Goal: Information Seeking & Learning: Find specific fact

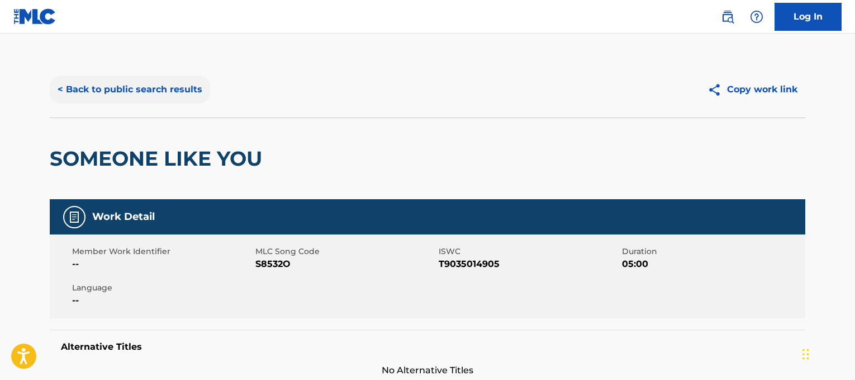
click at [120, 84] on button "< Back to public search results" at bounding box center [130, 89] width 160 height 28
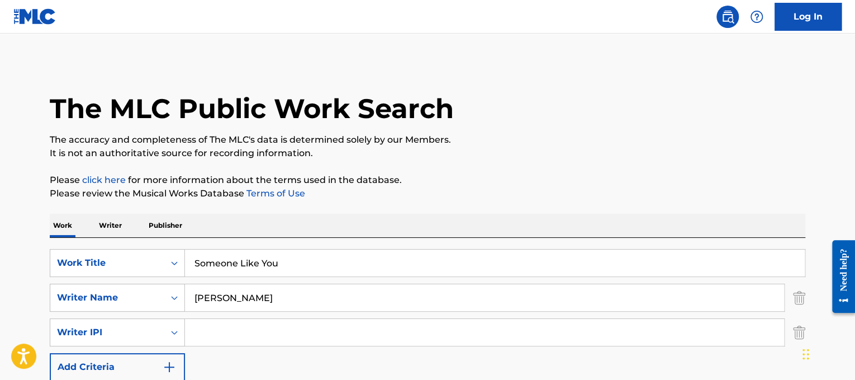
drag, startPoint x: 377, startPoint y: 254, endPoint x: 0, endPoint y: 224, distance: 378.0
paste input "peed Of Sound"
type input "Speed Of Sound"
click at [267, 278] on div "SearchWithCriteriad365d50e-ee68-4f25-b9b9-568e7ee9061f Work Title Speed Of Soun…" at bounding box center [428, 315] width 756 height 132
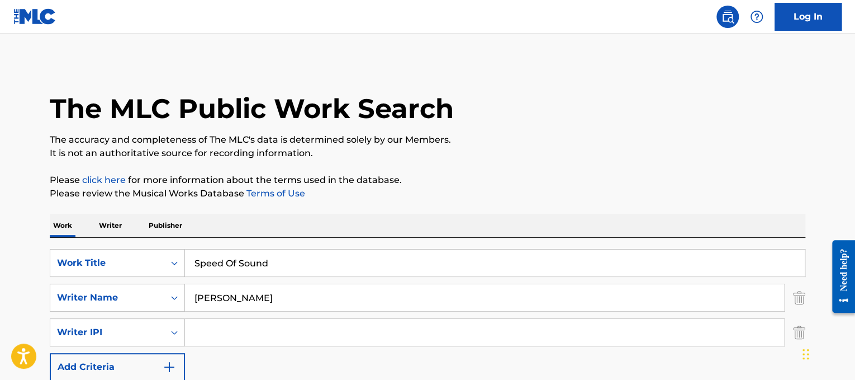
drag, startPoint x: 277, startPoint y: 298, endPoint x: 0, endPoint y: 131, distance: 323.5
type input "[PERSON_NAME]"
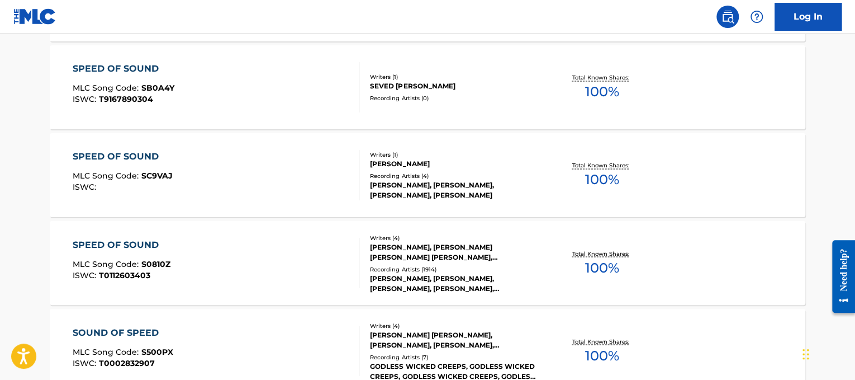
scroll to position [847, 0]
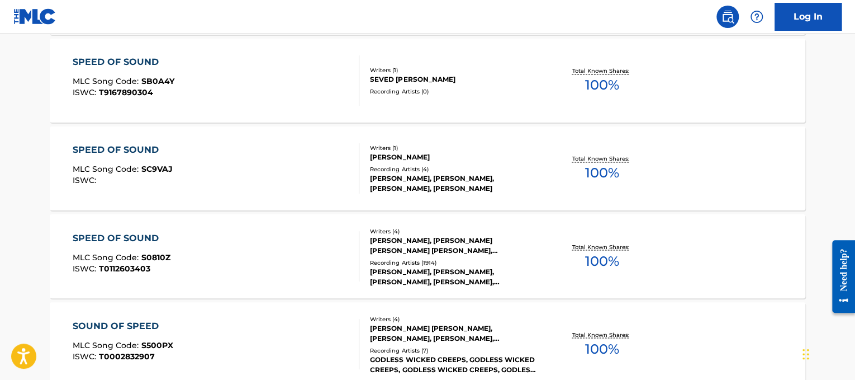
click at [483, 270] on div "[PERSON_NAME], [PERSON_NAME], [PERSON_NAME], [PERSON_NAME], [PERSON_NAME]" at bounding box center [454, 276] width 169 height 20
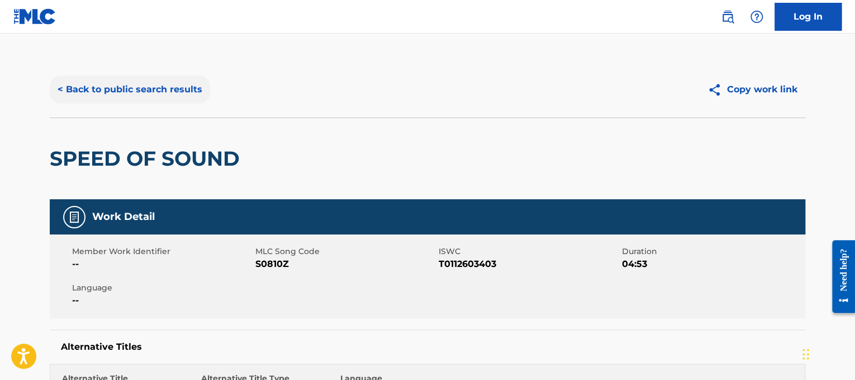
click at [174, 93] on button "< Back to public search results" at bounding box center [130, 89] width 160 height 28
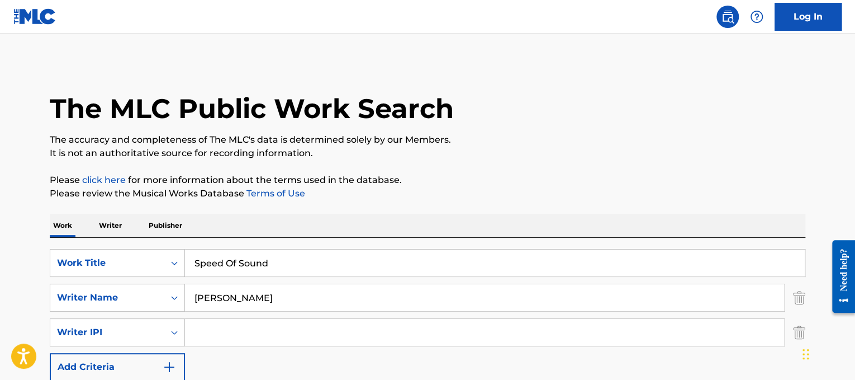
drag, startPoint x: 334, startPoint y: 269, endPoint x: 164, endPoint y: 238, distance: 172.2
click at [164, 238] on div "SearchWithCriteriad365d50e-ee68-4f25-b9b9-568e7ee9061f Work Title Speed Of Soun…" at bounding box center [428, 332] width 756 height 188
paste input "tarships"
type input "Starships"
drag, startPoint x: 325, startPoint y: 298, endPoint x: 0, endPoint y: 201, distance: 338.9
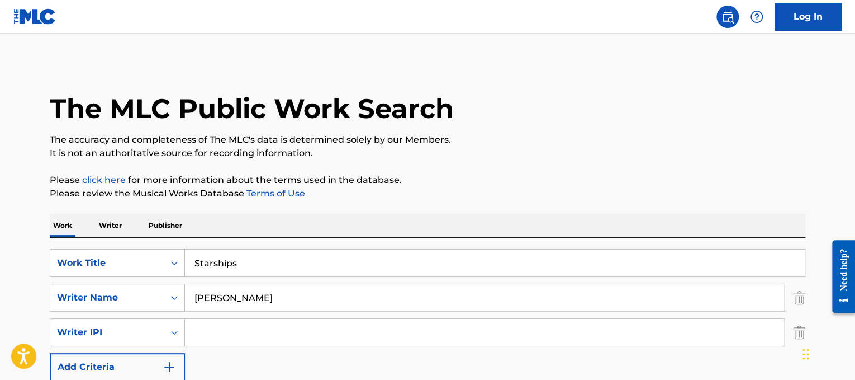
type input "[PERSON_NAME]"
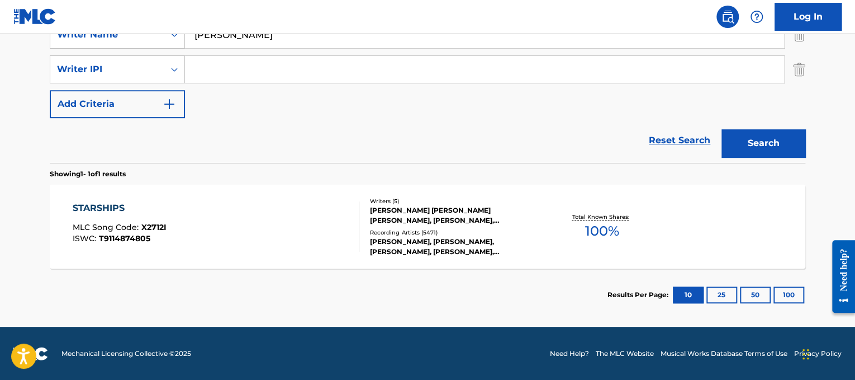
click at [317, 236] on div "STARSHIPS MLC Song Code : X2712I ISWC : T9114874805" at bounding box center [216, 226] width 287 height 50
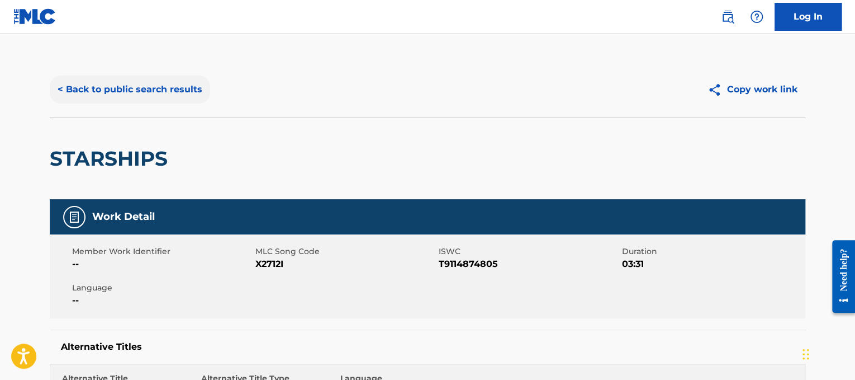
click at [158, 79] on button "< Back to public search results" at bounding box center [130, 89] width 160 height 28
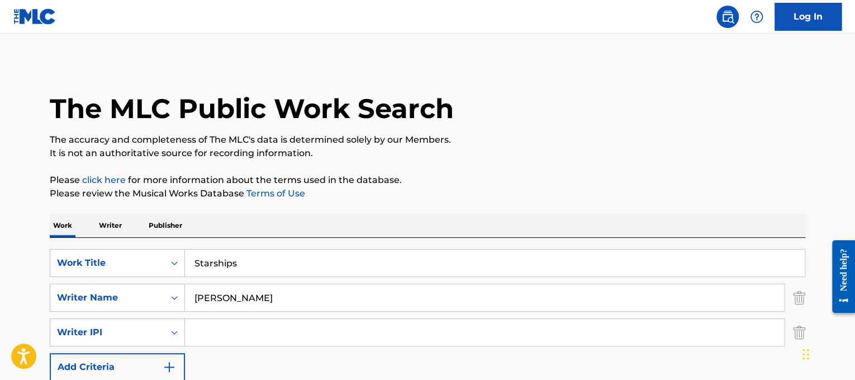
scroll to position [164, 0]
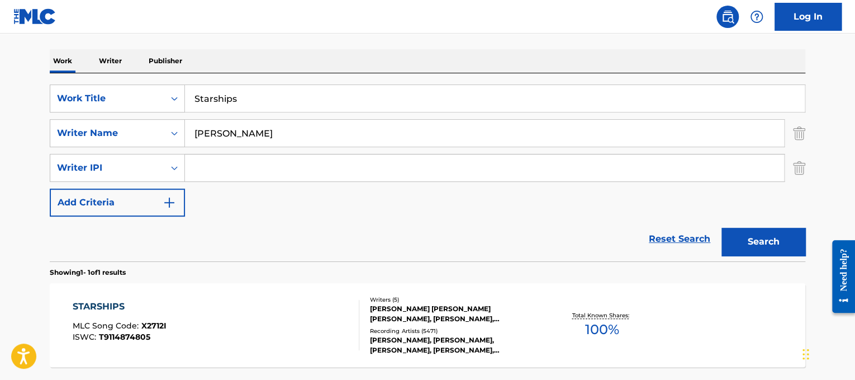
drag, startPoint x: 404, startPoint y: 100, endPoint x: 78, endPoint y: 72, distance: 327.7
click at [78, 72] on div "Work Writer Publisher SearchWithCriteriad365d50e-ee68-4f25-b9b9-568e7ee9061f Wo…" at bounding box center [428, 234] width 756 height 370
paste input "[US_STATE] [US_STATE] Line Stay"
drag, startPoint x: 283, startPoint y: 99, endPoint x: 17, endPoint y: 34, distance: 274.5
click at [17, 34] on main "The MLC Public Work Search The accuracy and completeness of The MLC's data is d…" at bounding box center [427, 147] width 855 height 556
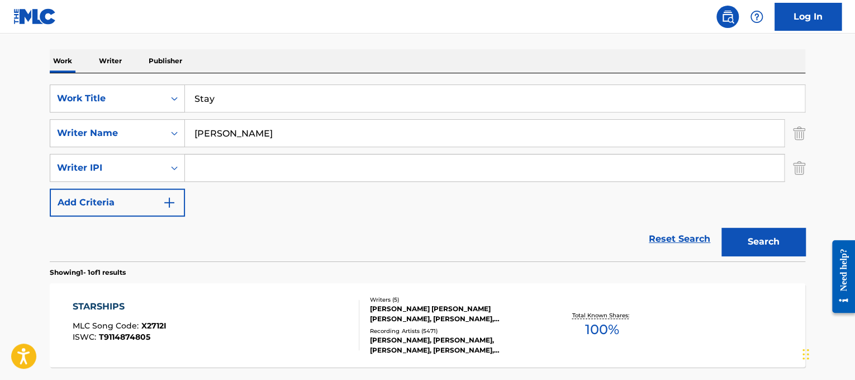
type input "Stay"
drag, startPoint x: 259, startPoint y: 125, endPoint x: 0, endPoint y: 129, distance: 259.4
click at [0, 129] on main "The MLC Public Work Search The accuracy and completeness of The MLC's data is d…" at bounding box center [427, 147] width 855 height 556
type input "[PERSON_NAME]"
click at [722, 228] on button "Search" at bounding box center [764, 242] width 84 height 28
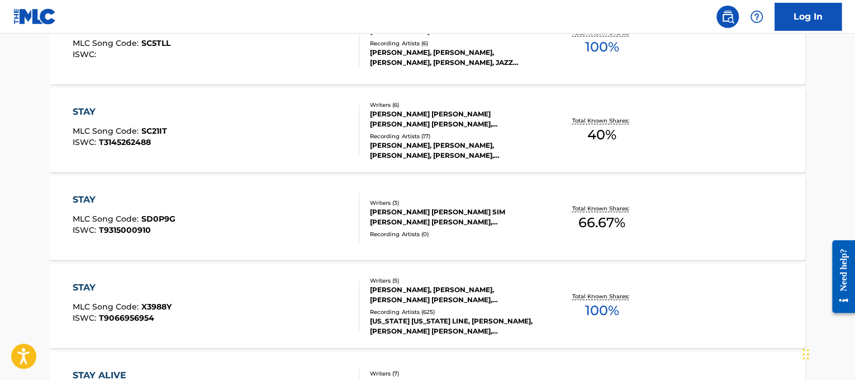
scroll to position [449, 0]
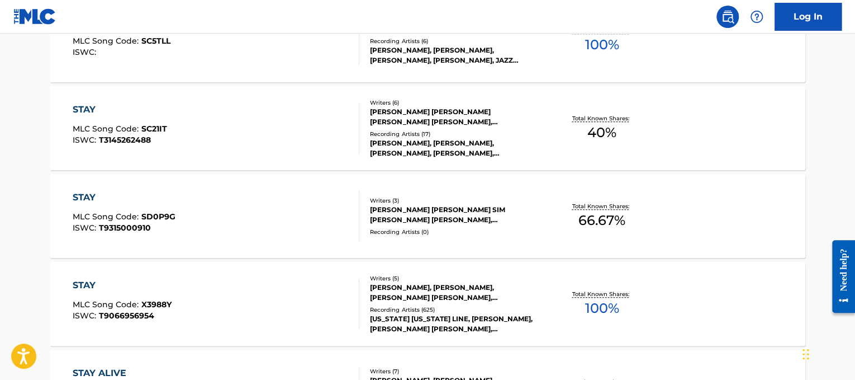
click at [231, 304] on div "STAY MLC Song Code : X3988Y ISWC : T9066956954" at bounding box center [216, 303] width 287 height 50
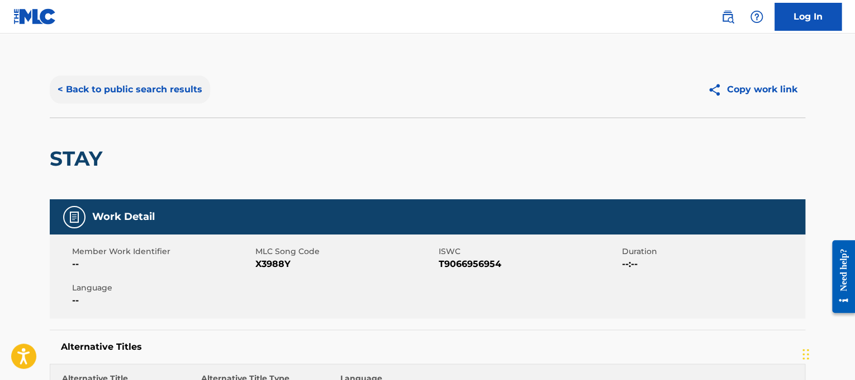
click at [188, 89] on button "< Back to public search results" at bounding box center [130, 89] width 160 height 28
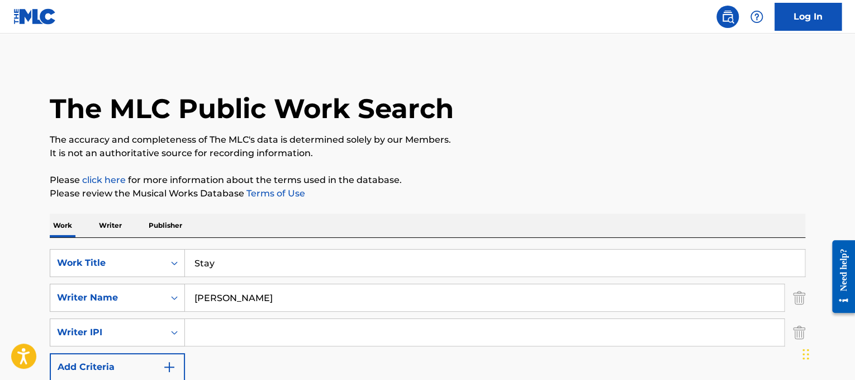
drag, startPoint x: 497, startPoint y: 259, endPoint x: 222, endPoint y: 288, distance: 276.6
click at [222, 288] on div "SearchWithCriteriad365d50e-ee68-4f25-b9b9-568e7ee9061f Work Title Stay SearchWi…" at bounding box center [428, 315] width 756 height 132
paste input "[PERSON_NAME] Sunrise"
drag, startPoint x: 271, startPoint y: 261, endPoint x: 5, endPoint y: 178, distance: 278.8
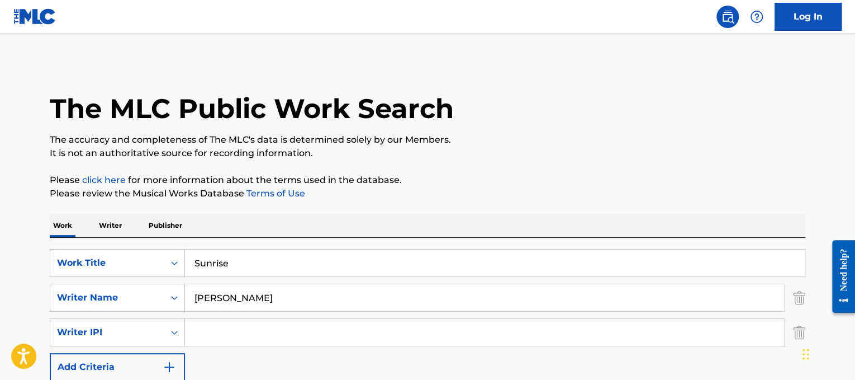
type input "Sunrise"
drag, startPoint x: 318, startPoint y: 296, endPoint x: 0, endPoint y: 233, distance: 323.6
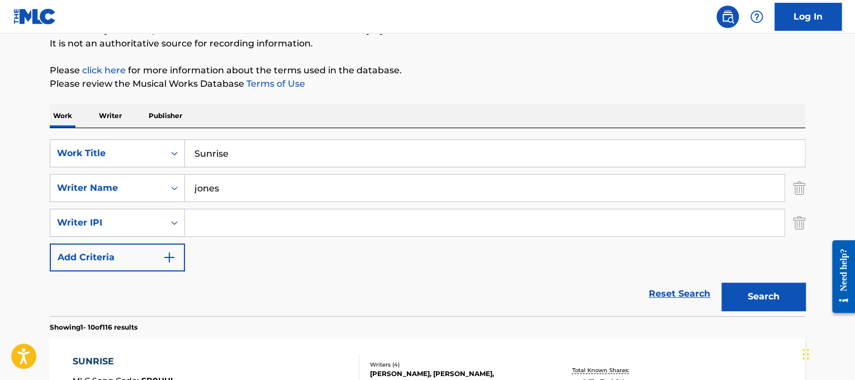
scroll to position [110, 0]
click at [779, 300] on button "Search" at bounding box center [764, 296] width 84 height 28
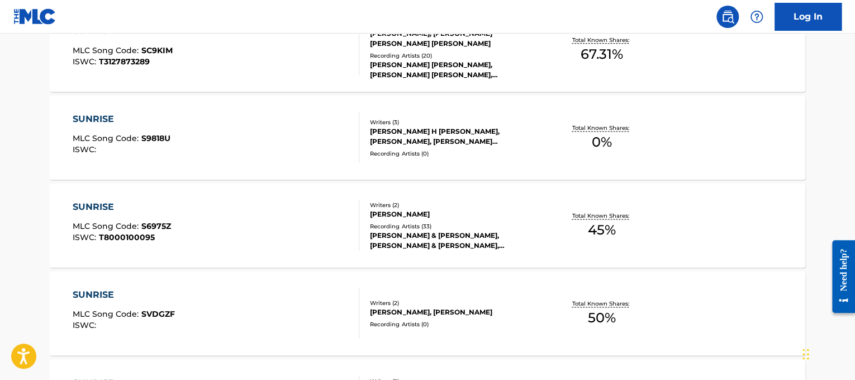
scroll to position [0, 0]
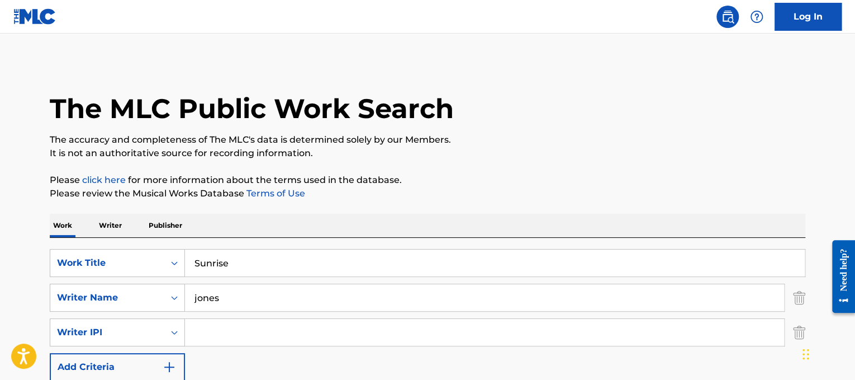
click at [200, 296] on input "jones" at bounding box center [484, 297] width 599 height 27
type input "[PERSON_NAME]"
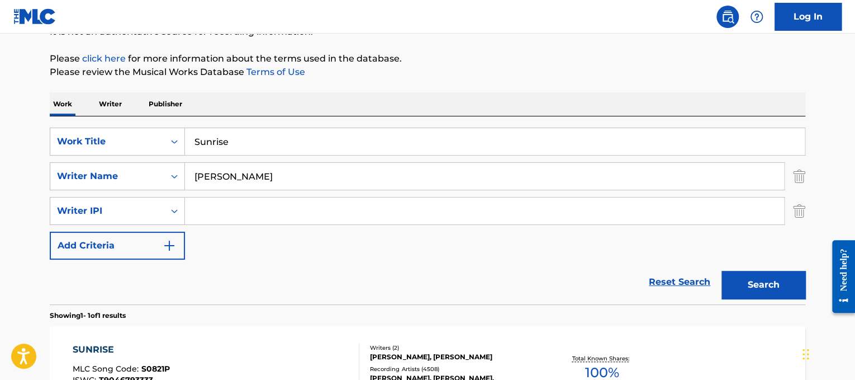
scroll to position [127, 0]
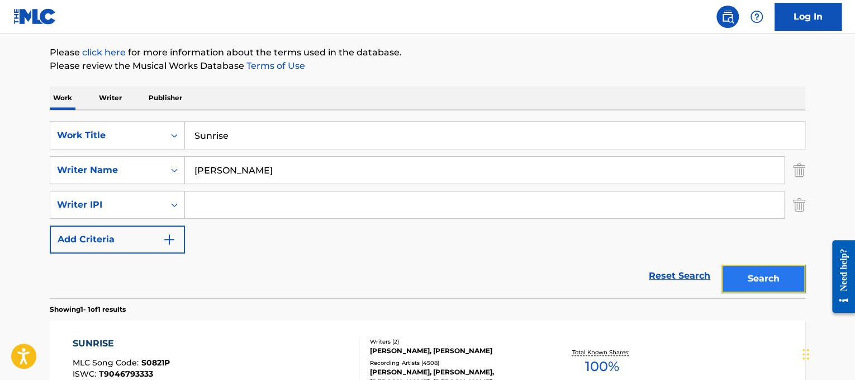
click at [748, 266] on button "Search" at bounding box center [764, 278] width 84 height 28
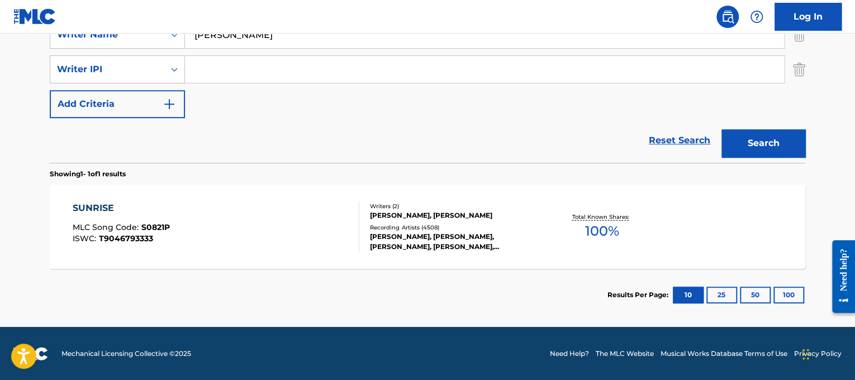
click at [508, 229] on div "Recording Artists ( 4508 )" at bounding box center [454, 227] width 169 height 8
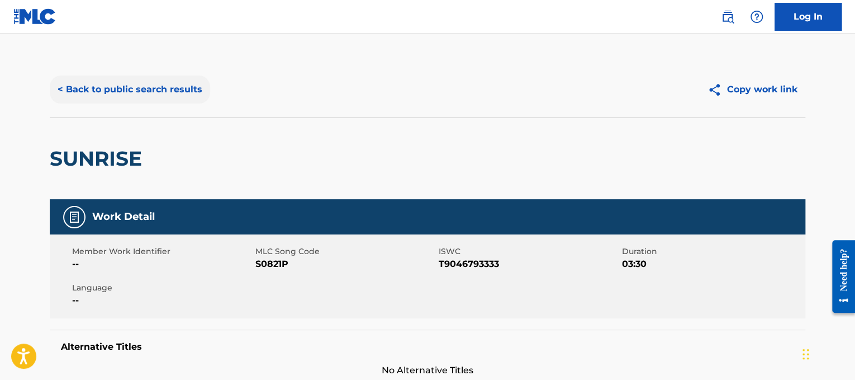
click at [191, 87] on button "< Back to public search results" at bounding box center [130, 89] width 160 height 28
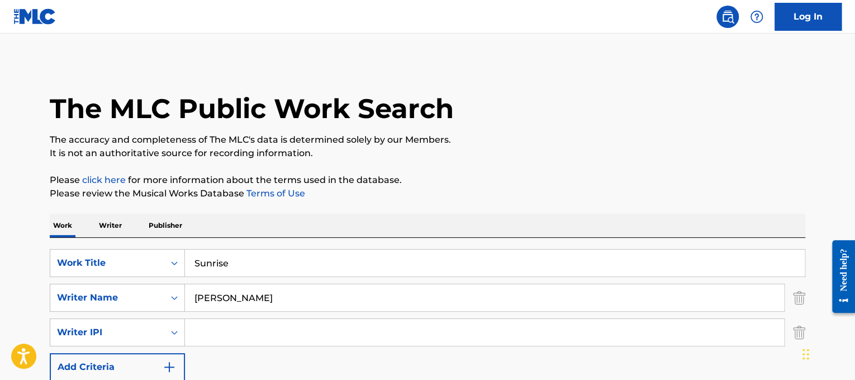
scroll to position [164, 0]
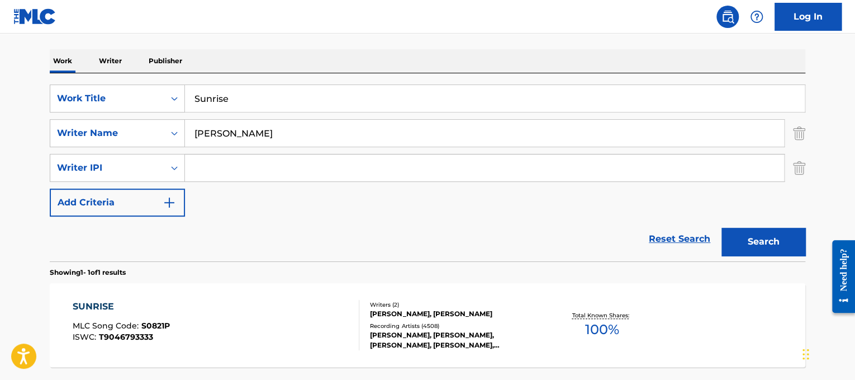
drag, startPoint x: 375, startPoint y: 99, endPoint x: 78, endPoint y: 70, distance: 297.7
click at [78, 70] on div "Work Writer Publisher SearchWithCriteriad365d50e-ee68-4f25-b9b9-568e7ee9061f Wo…" at bounding box center [428, 234] width 756 height 370
paste input "[PERSON_NAME] [PERSON_NAME]"
drag, startPoint x: 262, startPoint y: 101, endPoint x: 57, endPoint y: 75, distance: 206.1
click at [57, 75] on div "SearchWithCriteriad365d50e-ee68-4f25-b9b9-568e7ee9061f Work Title [PERSON_NAME]…" at bounding box center [428, 167] width 756 height 188
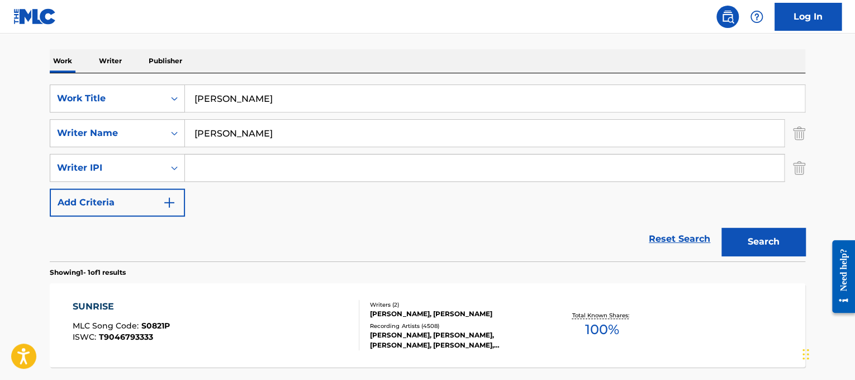
type input "[PERSON_NAME]"
drag, startPoint x: 253, startPoint y: 128, endPoint x: 0, endPoint y: 139, distance: 252.9
click at [0, 139] on main "The MLC Public Work Search The accuracy and completeness of The MLC's data is d…" at bounding box center [427, 147] width 855 height 556
type input "diamond"
click at [722, 228] on button "Search" at bounding box center [764, 242] width 84 height 28
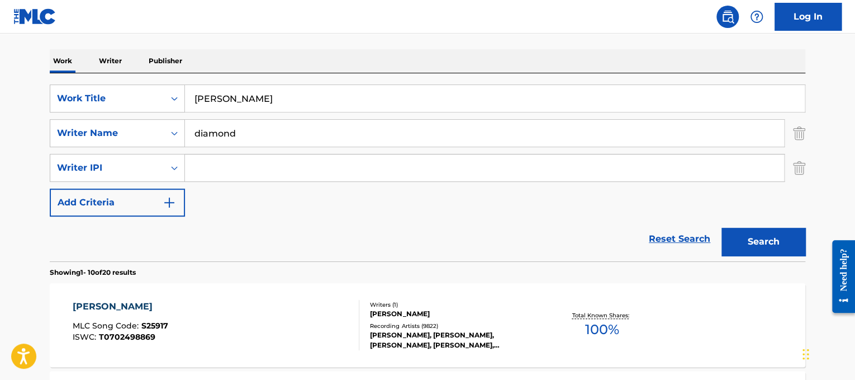
scroll to position [188, 0]
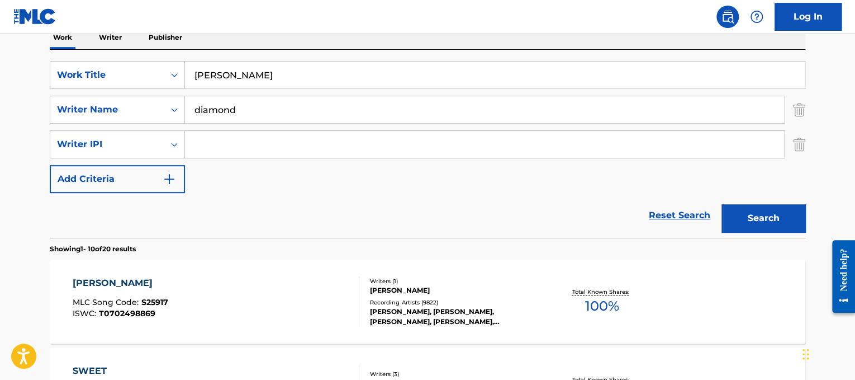
click at [277, 270] on div "[PERSON_NAME] MLC Song Code : S25917 ISWC : T0702498869 Writers ( 1 ) [PERSON_N…" at bounding box center [428, 301] width 756 height 84
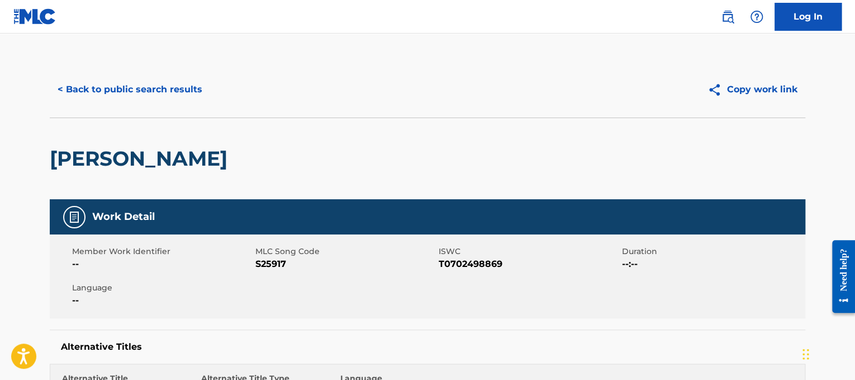
click at [220, 84] on div "< Back to public search results" at bounding box center [239, 89] width 378 height 28
click at [174, 81] on button "< Back to public search results" at bounding box center [130, 89] width 160 height 28
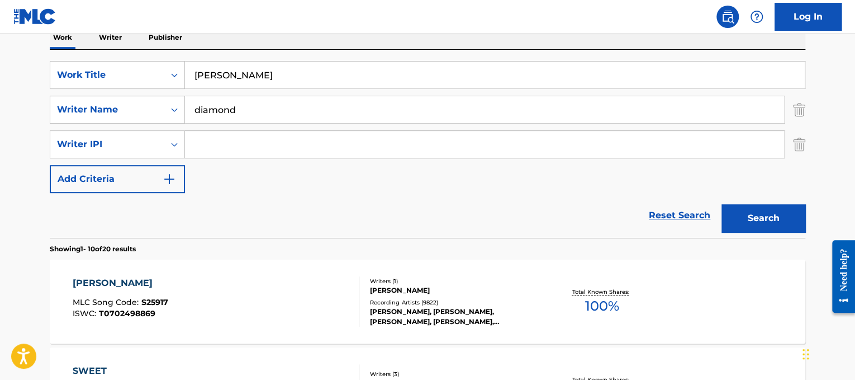
scroll to position [135, 0]
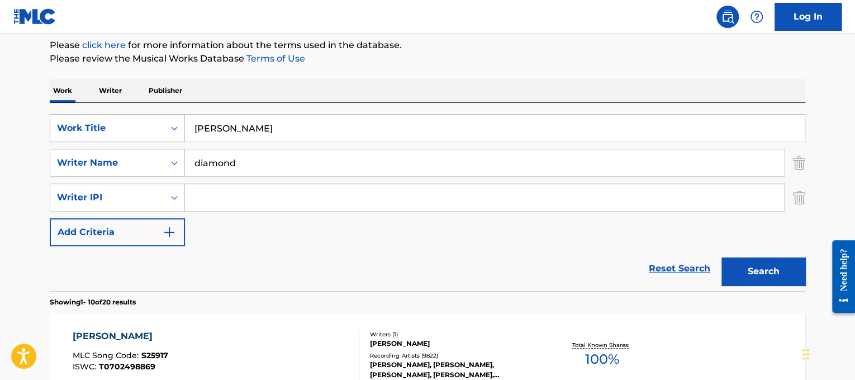
drag, startPoint x: 323, startPoint y: 139, endPoint x: 153, endPoint y: 137, distance: 169.9
click at [153, 137] on div "SearchWithCriteriad365d50e-ee68-4f25-b9b9-568e7ee9061f Work Title [PERSON_NAME]" at bounding box center [428, 128] width 756 height 28
paste input "Guns 'N Roses Sweet Child 'O M"
drag, startPoint x: 263, startPoint y: 127, endPoint x: 68, endPoint y: 80, distance: 201.3
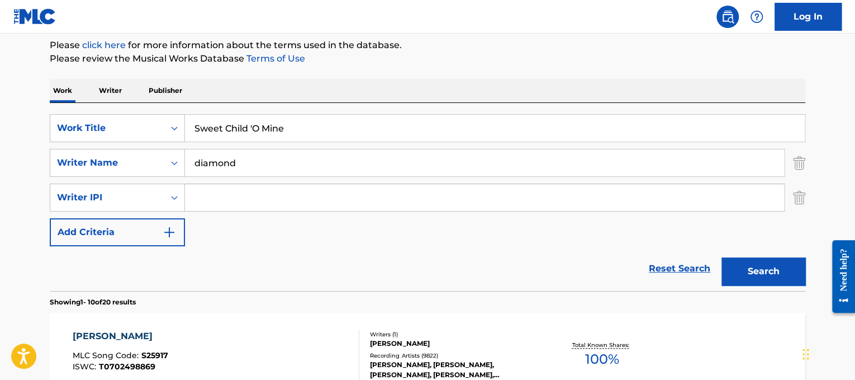
type input "Sweet Child 'O Mine"
drag, startPoint x: 391, startPoint y: 176, endPoint x: 140, endPoint y: 127, distance: 255.7
click at [140, 127] on div "SearchWithCriteriad365d50e-ee68-4f25-b9b9-568e7ee9061f Work Title Sweet Child '…" at bounding box center [428, 180] width 756 height 132
click at [299, 169] on input "diamond" at bounding box center [484, 162] width 599 height 27
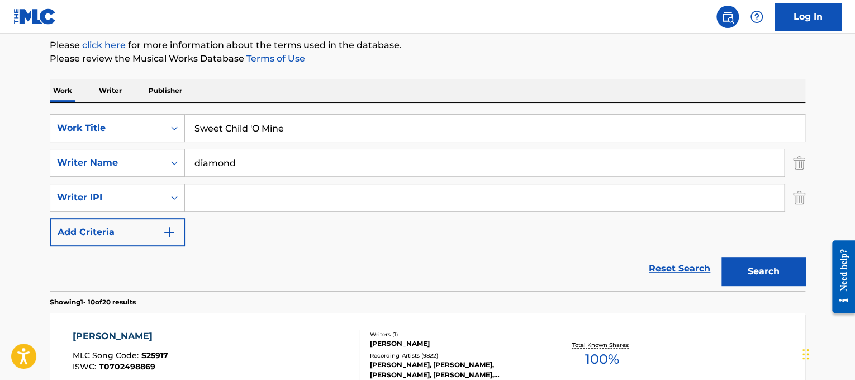
click at [299, 169] on input "diamond" at bounding box center [484, 162] width 599 height 27
type input "[PERSON_NAME]"
click at [722, 257] on button "Search" at bounding box center [764, 271] width 84 height 28
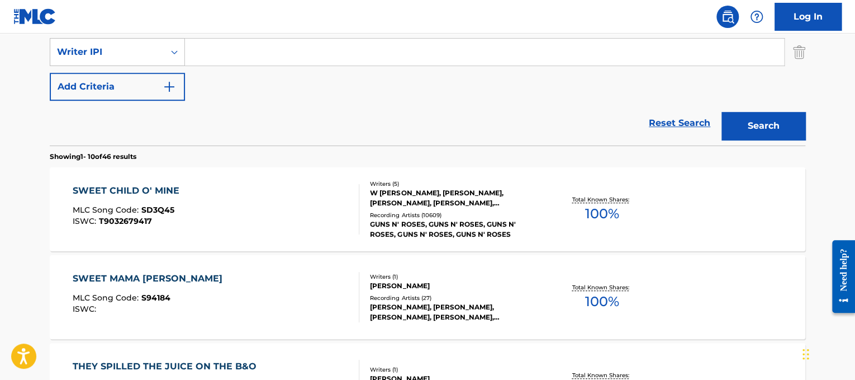
scroll to position [281, 0]
click at [349, 214] on div "SWEET CHILD O' MINE MLC Song Code : SD3Q45 ISWC : T9032679417" at bounding box center [216, 208] width 287 height 50
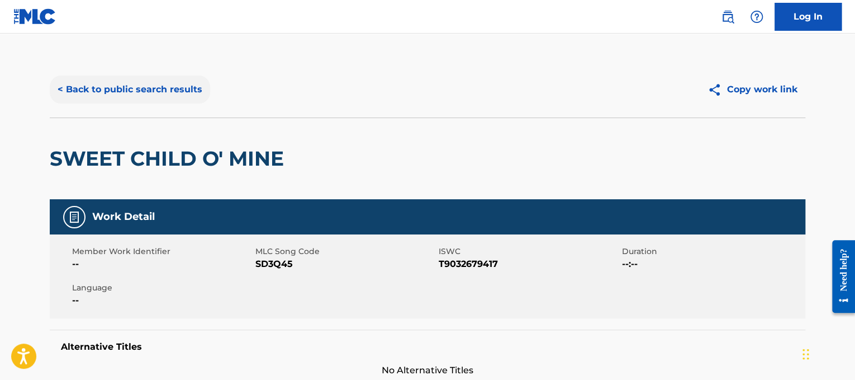
click at [149, 92] on button "< Back to public search results" at bounding box center [130, 89] width 160 height 28
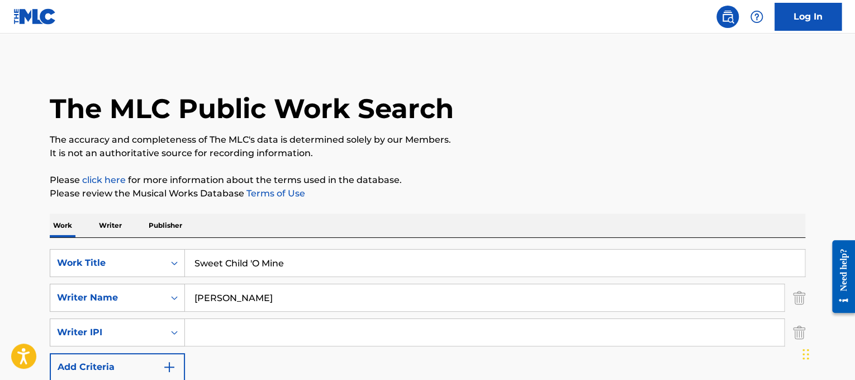
drag, startPoint x: 330, startPoint y: 272, endPoint x: 10, endPoint y: 201, distance: 328.6
paste input "Dreams"
type input "Sweet Dreams"
click at [211, 282] on div "SearchWithCriteriad365d50e-ee68-4f25-b9b9-568e7ee9061f Work Title Sweet Dreams …" at bounding box center [428, 315] width 756 height 132
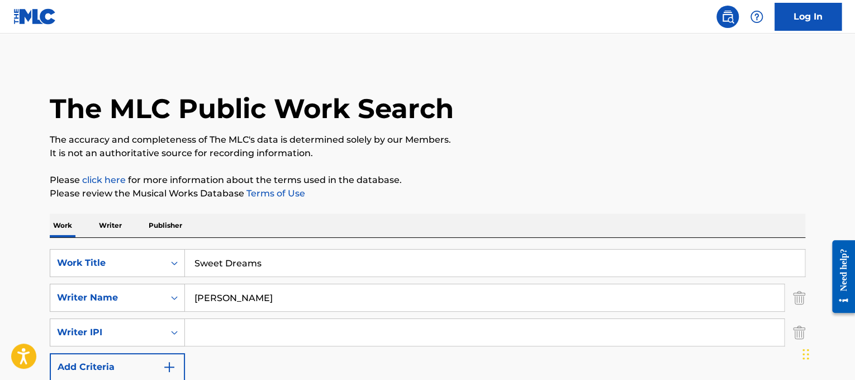
drag, startPoint x: 228, startPoint y: 293, endPoint x: 0, endPoint y: 224, distance: 238.2
type input "[PERSON_NAME]"
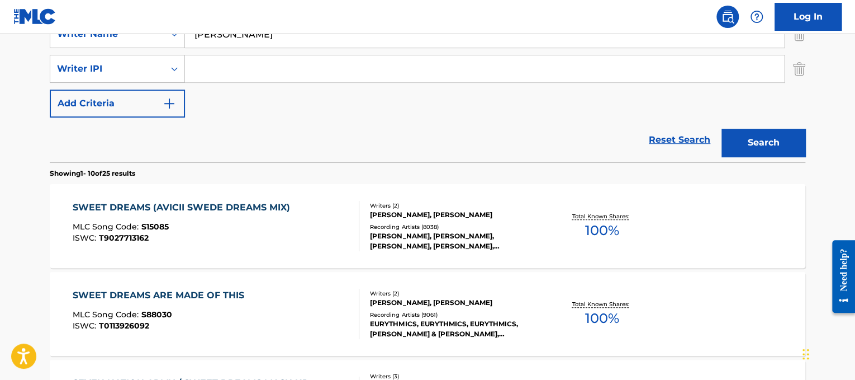
scroll to position [274, 0]
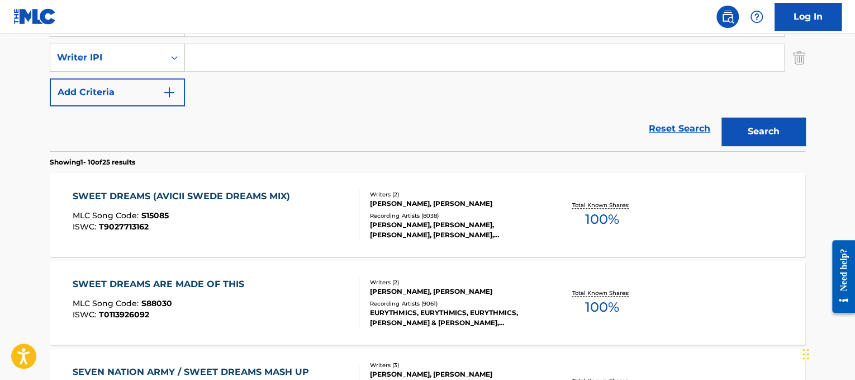
click at [277, 298] on div "SWEET DREAMS ARE MADE OF THIS MLC Song Code : S88030 ISWC : T0113926092" at bounding box center [216, 302] width 287 height 50
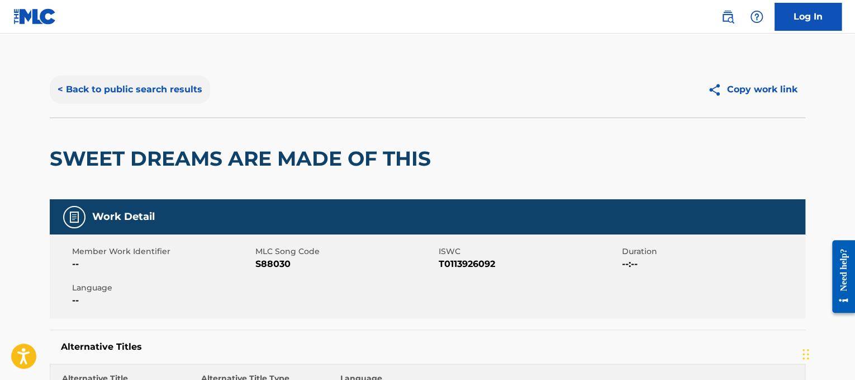
click at [164, 97] on button "< Back to public search results" at bounding box center [130, 89] width 160 height 28
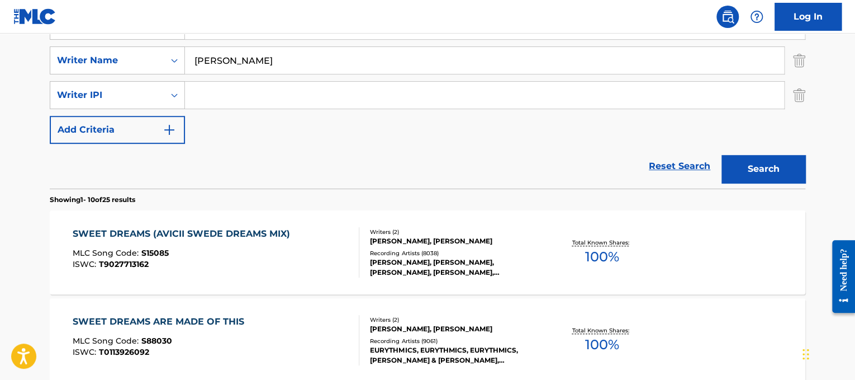
scroll to position [141, 0]
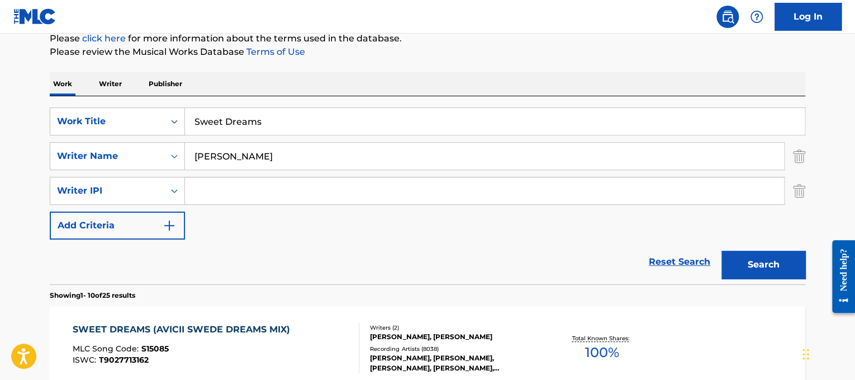
drag, startPoint x: 320, startPoint y: 120, endPoint x: 0, endPoint y: 88, distance: 321.4
paste input "[PERSON_NAME] Sweet Serendipity"
drag, startPoint x: 251, startPoint y: 118, endPoint x: 61, endPoint y: 46, distance: 202.6
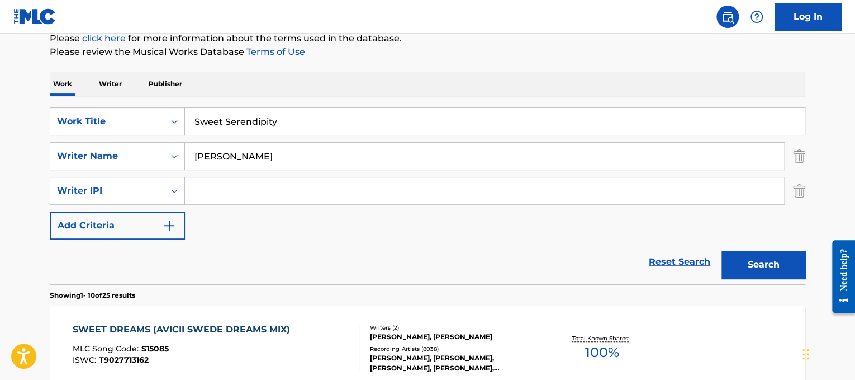
type input "Sweet Serendipity"
drag, startPoint x: 340, startPoint y: 150, endPoint x: 0, endPoint y: 105, distance: 343.5
type input "glass"
click at [722, 250] on button "Search" at bounding box center [764, 264] width 84 height 28
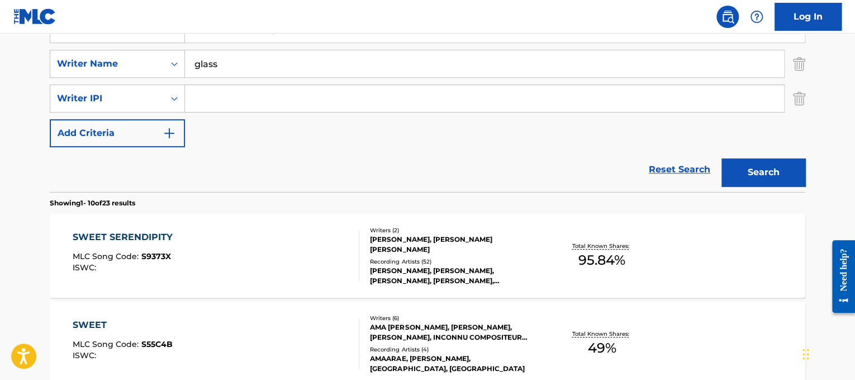
scroll to position [244, 0]
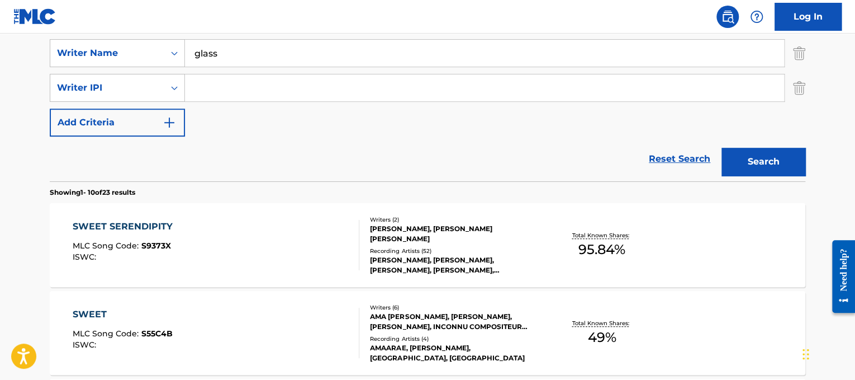
click at [260, 245] on div "SWEET SERENDIPITY MLC Song Code : S9373X ISWC :" at bounding box center [216, 245] width 287 height 50
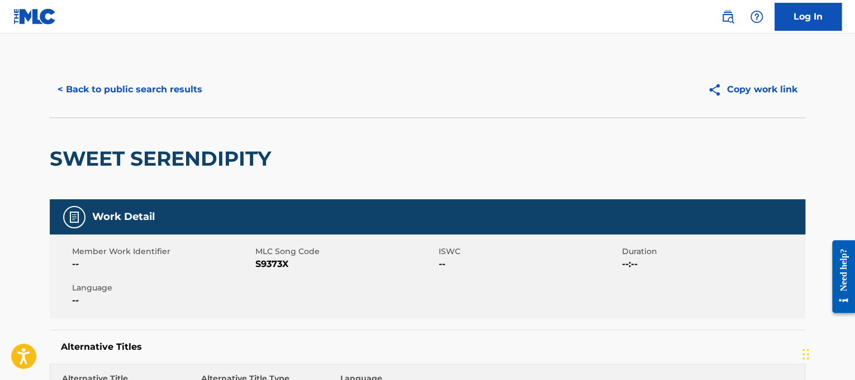
click at [154, 124] on div "SWEET SERENDIPITY" at bounding box center [163, 158] width 227 height 81
click at [152, 99] on button "< Back to public search results" at bounding box center [130, 89] width 160 height 28
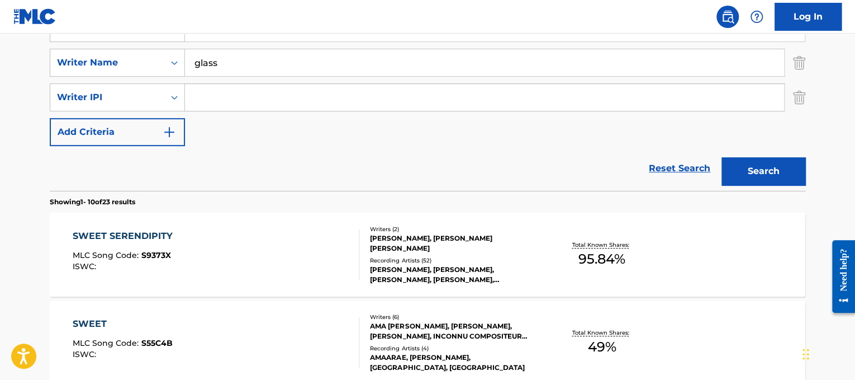
scroll to position [190, 0]
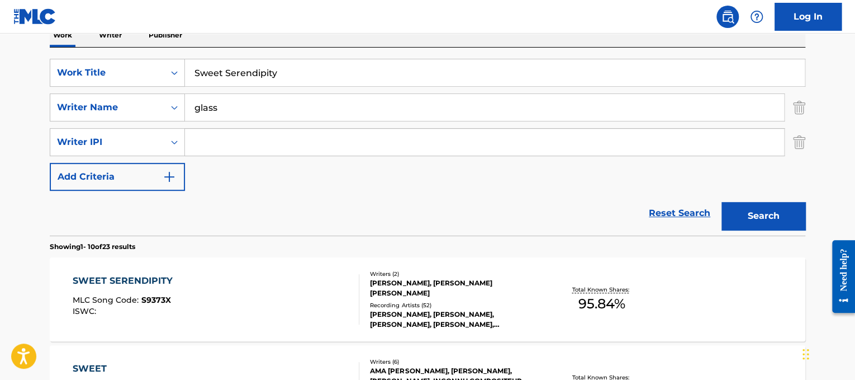
drag, startPoint x: 335, startPoint y: 72, endPoint x: 131, endPoint y: 32, distance: 207.9
paste input "Happy Asmara Tak Ikhlasno"
type input "Happy Asmara Tak Ikhlasno"
drag, startPoint x: 314, startPoint y: 98, endPoint x: 145, endPoint y: 9, distance: 191.3
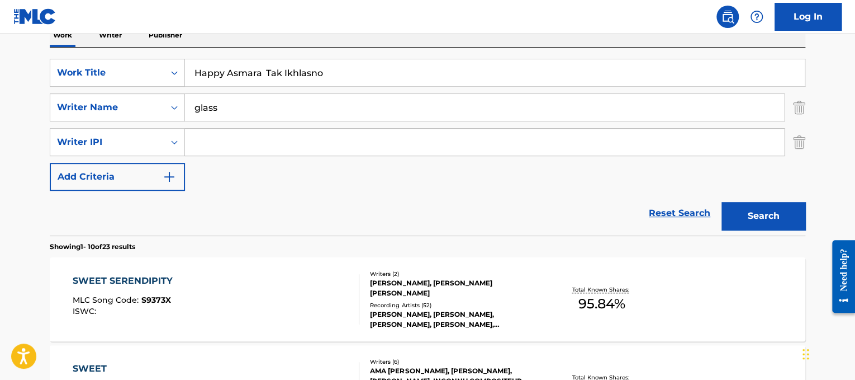
type input "hendranata"
drag, startPoint x: 267, startPoint y: 72, endPoint x: 138, endPoint y: 42, distance: 132.4
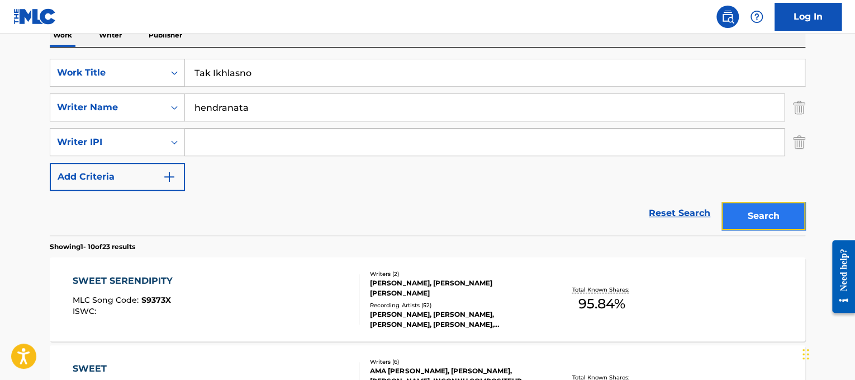
click at [738, 221] on button "Search" at bounding box center [764, 216] width 84 height 28
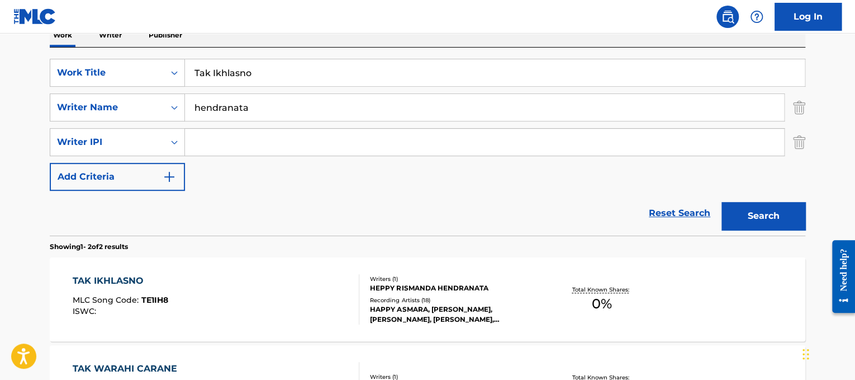
scroll to position [198, 0]
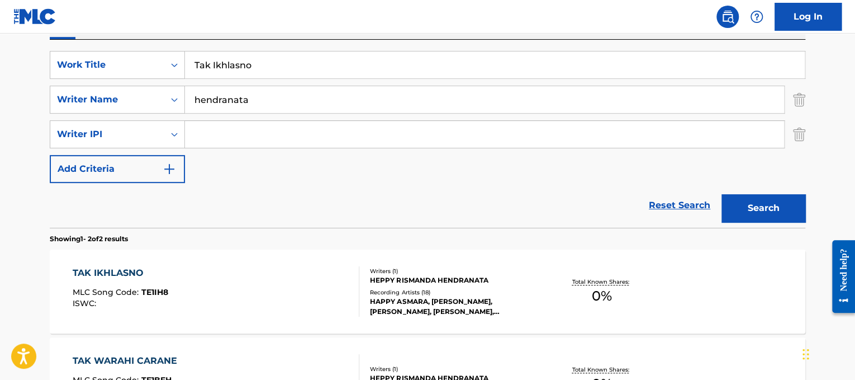
drag, startPoint x: 330, startPoint y: 62, endPoint x: 0, endPoint y: 25, distance: 331.9
click at [0, 25] on div "Log In The MLC Public Work Search The accuracy and completeness of The MLC's da…" at bounding box center [427, 167] width 855 height 731
paste input "eam"
type input "Team"
drag, startPoint x: 270, startPoint y: 93, endPoint x: 17, endPoint y: 55, distance: 256.1
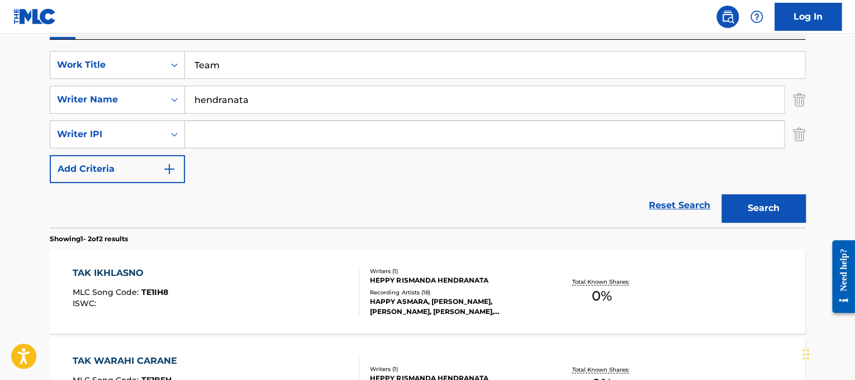
click at [17, 55] on main "The MLC Public Work Search The accuracy and completeness of The MLC's data is d…" at bounding box center [427, 157] width 855 height 643
type input "rexha"
click at [722, 194] on button "Search" at bounding box center [764, 208] width 84 height 28
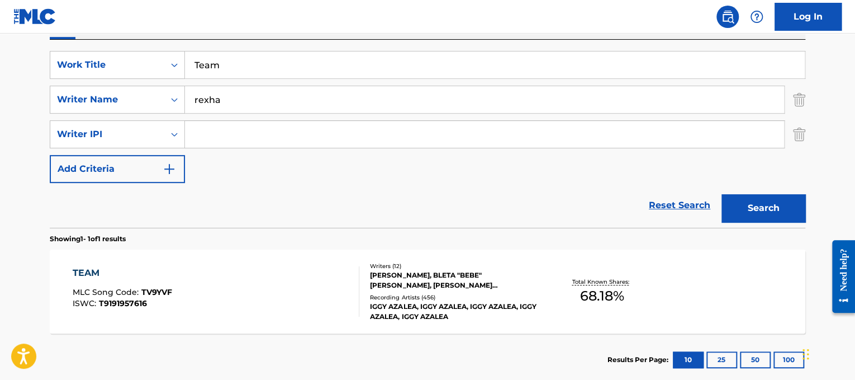
scroll to position [230, 0]
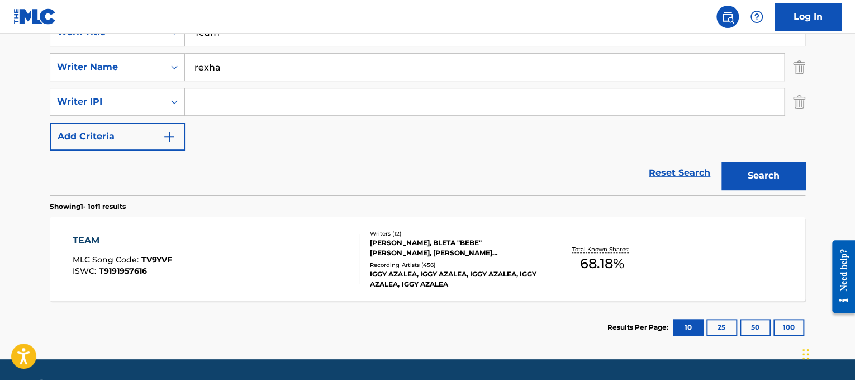
click at [477, 238] on div "[PERSON_NAME], BLETA "BEBE" [PERSON_NAME], [PERSON_NAME] [PERSON_NAME], [PERSON…" at bounding box center [454, 248] width 169 height 20
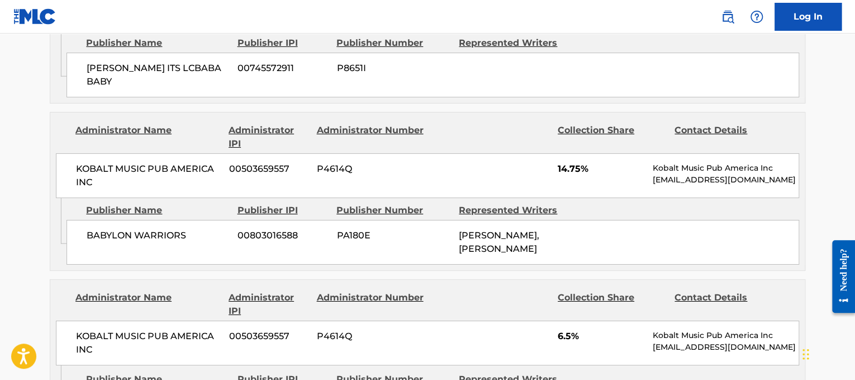
scroll to position [1852, 0]
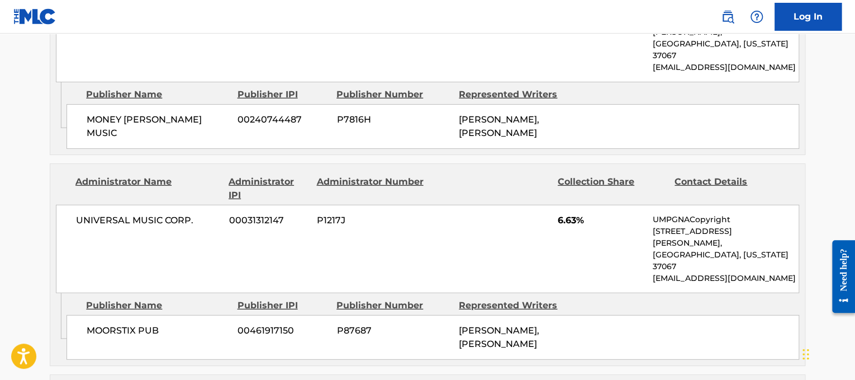
click at [558, 189] on div "Administrator Name Administrator IPI Administrator Number Collection Share Cont…" at bounding box center [427, 228] width 755 height 129
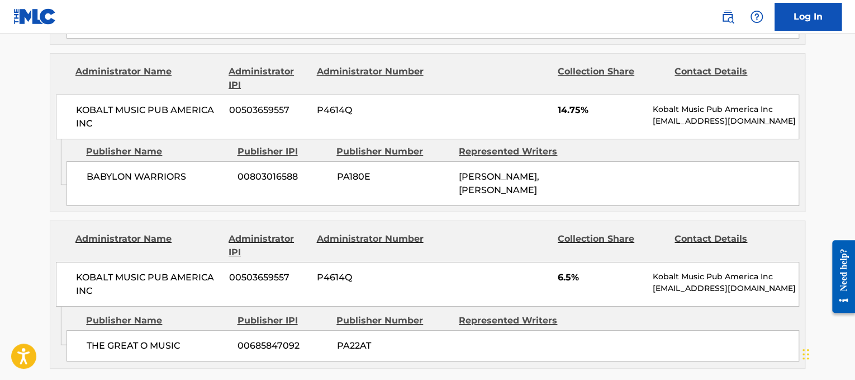
scroll to position [0, 0]
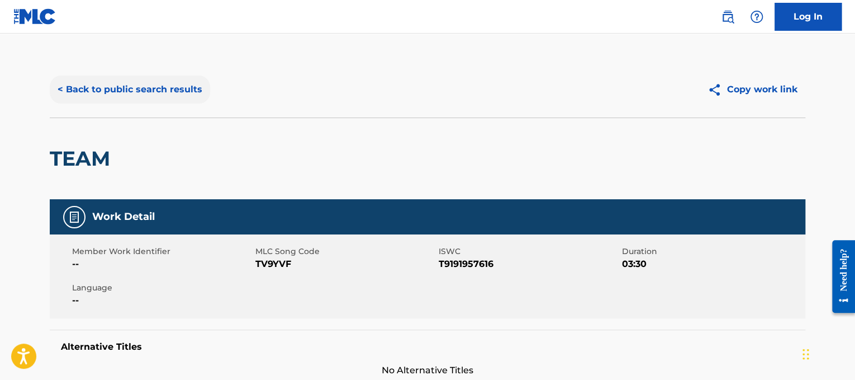
click at [144, 89] on button "< Back to public search results" at bounding box center [130, 89] width 160 height 28
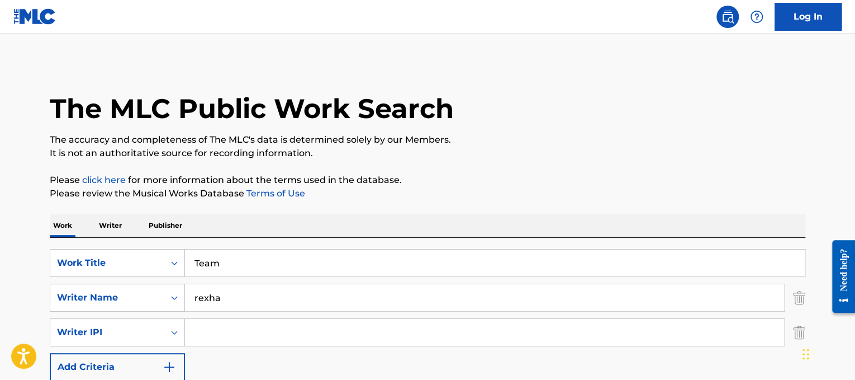
scroll to position [164, 0]
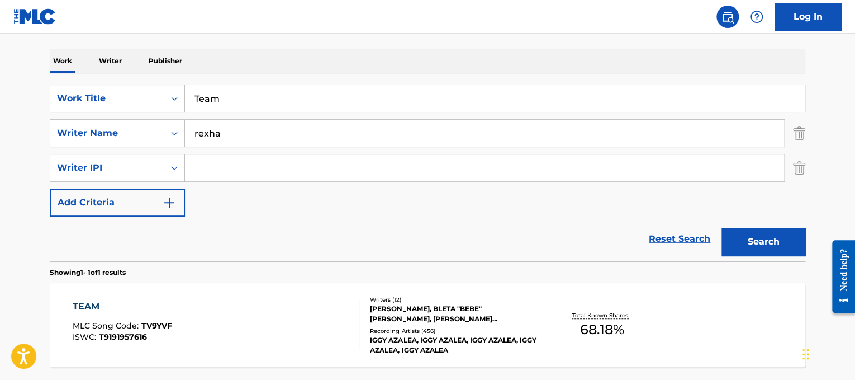
drag, startPoint x: 0, startPoint y: 141, endPoint x: 0, endPoint y: 131, distance: 10.1
click at [0, 131] on main "The MLC Public Work Search The accuracy and completeness of The MLC's data is d…" at bounding box center [427, 147] width 855 height 556
paste input "enage Dre"
type input "Teenage Dream"
drag, startPoint x: 278, startPoint y: 144, endPoint x: 0, endPoint y: 60, distance: 290.7
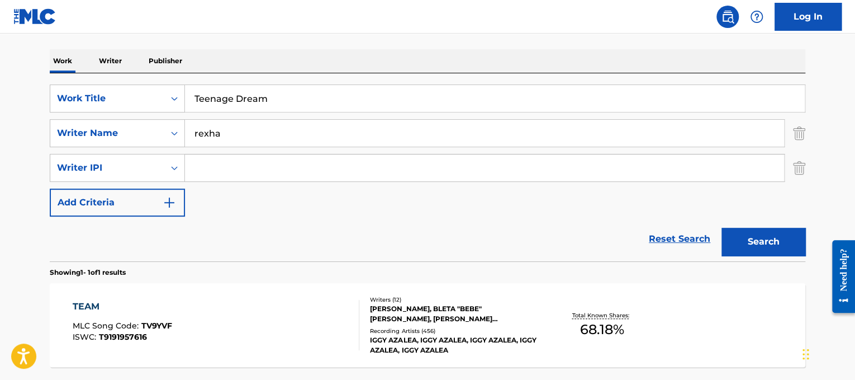
click at [0, 60] on main "The MLC Public Work Search The accuracy and completeness of The MLC's data is d…" at bounding box center [427, 147] width 855 height 556
type input "[PERSON_NAME]"
click at [722, 228] on button "Search" at bounding box center [764, 242] width 84 height 28
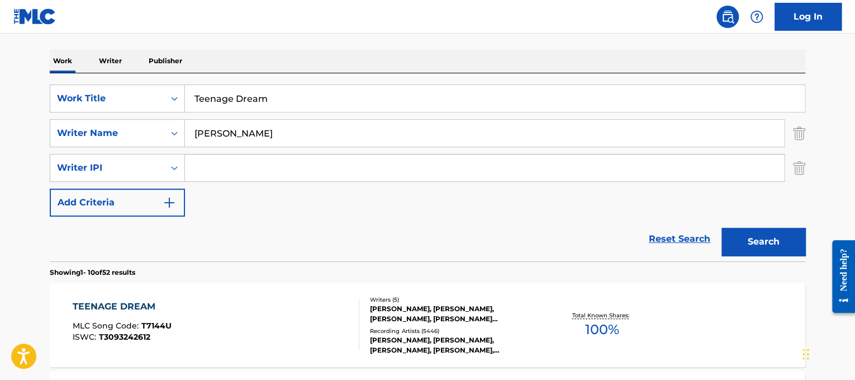
scroll to position [181, 0]
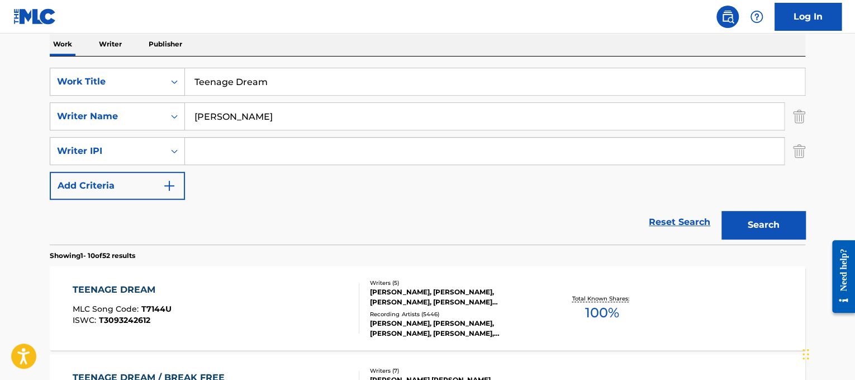
click at [297, 302] on div "TEENAGE DREAM MLC Song Code : T7144U ISWC : T3093242612" at bounding box center [216, 308] width 287 height 50
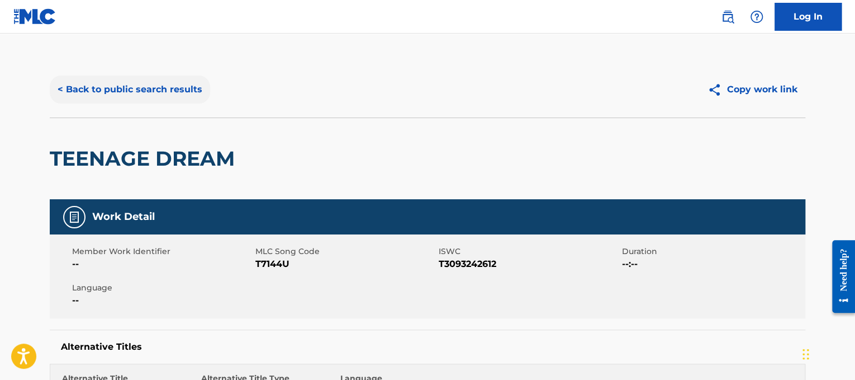
click at [158, 82] on button "< Back to public search results" at bounding box center [130, 89] width 160 height 28
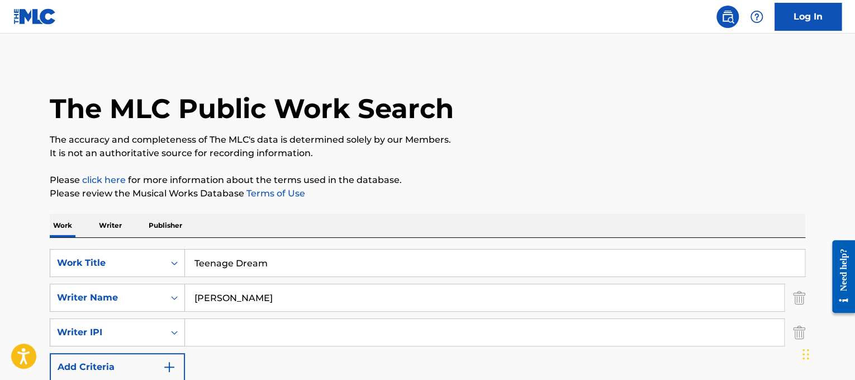
scroll to position [181, 0]
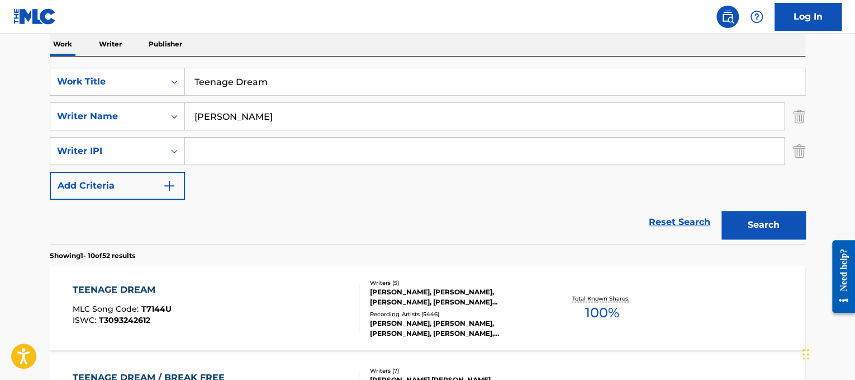
drag, startPoint x: 315, startPoint y: 93, endPoint x: 138, endPoint y: 55, distance: 181.2
paste input "lephone"
type input "Telephone"
drag, startPoint x: 267, startPoint y: 111, endPoint x: 0, endPoint y: 85, distance: 267.9
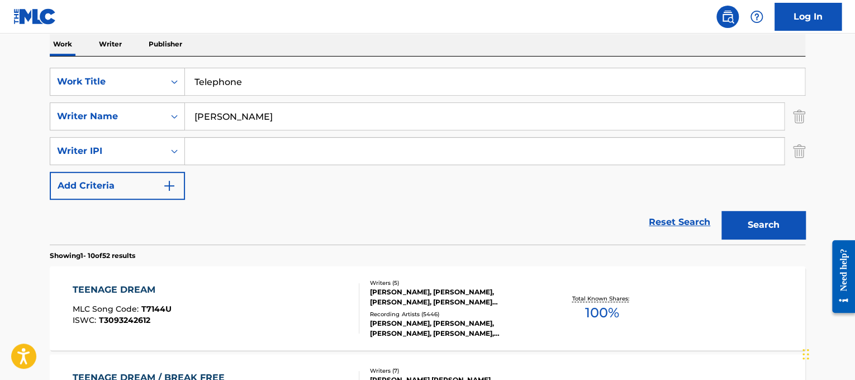
type input "germanotta"
click at [722, 211] on button "Search" at bounding box center [764, 225] width 84 height 28
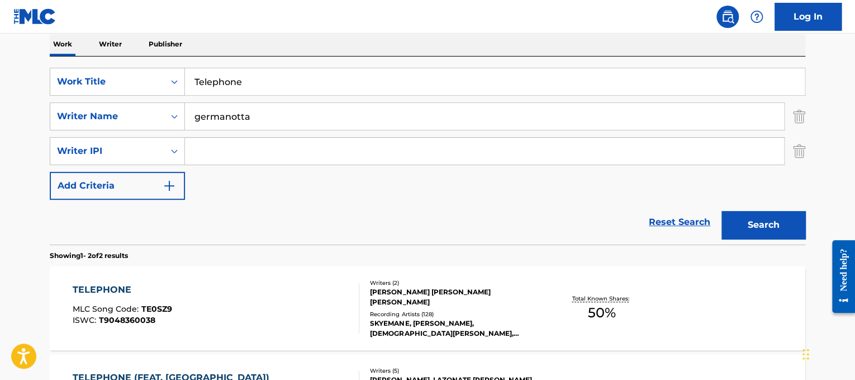
click at [231, 291] on div "TELEPHONE MLC Song Code : TE0SZ9 ISWC : T9048360038" at bounding box center [216, 308] width 287 height 50
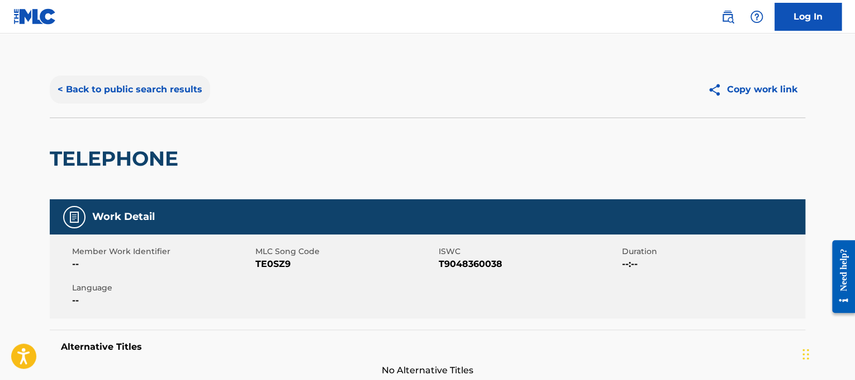
click at [164, 95] on button "< Back to public search results" at bounding box center [130, 89] width 160 height 28
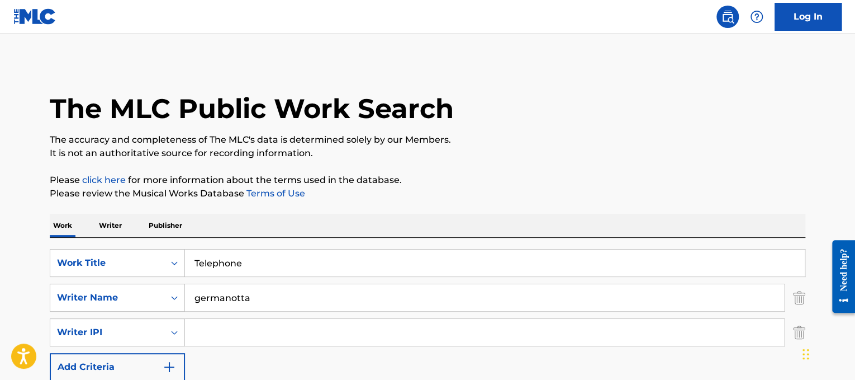
scroll to position [173, 0]
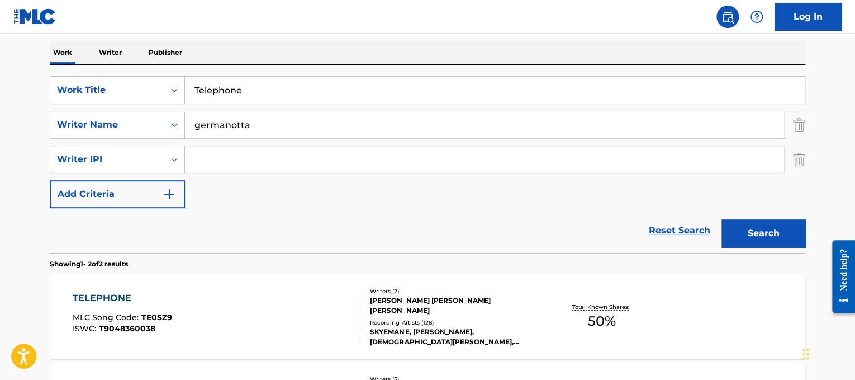
drag, startPoint x: 340, startPoint y: 101, endPoint x: 0, endPoint y: 7, distance: 353.0
click at [0, 7] on div "Log In The MLC Public Work Search The accuracy and completeness of The MLC's da…" at bounding box center [427, 192] width 855 height 731
paste input "[PERSON_NAME] & [PERSON_NAME] That's How You Know (feat. Kid Ink & [PERSON_NAME…"
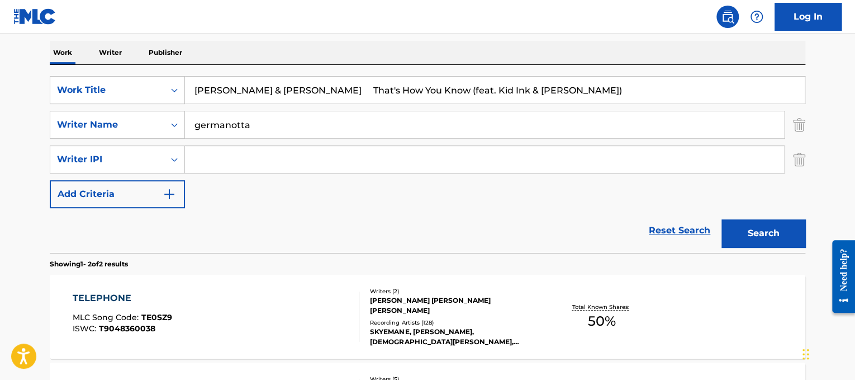
scroll to position [172, 0]
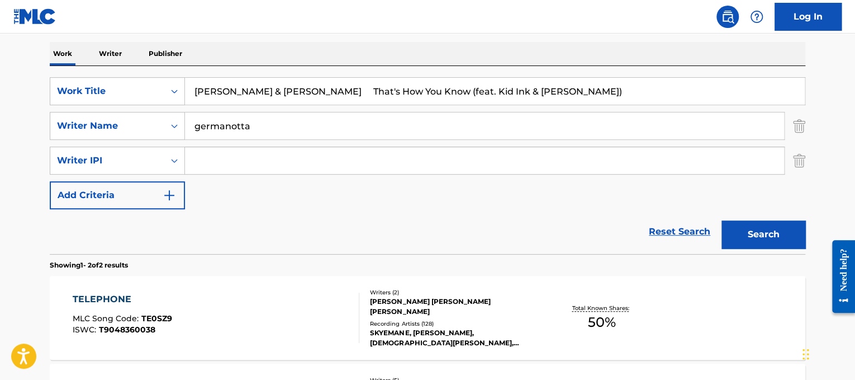
click at [1, 1] on div "Log In The MLC Public Work Search The accuracy and completeness of The MLC's da…" at bounding box center [427, 193] width 855 height 731
drag, startPoint x: 321, startPoint y: 91, endPoint x: 760, endPoint y: 99, distance: 438.9
click at [760, 99] on input "That's How You Know (feat. Kid Ink & [PERSON_NAME])" at bounding box center [495, 91] width 620 height 27
type input "That's How You Know"
drag, startPoint x: 724, startPoint y: 135, endPoint x: 292, endPoint y: 135, distance: 432.7
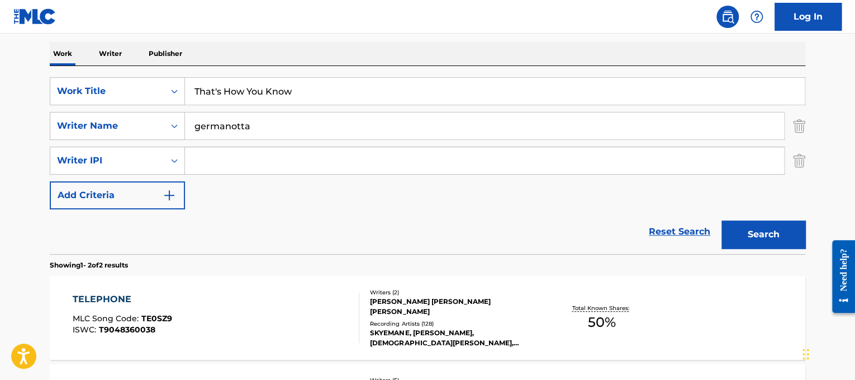
click at [292, 135] on input "germanotta" at bounding box center [484, 125] width 599 height 27
drag, startPoint x: 297, startPoint y: 132, endPoint x: 36, endPoint y: 96, distance: 263.1
click at [36, 96] on div "The MLC Public Work Search The accuracy and completeness of The MLC's data is d…" at bounding box center [427, 195] width 783 height 610
click at [722, 220] on button "Search" at bounding box center [764, 234] width 84 height 28
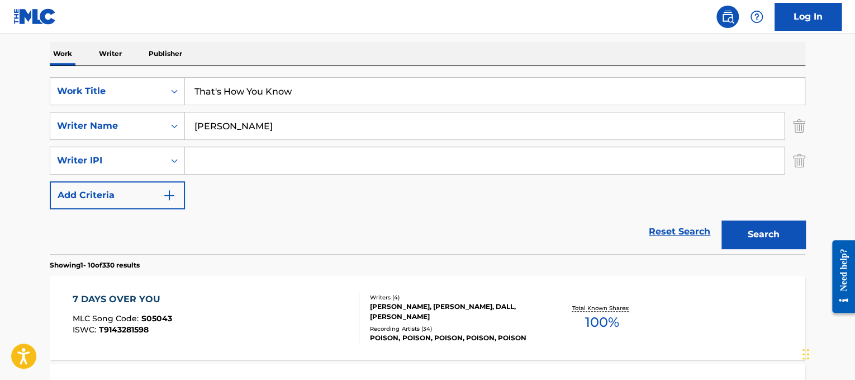
click at [722, 220] on button "Search" at bounding box center [764, 234] width 84 height 28
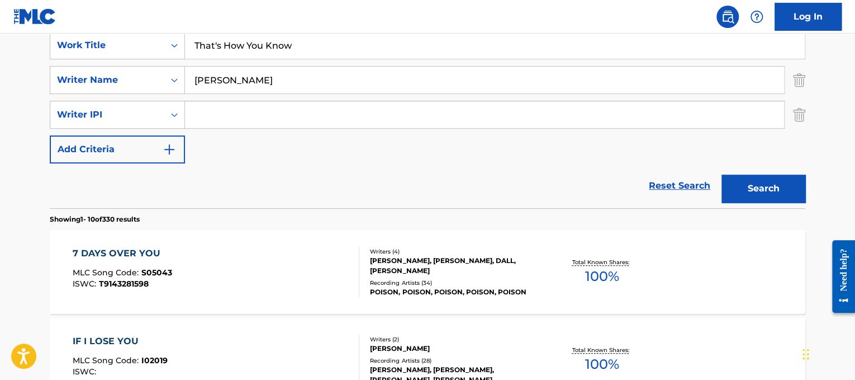
scroll to position [146, 0]
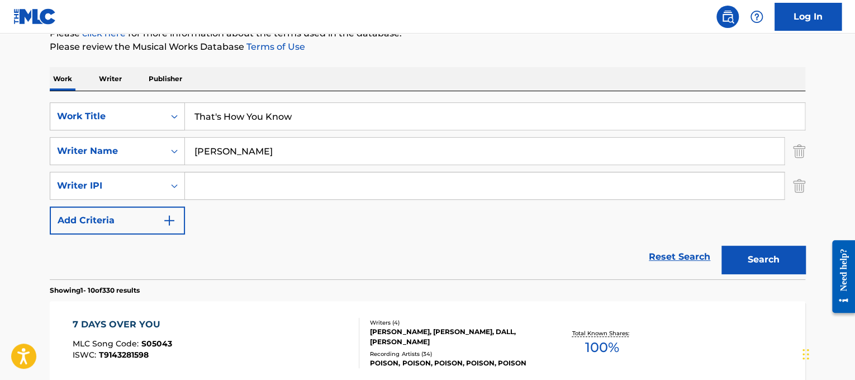
drag, startPoint x: 454, startPoint y: 144, endPoint x: 105, endPoint y: 166, distance: 350.6
click at [105, 166] on div "SearchWithCriteriad365d50e-ee68-4f25-b9b9-568e7ee9061f Work Title That's How Yo…" at bounding box center [428, 168] width 756 height 132
type input "[PERSON_NAME]"
click at [722, 245] on button "Search" at bounding box center [764, 259] width 84 height 28
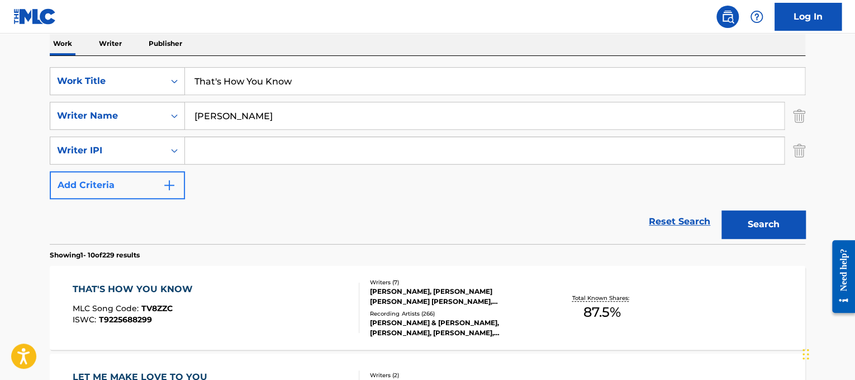
scroll to position [201, 0]
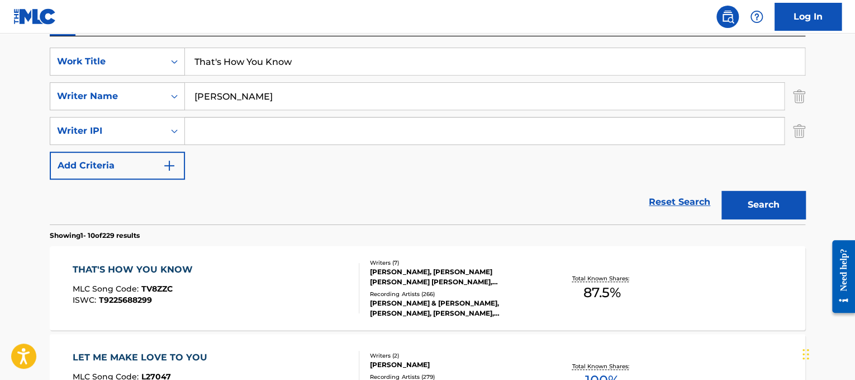
click at [231, 279] on div "THAT'S HOW YOU KNOW MLC Song Code : TV8ZZC ISWC : T9225688299" at bounding box center [216, 288] width 287 height 50
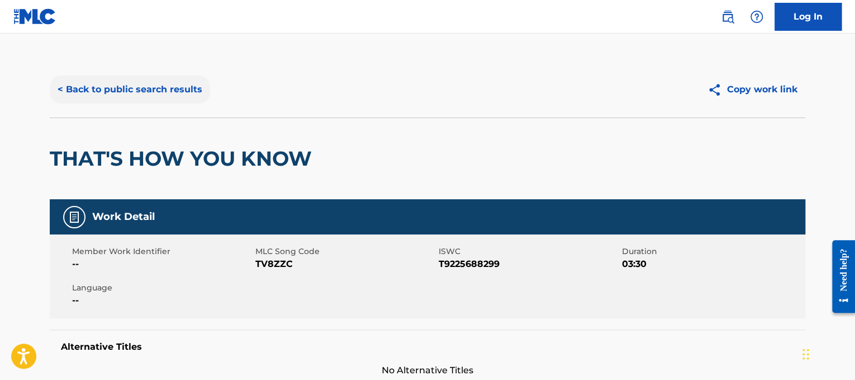
click at [183, 86] on button "< Back to public search results" at bounding box center [130, 89] width 160 height 28
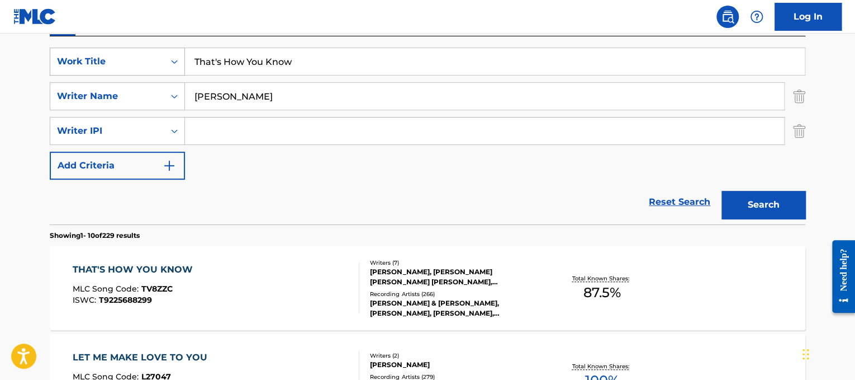
drag, startPoint x: 347, startPoint y: 62, endPoint x: 144, endPoint y: 70, distance: 203.1
click at [144, 70] on div "SearchWithCriteriad365d50e-ee68-4f25-b9b9-568e7ee9061f Work Title That's How Yo…" at bounding box center [428, 62] width 756 height 28
paste input "e Cave"
type input "The Cave"
drag, startPoint x: 293, startPoint y: 97, endPoint x: 0, endPoint y: 123, distance: 294.0
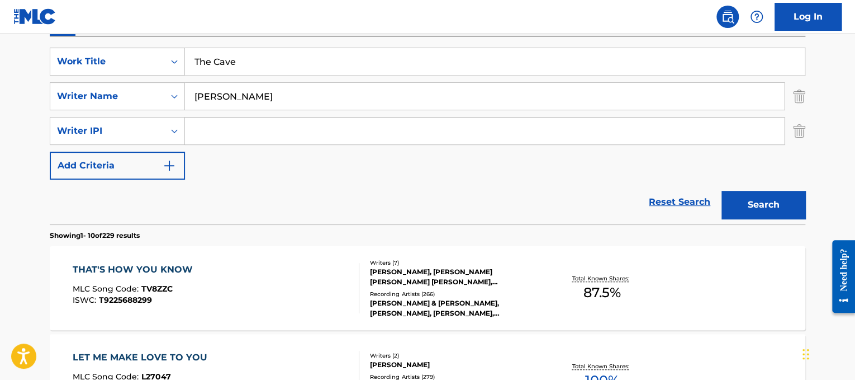
type input "mumford"
click at [722, 191] on button "Search" at bounding box center [764, 205] width 84 height 28
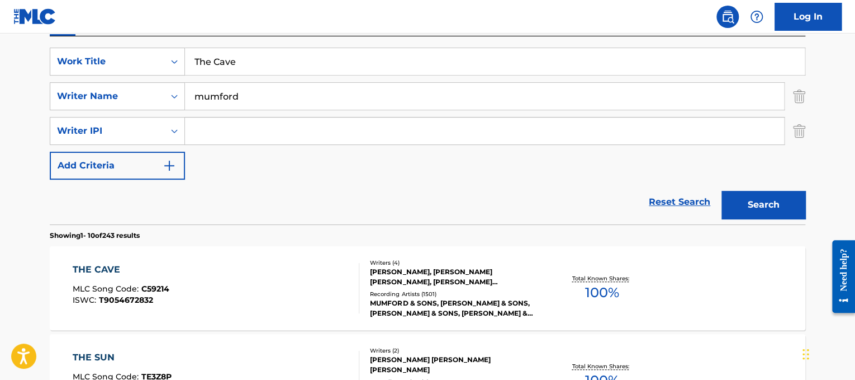
click at [201, 258] on div "THE CAVE MLC Song Code : C59214 ISWC : T9054672832 Writers ( 4 ) [PERSON_NAME],…" at bounding box center [428, 288] width 756 height 84
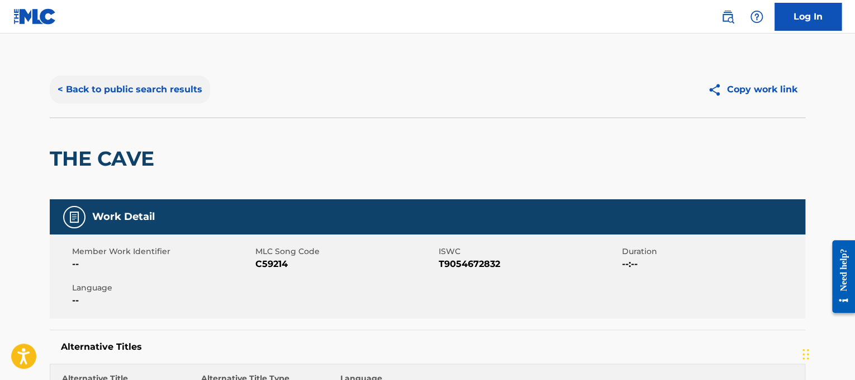
click at [163, 93] on button "< Back to public search results" at bounding box center [130, 89] width 160 height 28
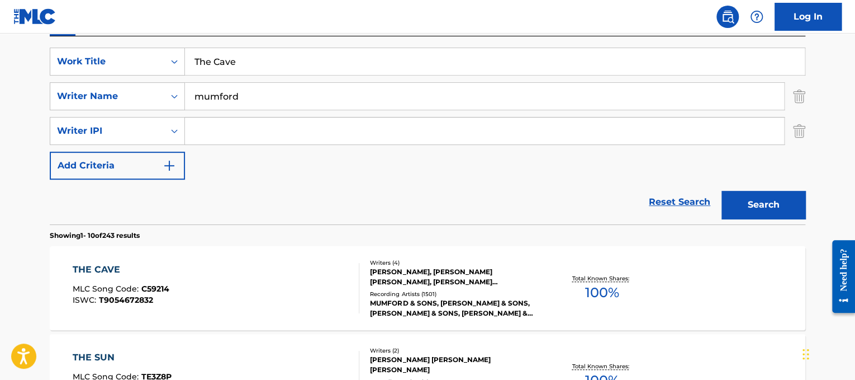
scroll to position [199, 0]
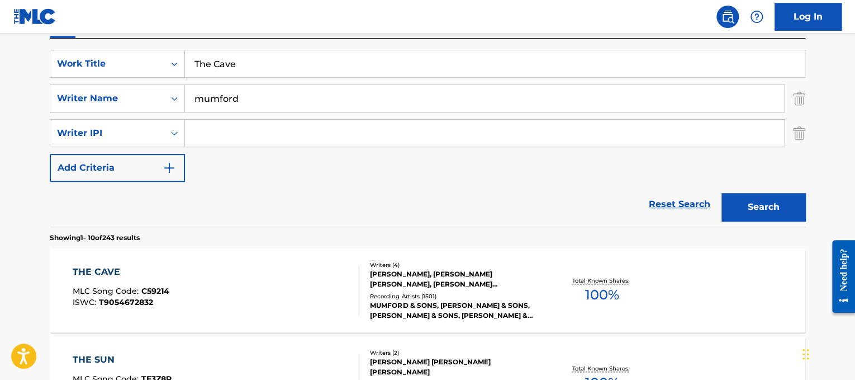
drag, startPoint x: 343, startPoint y: 67, endPoint x: 0, endPoint y: 108, distance: 345.2
paste input "[PERSON_NAME]"
type input "The Chanukah Song"
drag, startPoint x: 248, startPoint y: 103, endPoint x: 0, endPoint y: 54, distance: 252.6
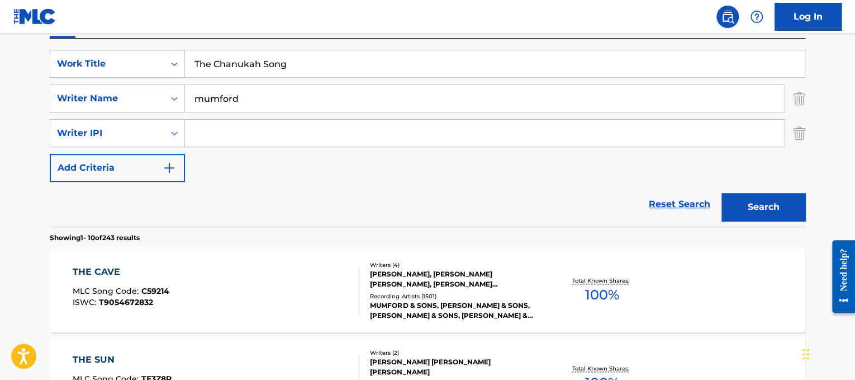
type input "sandler"
click at [722, 193] on button "Search" at bounding box center [764, 207] width 84 height 28
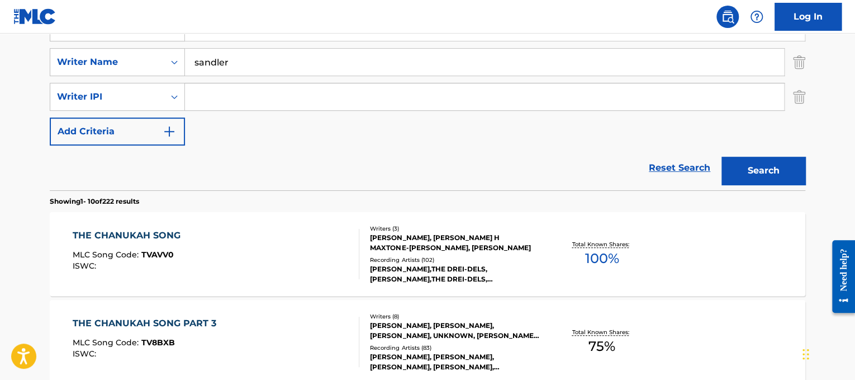
scroll to position [236, 0]
click at [238, 261] on div "THE CHANUKAH SONG MLC Song Code : TVAVV0 ISWC :" at bounding box center [216, 253] width 287 height 50
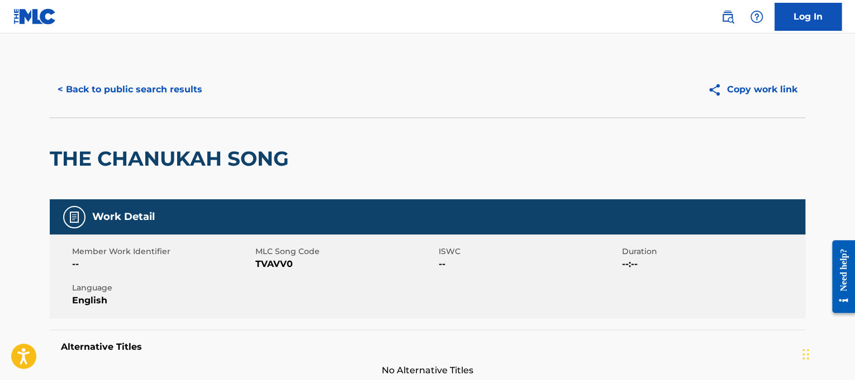
click at [233, 89] on div "< Back to public search results" at bounding box center [239, 89] width 378 height 28
click at [193, 88] on button "< Back to public search results" at bounding box center [130, 89] width 160 height 28
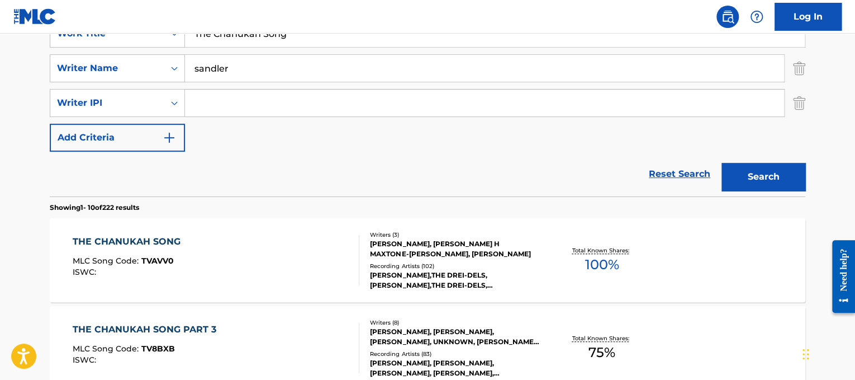
scroll to position [202, 0]
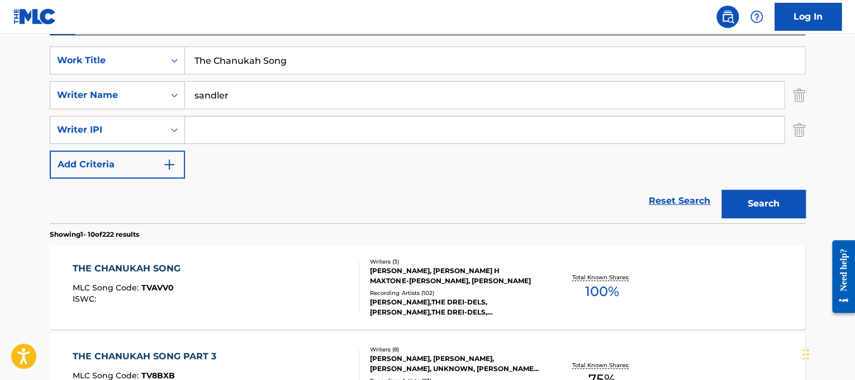
drag, startPoint x: 361, startPoint y: 59, endPoint x: 0, endPoint y: 6, distance: 364.5
paste input "ipmunk Song (Christmas Don't Be Late)"
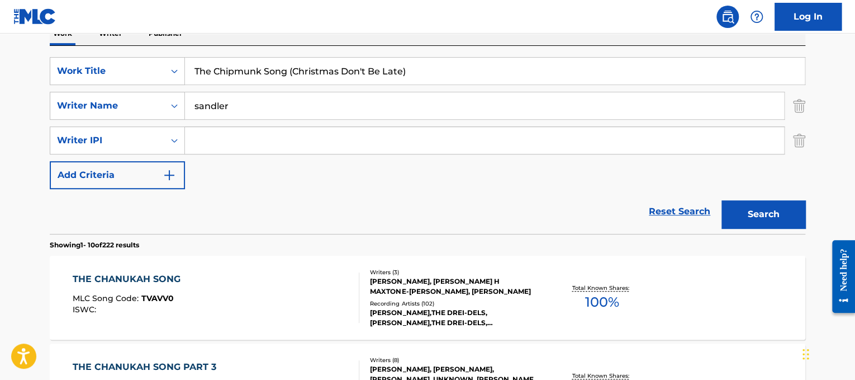
type input "The Chipmunk Song (Christmas Don't Be Late)"
drag, startPoint x: 264, startPoint y: 101, endPoint x: 0, endPoint y: 158, distance: 270.5
type input "[PERSON_NAME]"
click at [722, 200] on button "Search" at bounding box center [764, 214] width 84 height 28
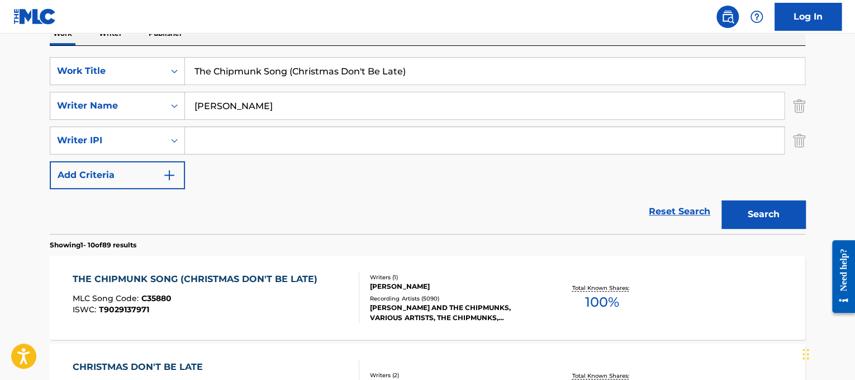
click at [262, 285] on div "THE CHIPMUNK SONG (CHRISTMAS DON'T BE LATE) MLC Song Code : C35880 ISWC : T9029…" at bounding box center [198, 297] width 250 height 50
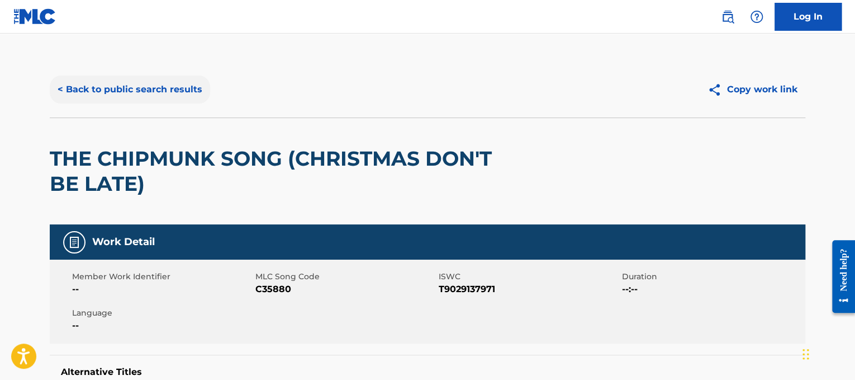
click at [154, 79] on button "< Back to public search results" at bounding box center [130, 89] width 160 height 28
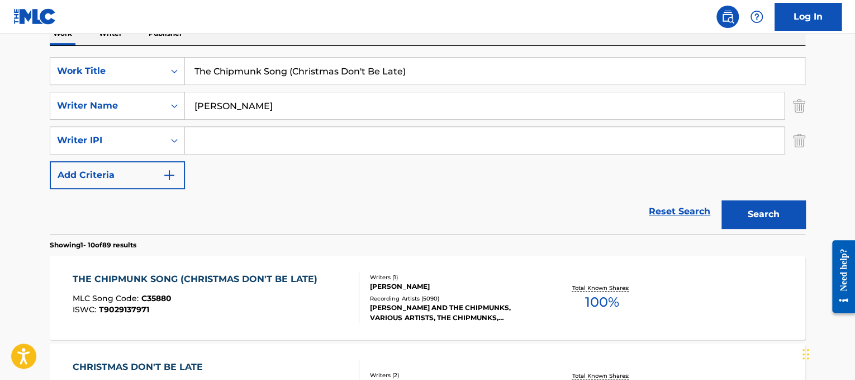
scroll to position [167, 0]
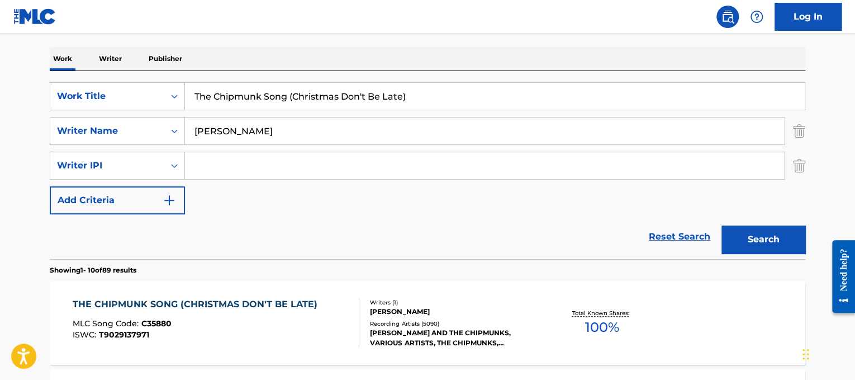
drag, startPoint x: 419, startPoint y: 87, endPoint x: 1, endPoint y: 93, distance: 417.6
paste input "[PERSON_NAME] The First Cut Is The Deepest"
drag, startPoint x: 259, startPoint y: 104, endPoint x: 66, endPoint y: 67, distance: 196.3
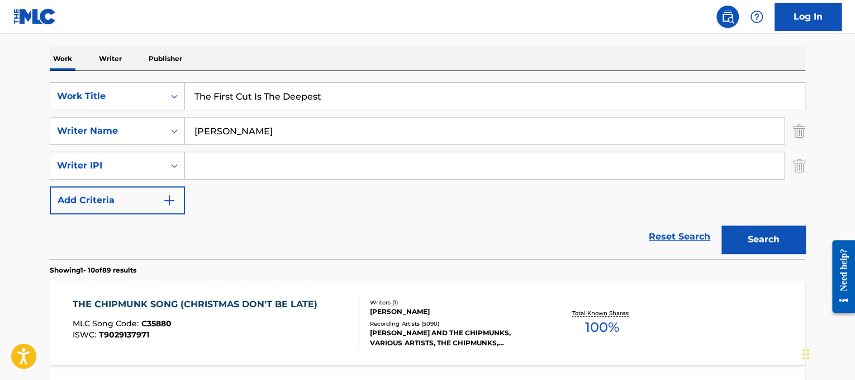
type input "The First Cut Is The Deepest"
click at [414, 145] on div "SearchWithCriteriad365d50e-ee68-4f25-b9b9-568e7ee9061f Work Title The First Cut…" at bounding box center [428, 148] width 756 height 132
drag, startPoint x: 410, startPoint y: 137, endPoint x: 0, endPoint y: -32, distance: 443.2
click at [0, 0] on html "Accessibility Screen-Reader Guide, Feedback, and Issue Reporting | New window 0…" at bounding box center [427, 23] width 855 height 380
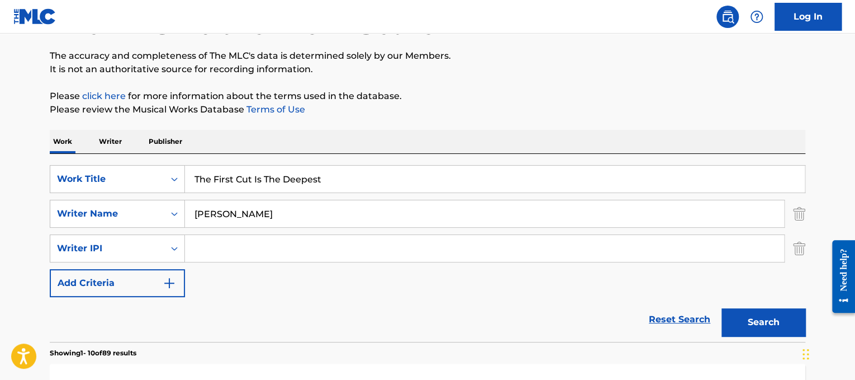
type input "[PERSON_NAME]"
click at [722, 308] on button "Search" at bounding box center [764, 322] width 84 height 28
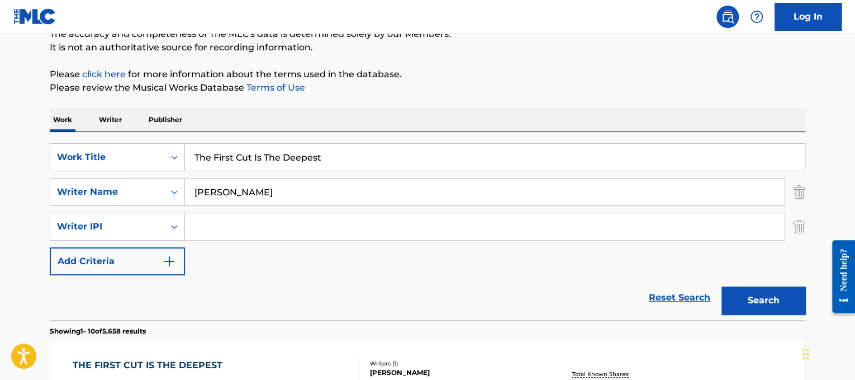
scroll to position [216, 0]
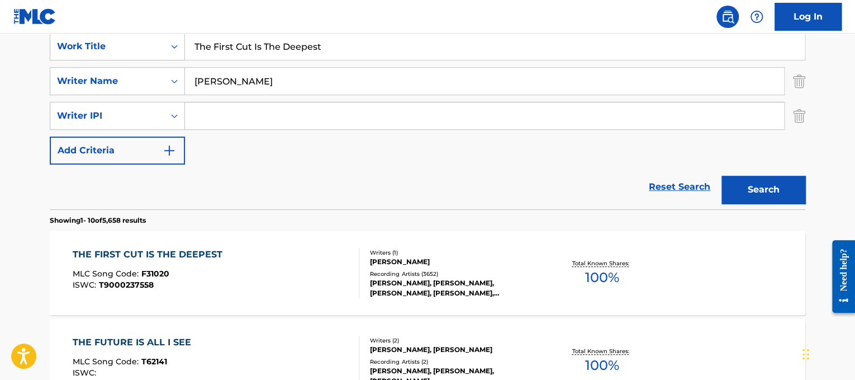
click at [270, 294] on div "THE FIRST CUT IS THE DEEPEST MLC Song Code : F31020 ISWC : T9000237558" at bounding box center [216, 273] width 287 height 50
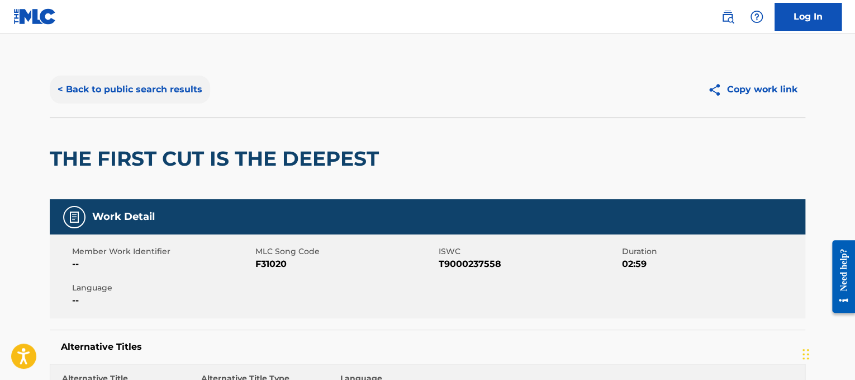
click at [158, 90] on button "< Back to public search results" at bounding box center [130, 89] width 160 height 28
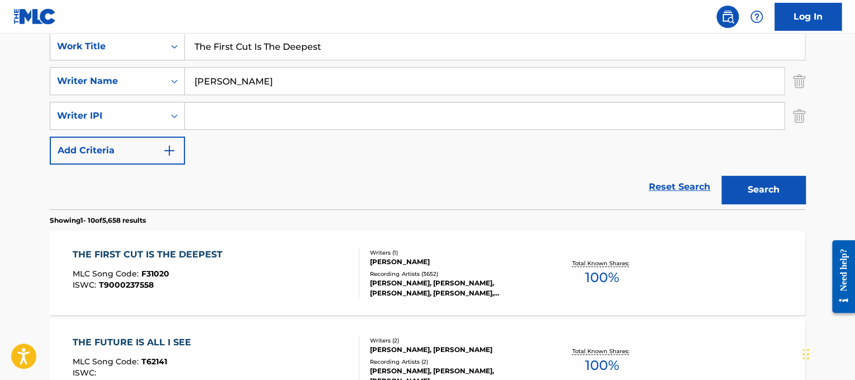
scroll to position [188, 0]
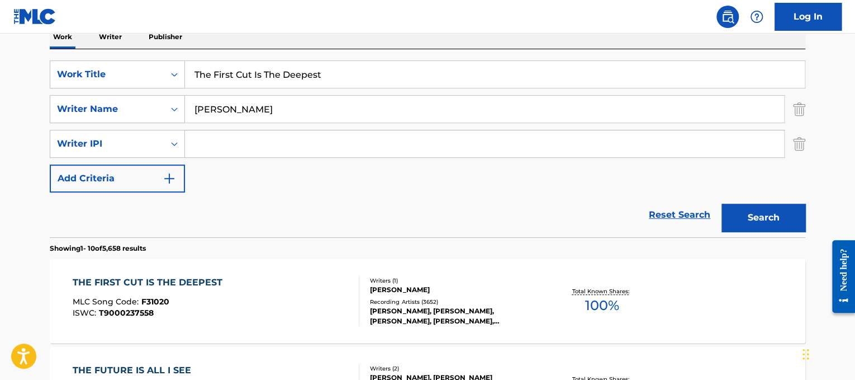
drag, startPoint x: 370, startPoint y: 79, endPoint x: 0, endPoint y: 79, distance: 370.0
type input "the greatest"
drag, startPoint x: 269, startPoint y: 113, endPoint x: 0, endPoint y: 90, distance: 269.8
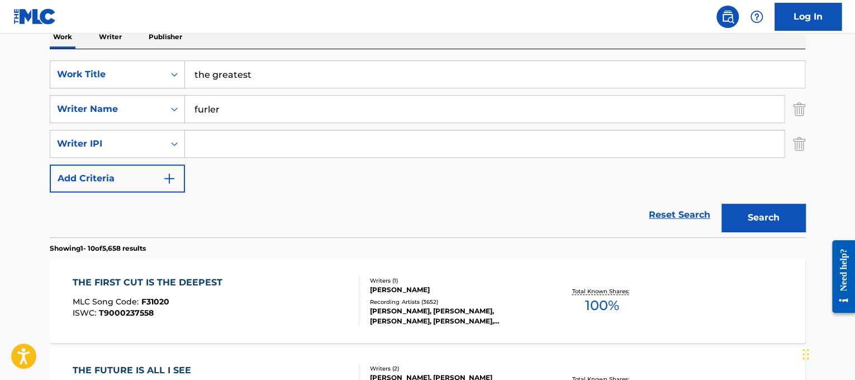
type input "furler"
click at [722, 203] on button "Search" at bounding box center [764, 217] width 84 height 28
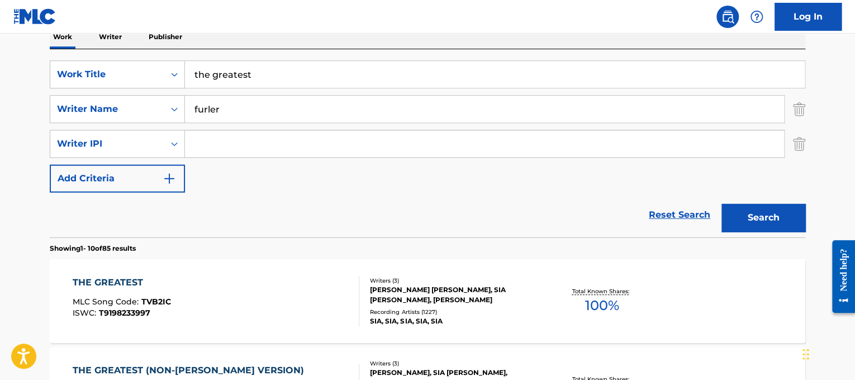
scroll to position [207, 0]
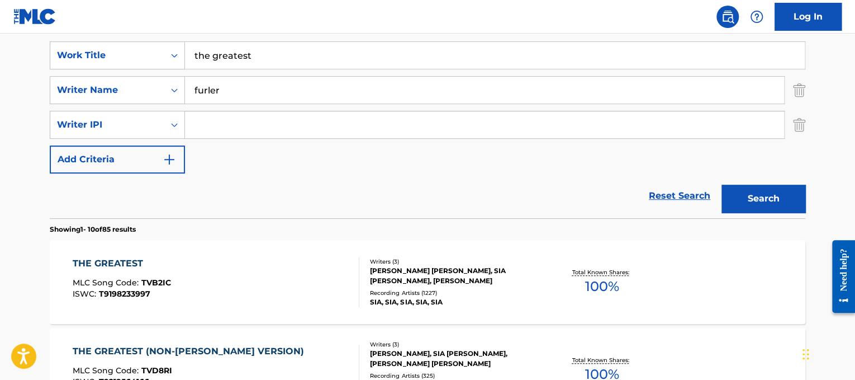
click at [294, 274] on div "THE GREATEST MLC Song Code : TVB2IC ISWC : T9198233997" at bounding box center [216, 282] width 287 height 50
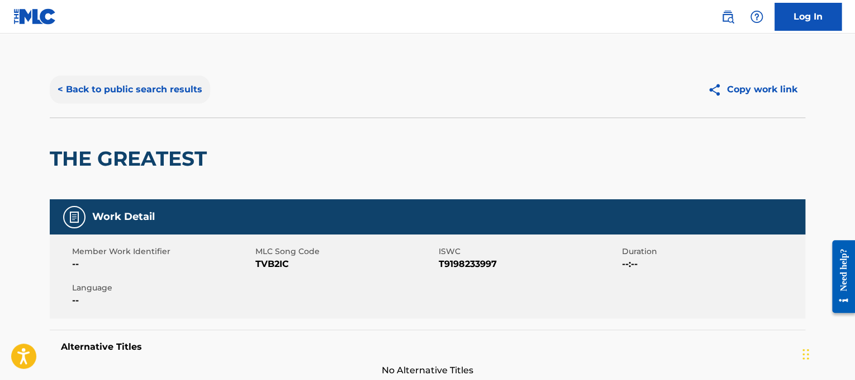
click at [126, 82] on button "< Back to public search results" at bounding box center [130, 89] width 160 height 28
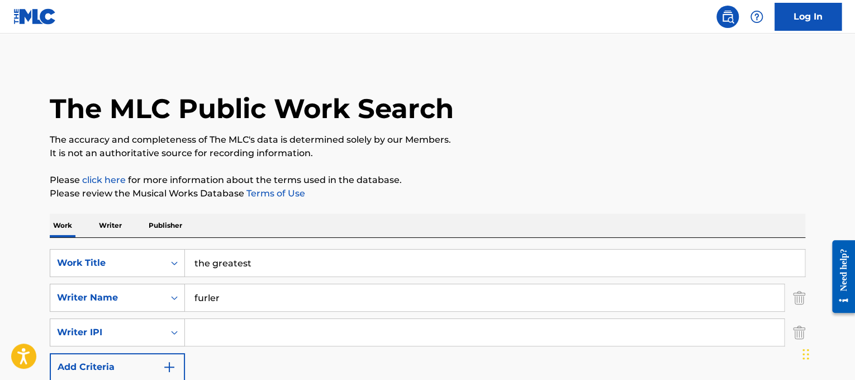
scroll to position [207, 0]
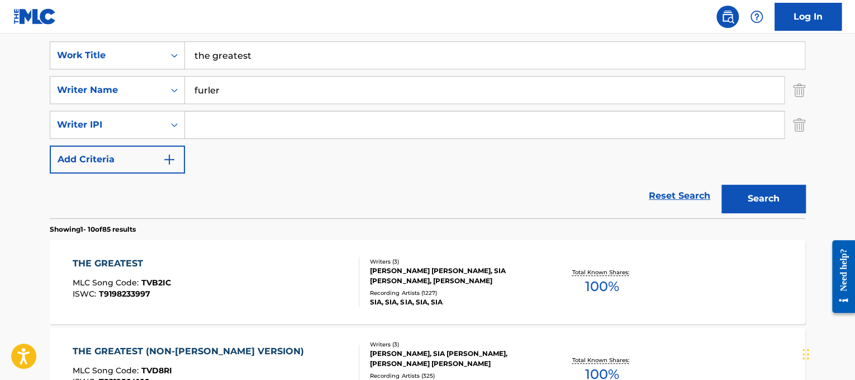
drag, startPoint x: 357, startPoint y: 68, endPoint x: 78, endPoint y: -42, distance: 300.4
paste input "[PERSON_NAME] The More I Drink"
drag, startPoint x: 273, startPoint y: 54, endPoint x: 158, endPoint y: 10, distance: 123.9
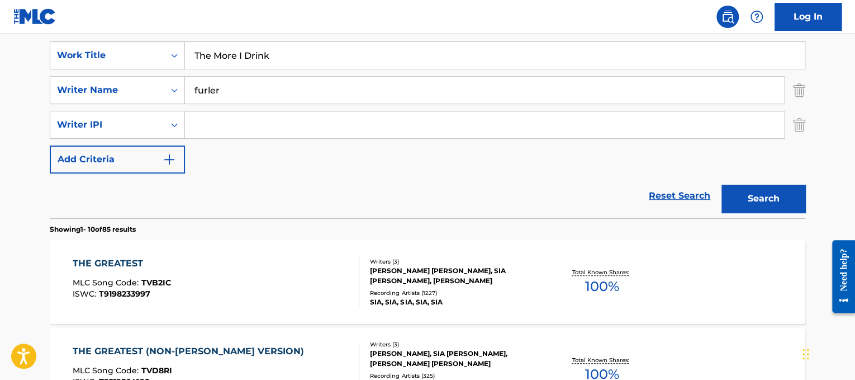
type input "The More I Drink"
drag, startPoint x: 283, startPoint y: 93, endPoint x: 0, endPoint y: 69, distance: 284.4
type input "[PERSON_NAME]"
click at [722, 184] on button "Search" at bounding box center [764, 198] width 84 height 28
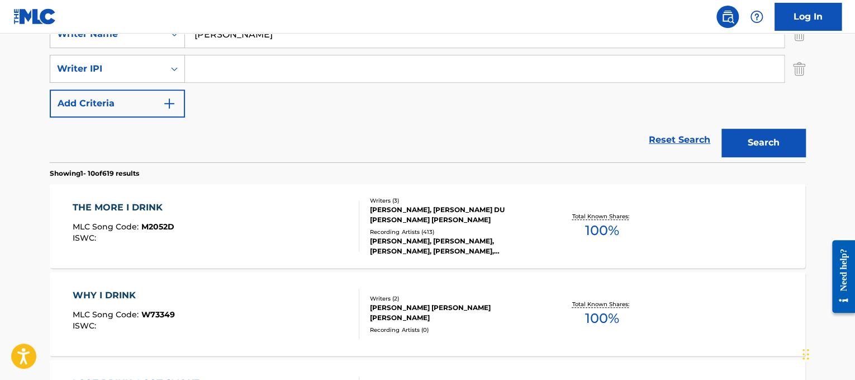
scroll to position [266, 0]
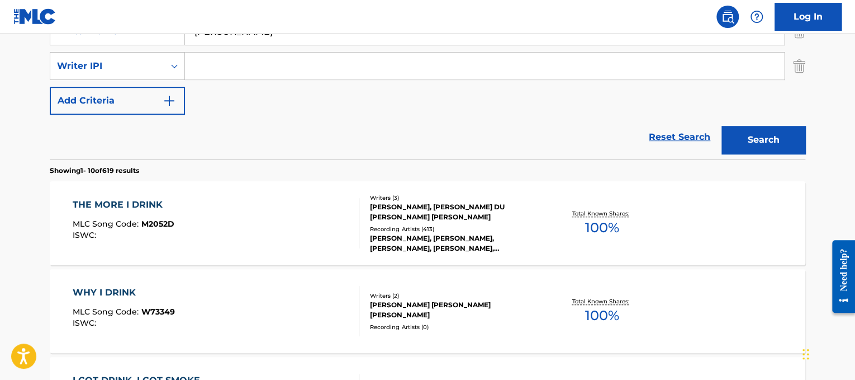
click at [304, 225] on div "THE MORE I DRINK MLC Song Code : M2052D ISWC :" at bounding box center [216, 223] width 287 height 50
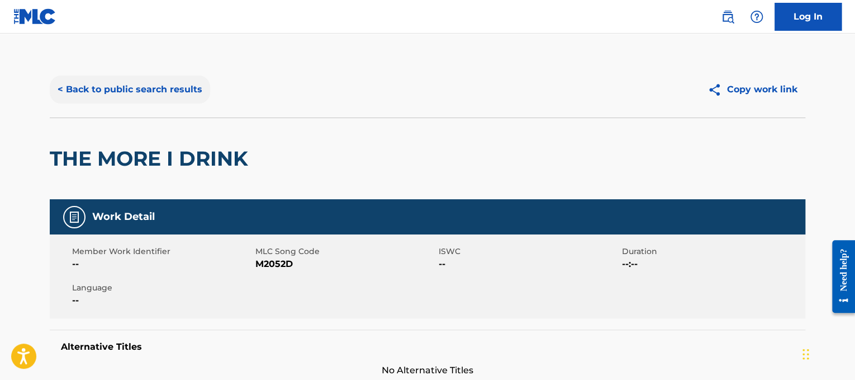
click at [144, 84] on button "< Back to public search results" at bounding box center [130, 89] width 160 height 28
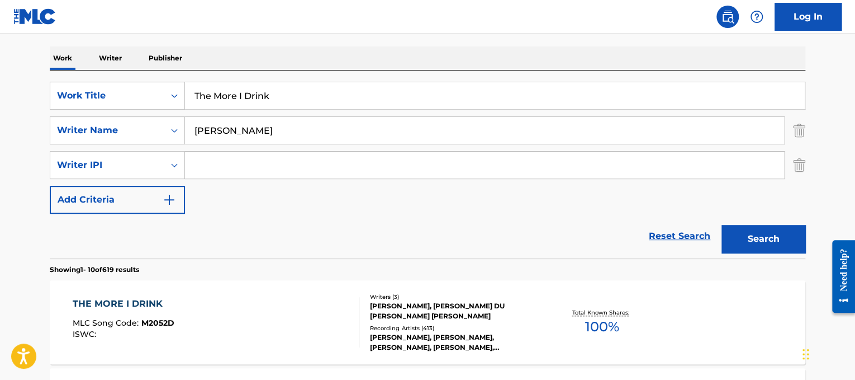
drag, startPoint x: 296, startPoint y: 108, endPoint x: 0, endPoint y: -5, distance: 317.1
click at [0, 0] on html "Accessibility Screen-Reader Guide, Feedback, and Issue Reporting | New window 0…" at bounding box center [427, 23] width 855 height 380
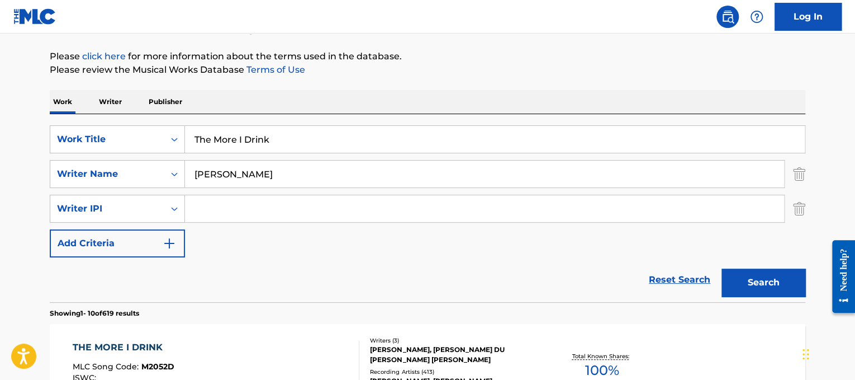
paste input "One That Got Away"
type input "The One That Got Away"
drag, startPoint x: 278, startPoint y: 159, endPoint x: 69, endPoint y: 144, distance: 209.6
click at [69, 144] on div "SearchWithCriteriad365d50e-ee68-4f25-b9b9-568e7ee9061f Work Title The One That …" at bounding box center [428, 191] width 756 height 132
type input "[PERSON_NAME]"
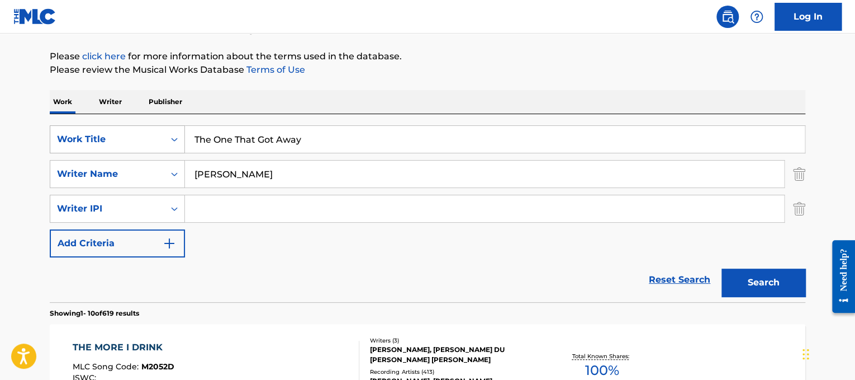
click at [722, 268] on button "Search" at bounding box center [764, 282] width 84 height 28
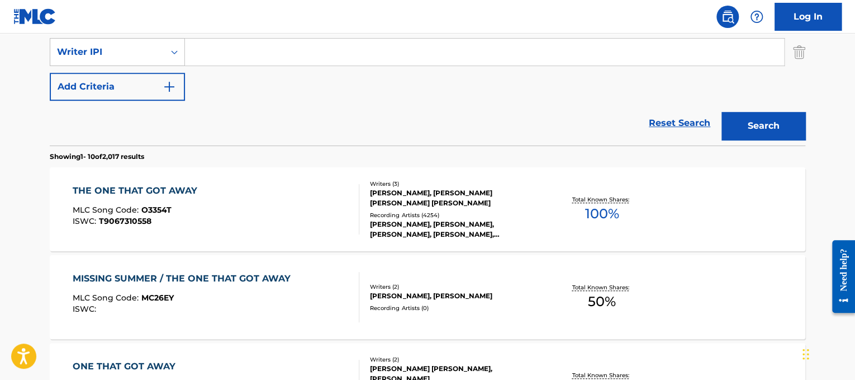
scroll to position [285, 0]
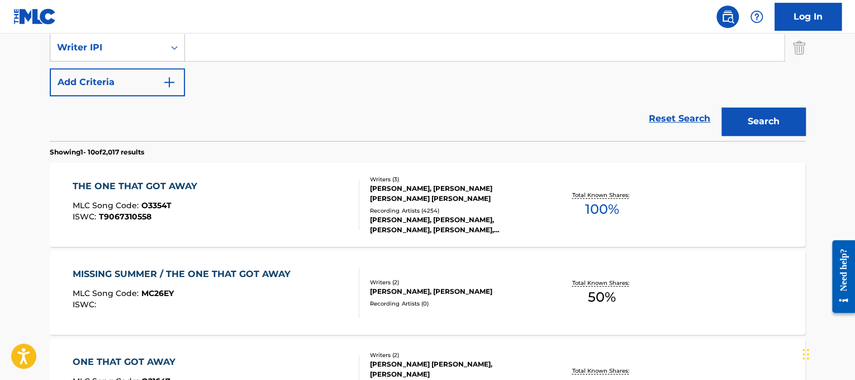
click at [281, 219] on div "THE ONE THAT GOT AWAY MLC Song Code : O3354T ISWC : T9067310558" at bounding box center [216, 204] width 287 height 50
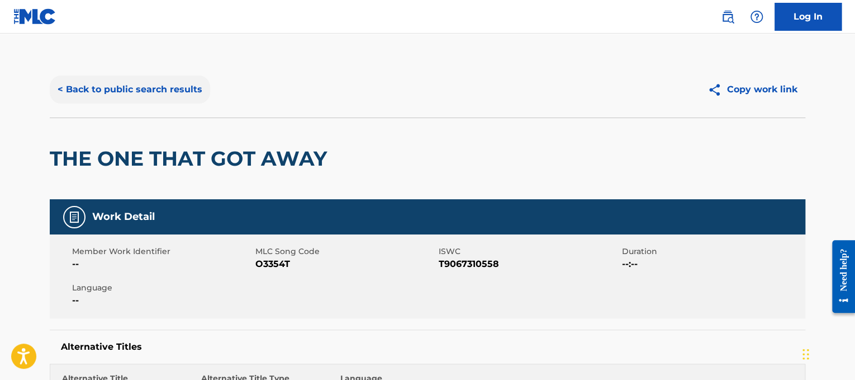
click at [176, 89] on button "< Back to public search results" at bounding box center [130, 89] width 160 height 28
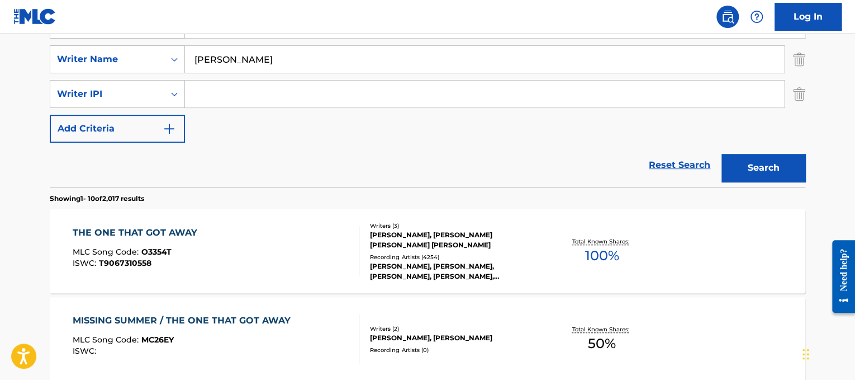
scroll to position [170, 0]
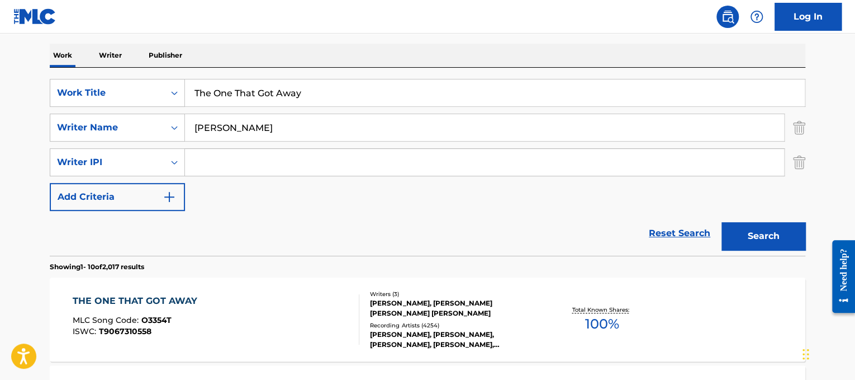
drag, startPoint x: 367, startPoint y: 83, endPoint x: 11, endPoint y: 105, distance: 356.2
paste input "ly Exception"
type input "The Only Exception"
drag, startPoint x: 290, startPoint y: 137, endPoint x: 12, endPoint y: 123, distance: 277.6
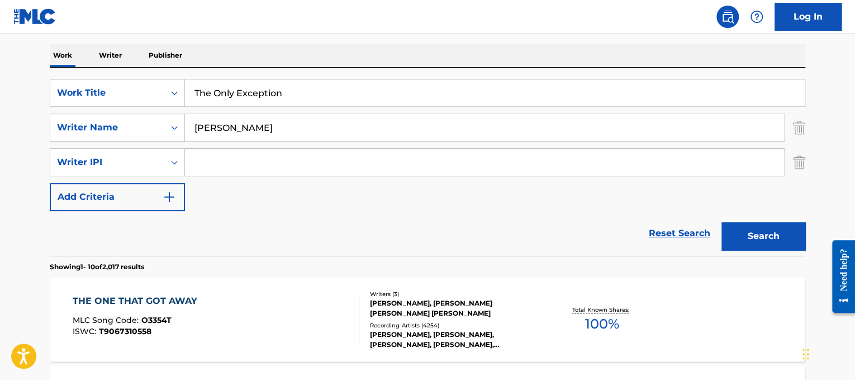
type input "williams"
click at [722, 222] on button "Search" at bounding box center [764, 236] width 84 height 28
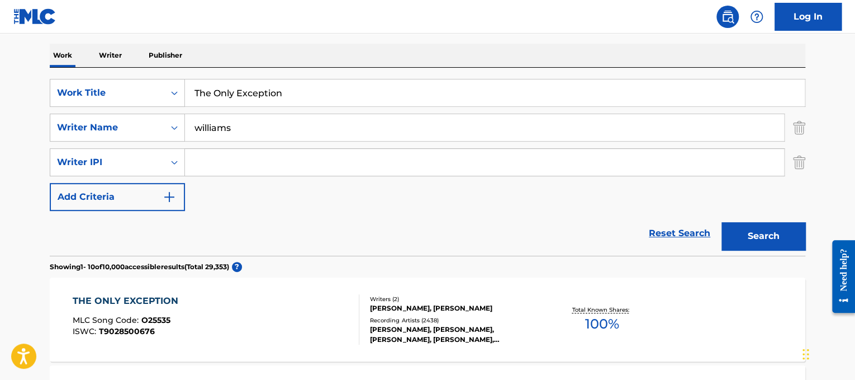
scroll to position [271, 0]
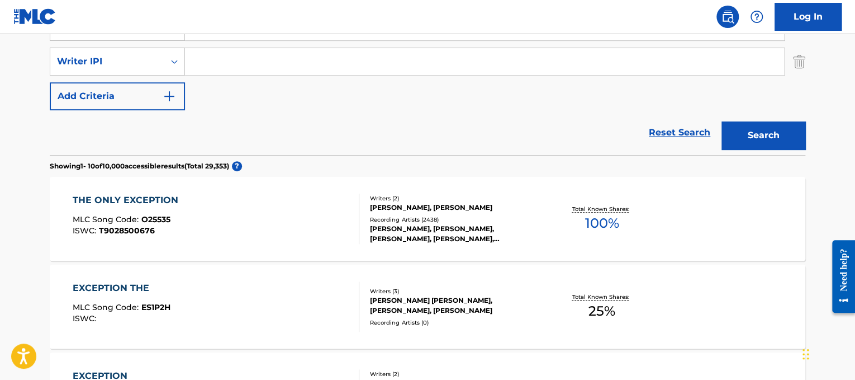
click at [415, 221] on div "Recording Artists ( 2438 )" at bounding box center [454, 219] width 169 height 8
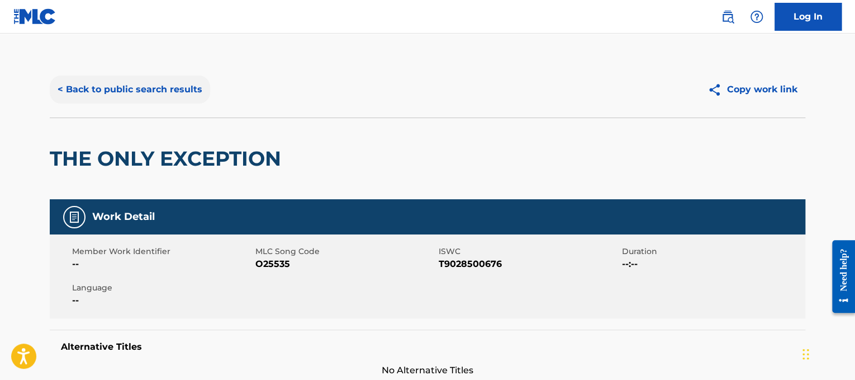
click at [153, 93] on button "< Back to public search results" at bounding box center [130, 89] width 160 height 28
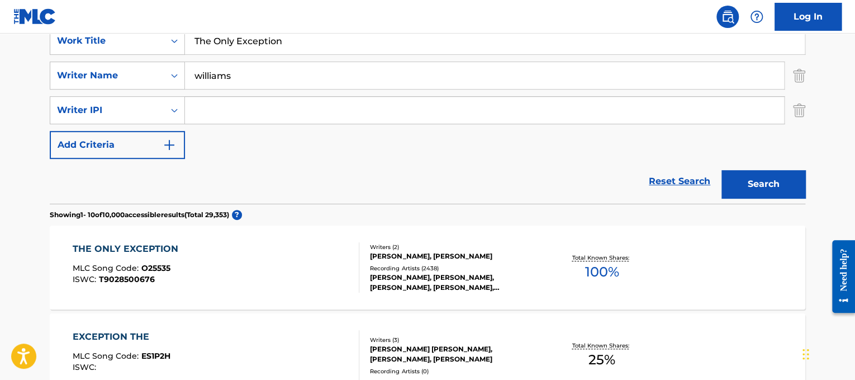
scroll to position [216, 0]
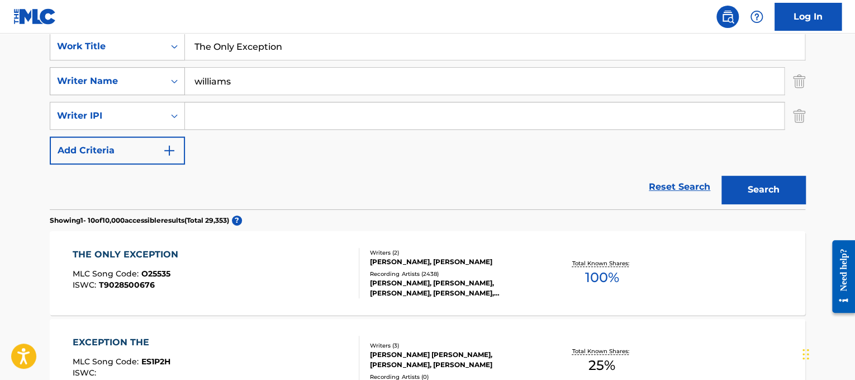
drag, startPoint x: 295, startPoint y: 51, endPoint x: 64, endPoint y: 81, distance: 232.8
click at [64, 81] on div "SearchWithCriteriad365d50e-ee68-4f25-b9b9-568e7ee9061f Work Title The Only Exce…" at bounding box center [428, 98] width 756 height 132
paste input "[PERSON_NAME] The Trouble With Love Is"
drag, startPoint x: 266, startPoint y: 46, endPoint x: 71, endPoint y: 83, distance: 197.9
click at [71, 83] on div "SearchWithCriteriad365d50e-ee68-4f25-b9b9-568e7ee9061f Work Title [PERSON_NAME]…" at bounding box center [428, 98] width 756 height 132
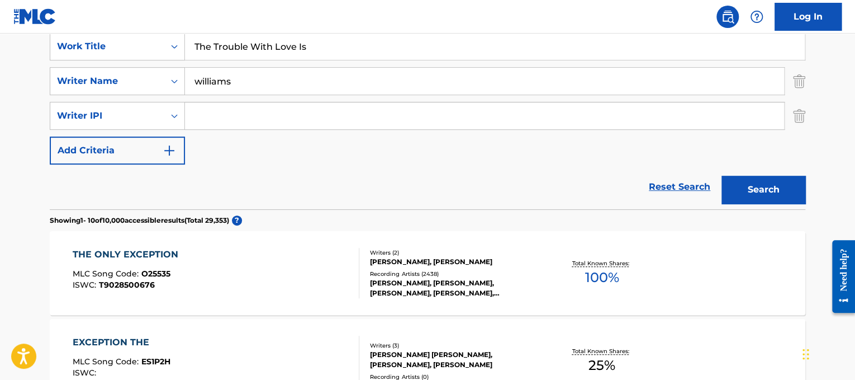
type input "The Trouble With Love Is"
drag, startPoint x: 262, startPoint y: 80, endPoint x: 0, endPoint y: -36, distance: 286.5
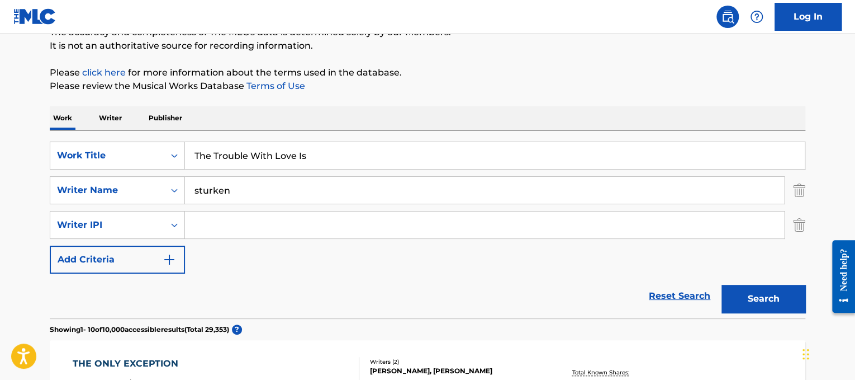
type input "sturken"
click at [722, 285] on button "Search" at bounding box center [764, 299] width 84 height 28
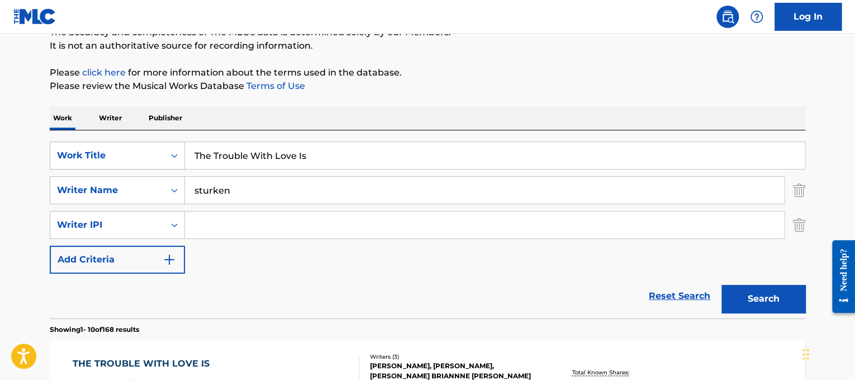
scroll to position [208, 0]
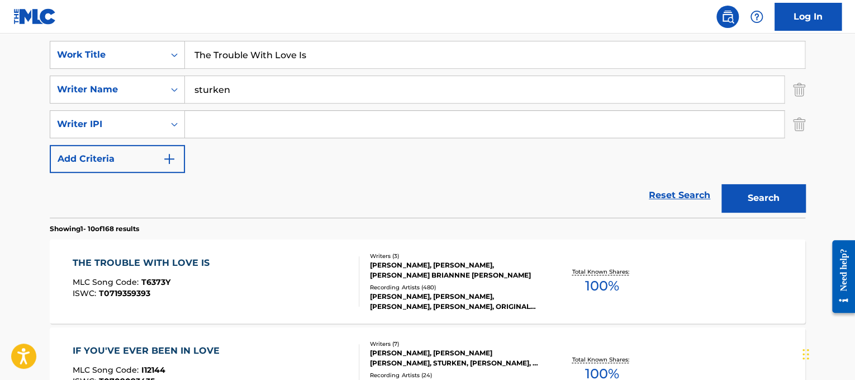
click at [207, 283] on div "MLC Song Code : T6373Y" at bounding box center [144, 283] width 143 height 11
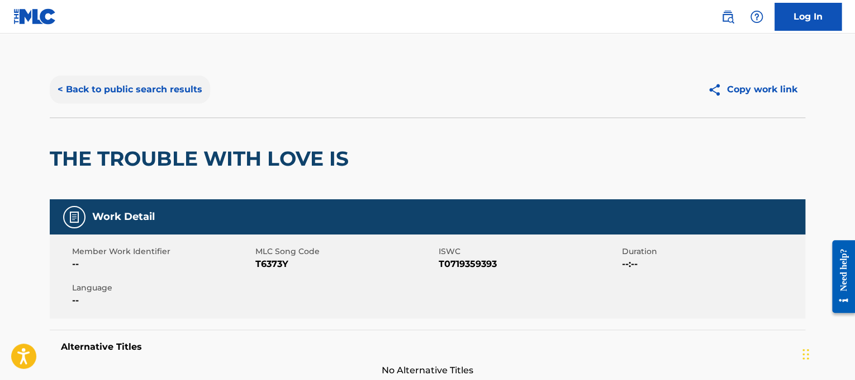
click at [177, 92] on button "< Back to public search results" at bounding box center [130, 89] width 160 height 28
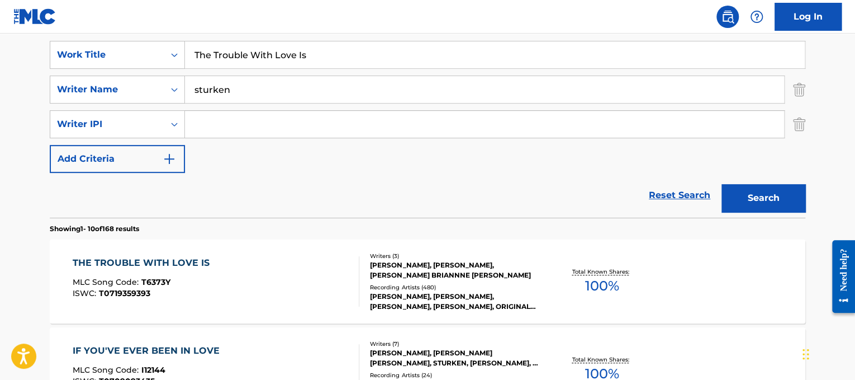
scroll to position [170, 0]
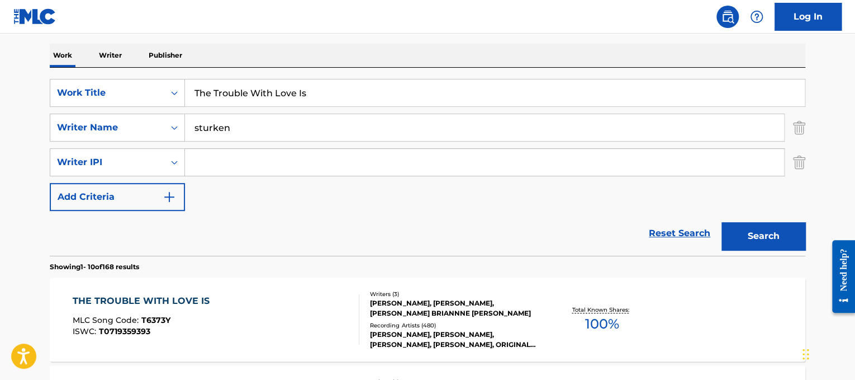
drag, startPoint x: 329, startPoint y: 91, endPoint x: 69, endPoint y: 67, distance: 260.4
click at [69, 68] on div "SearchWithCriteriad365d50e-ee68-4f25-b9b9-568e7ee9061f Work Title The Trouble W…" at bounding box center [428, 162] width 756 height 188
paste input "[PERSON_NAME] The Vision of Love"
drag, startPoint x: 232, startPoint y: 84, endPoint x: 30, endPoint y: 20, distance: 212.0
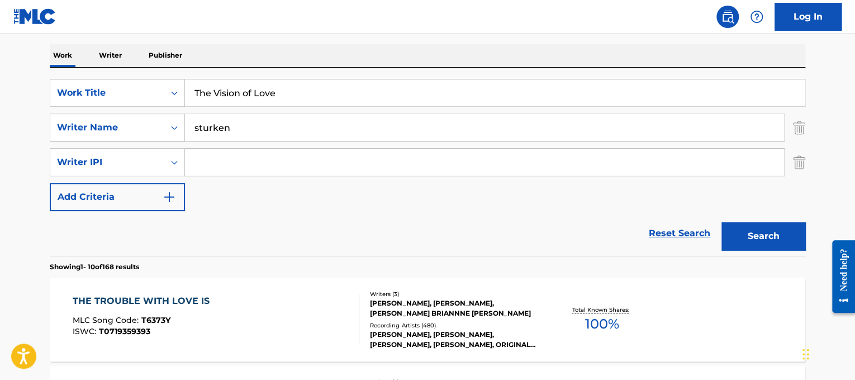
type input "The Vision of Love"
drag, startPoint x: 267, startPoint y: 127, endPoint x: 0, endPoint y: 105, distance: 268.1
type input "[PERSON_NAME]"
click at [722, 222] on button "Search" at bounding box center [764, 236] width 84 height 28
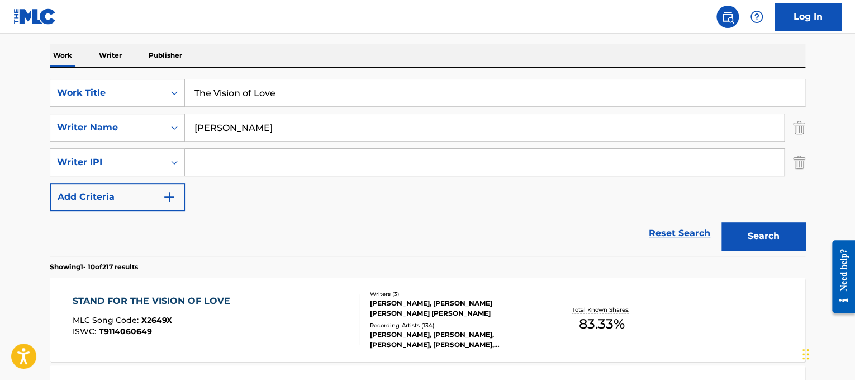
click at [240, 311] on div "STAND FOR THE VISION OF LOVE MLC Song Code : X2649X ISWC : T9114060649" at bounding box center [216, 319] width 287 height 50
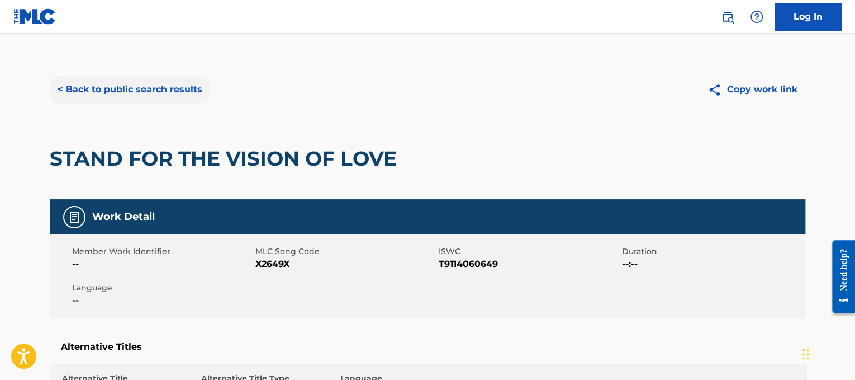
click at [196, 84] on button "< Back to public search results" at bounding box center [130, 89] width 160 height 28
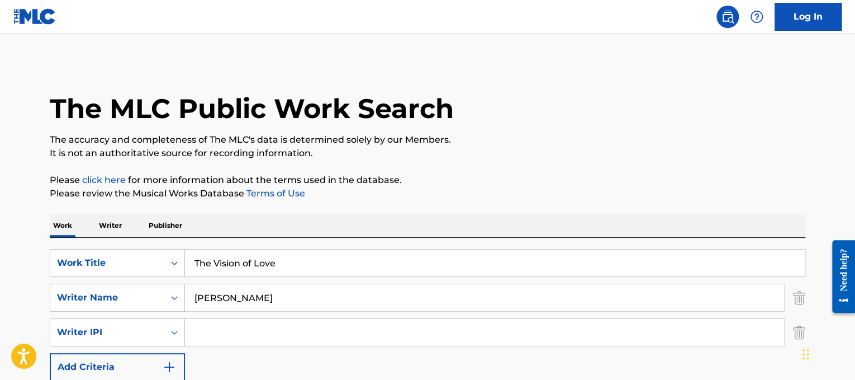
scroll to position [170, 0]
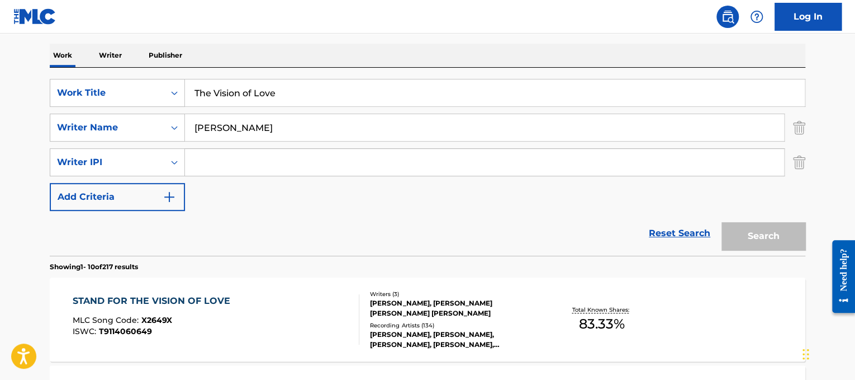
paste input "[PERSON_NAME] The Way You Make Me Feel"
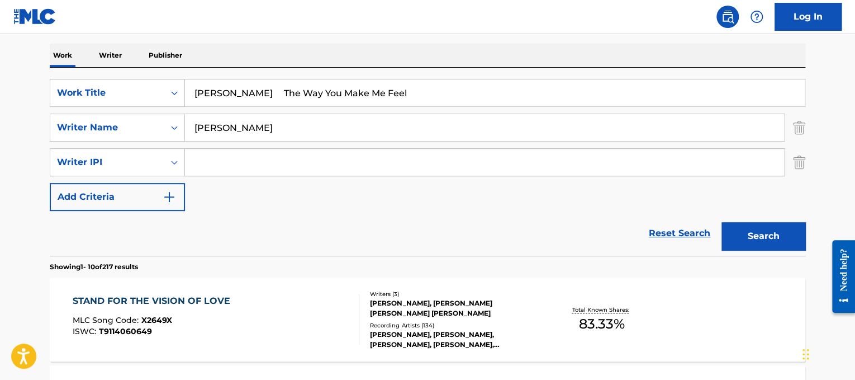
drag, startPoint x: 270, startPoint y: 95, endPoint x: 0, endPoint y: 80, distance: 270.4
drag, startPoint x: 269, startPoint y: 96, endPoint x: 96, endPoint y: 58, distance: 178.0
type input "The Way You Make Me Feel"
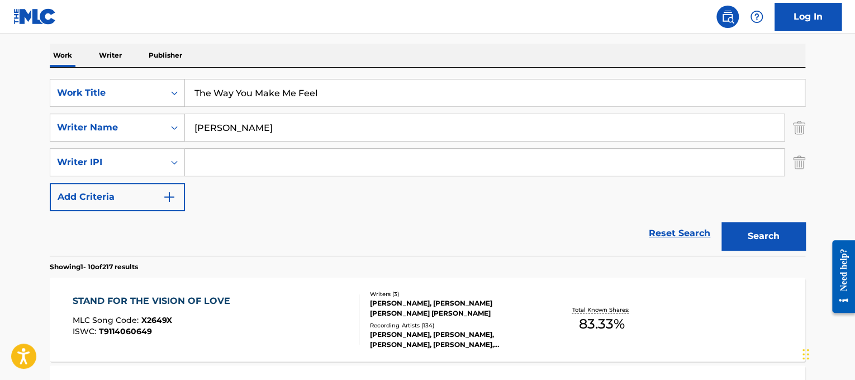
drag, startPoint x: 321, startPoint y: 124, endPoint x: 0, endPoint y: -31, distance: 356.8
click at [0, 0] on html "Accessibility Screen-Reader Guide, Feedback, and Issue Reporting | New window 0…" at bounding box center [427, 20] width 855 height 380
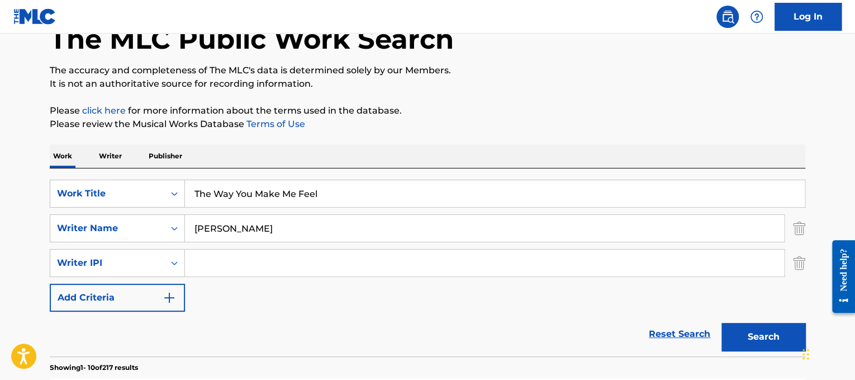
type input "[PERSON_NAME]"
click at [722, 323] on button "Search" at bounding box center [764, 337] width 84 height 28
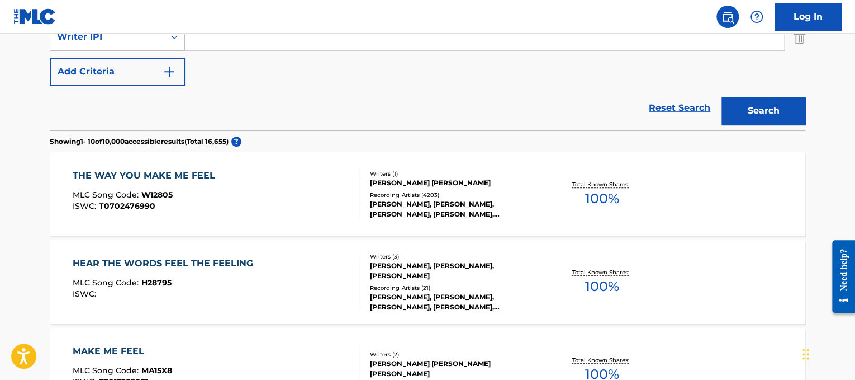
scroll to position [302, 0]
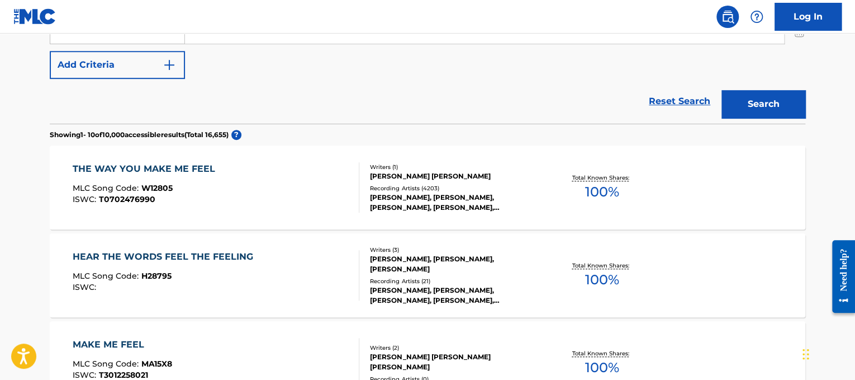
click at [481, 167] on div "Writers ( 1 )" at bounding box center [454, 167] width 169 height 8
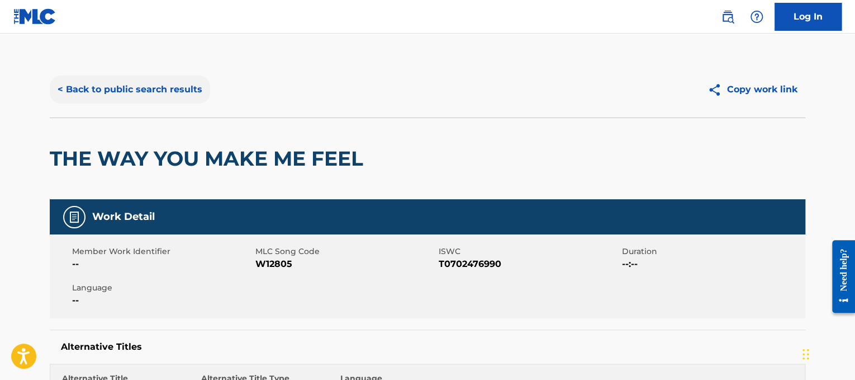
click at [172, 84] on button "< Back to public search results" at bounding box center [130, 89] width 160 height 28
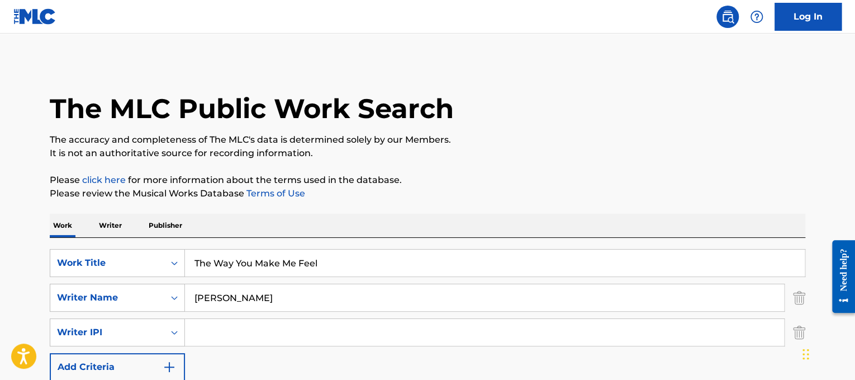
drag, startPoint x: 369, startPoint y: 254, endPoint x: 0, endPoint y: 144, distance: 385.4
paste input "rift Shop_"
type input "Thrift Shop"
drag, startPoint x: 235, startPoint y: 288, endPoint x: 0, endPoint y: 207, distance: 249.1
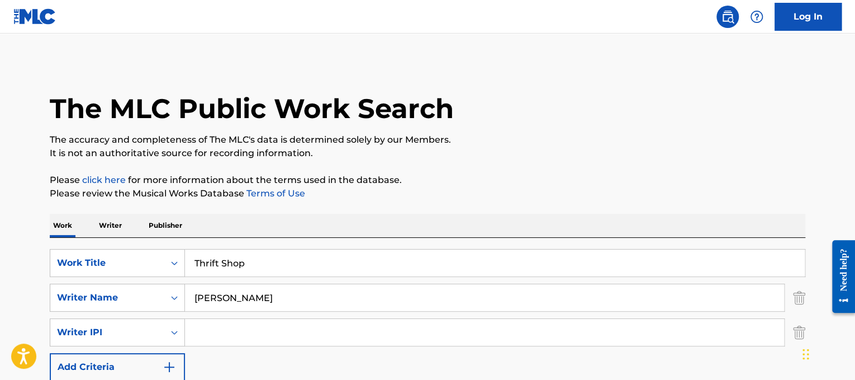
type input "[PERSON_NAME]"
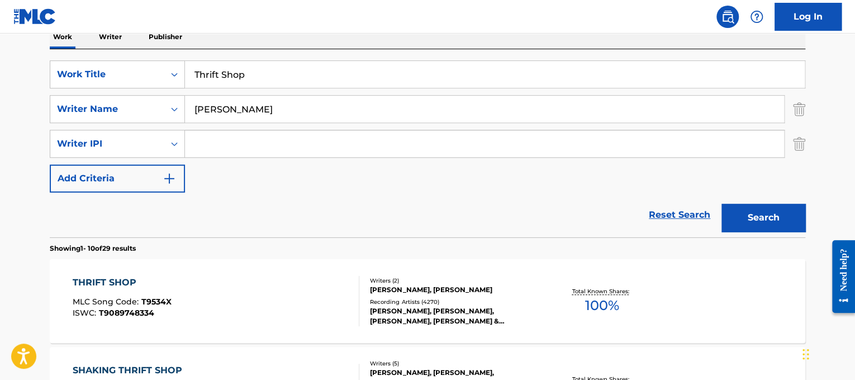
click at [320, 286] on div "THRIFT SHOP MLC Song Code : T9534X ISWC : T9089748334" at bounding box center [216, 301] width 287 height 50
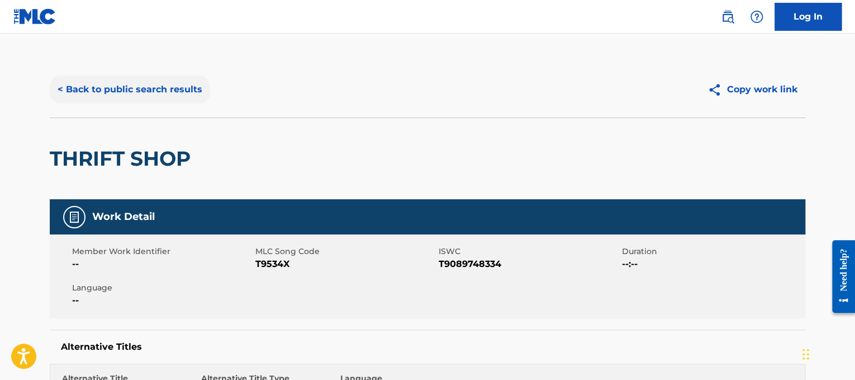
click at [190, 87] on button "< Back to public search results" at bounding box center [130, 89] width 160 height 28
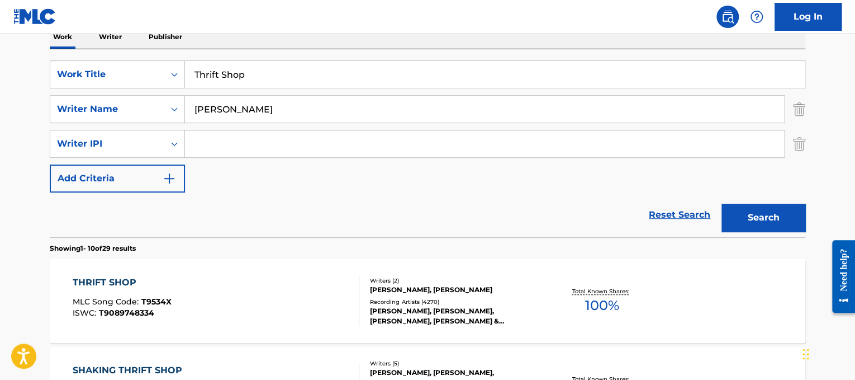
scroll to position [186, 0]
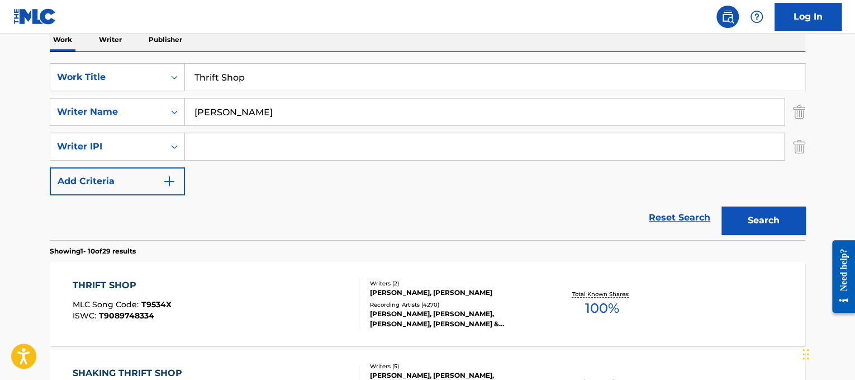
drag, startPoint x: 290, startPoint y: 74, endPoint x: 0, endPoint y: 88, distance: 290.5
paste input "ller"
type input "Thriller"
drag, startPoint x: 235, startPoint y: 119, endPoint x: 0, endPoint y: -15, distance: 270.6
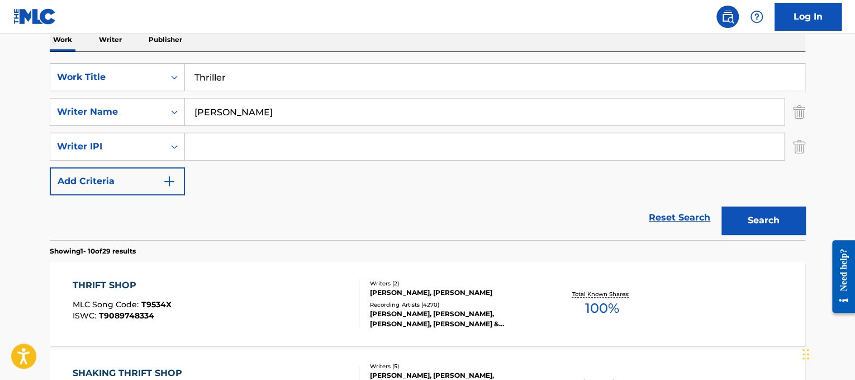
click at [0, 0] on html "Accessibility Screen-Reader Guide, Feedback, and Issue Reporting | New window 0…" at bounding box center [427, 4] width 855 height 380
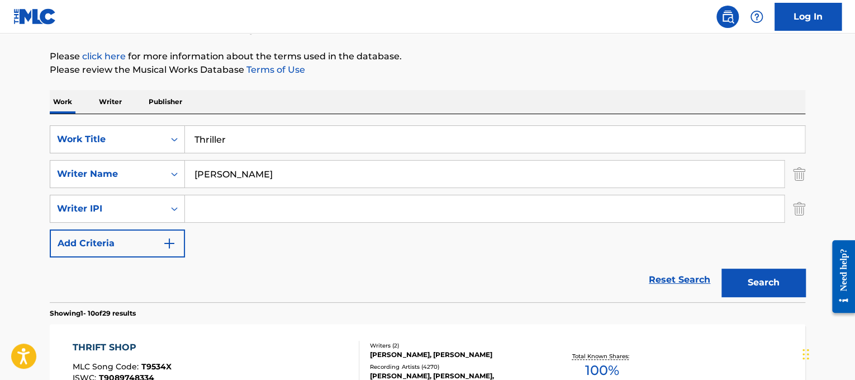
type input "[PERSON_NAME]"
click at [722, 268] on button "Search" at bounding box center [764, 282] width 84 height 28
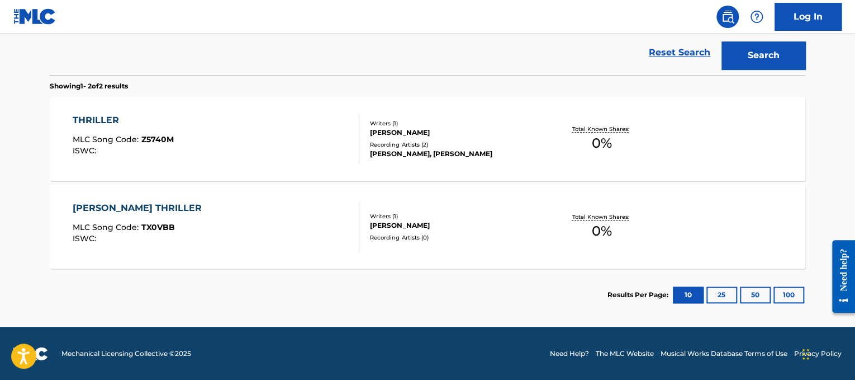
scroll to position [0, 0]
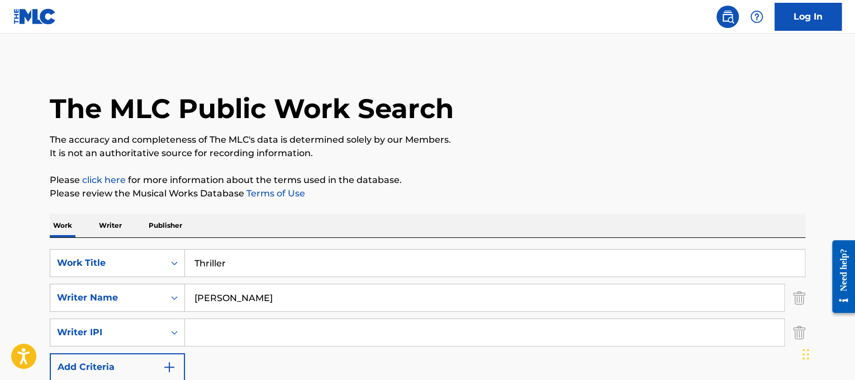
drag, startPoint x: 284, startPoint y: 255, endPoint x: 0, endPoint y: 182, distance: 293.3
click at [0, 182] on main "The MLC Public Work Search The accuracy and completeness of The MLC's data is d…" at bounding box center [427, 355] width 855 height 643
paste input "upac Thugz Mansion"
drag, startPoint x: 234, startPoint y: 258, endPoint x: 1, endPoint y: 255, distance: 232.6
click at [1, 255] on main "The MLC Public Work Search The accuracy and completeness of The MLC's data is d…" at bounding box center [427, 355] width 855 height 643
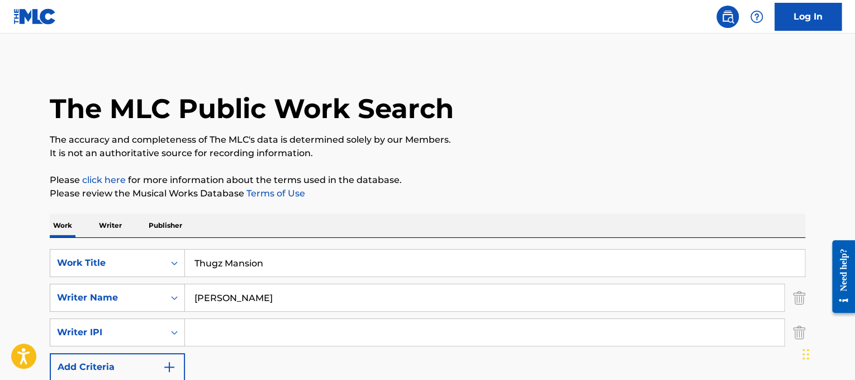
type input "Thugz Mansion"
drag, startPoint x: 231, startPoint y: 297, endPoint x: 0, endPoint y: 252, distance: 235.9
click at [0, 252] on main "The MLC Public Work Search The accuracy and completeness of The MLC's data is d…" at bounding box center [427, 355] width 855 height 643
type input "[PERSON_NAME]"
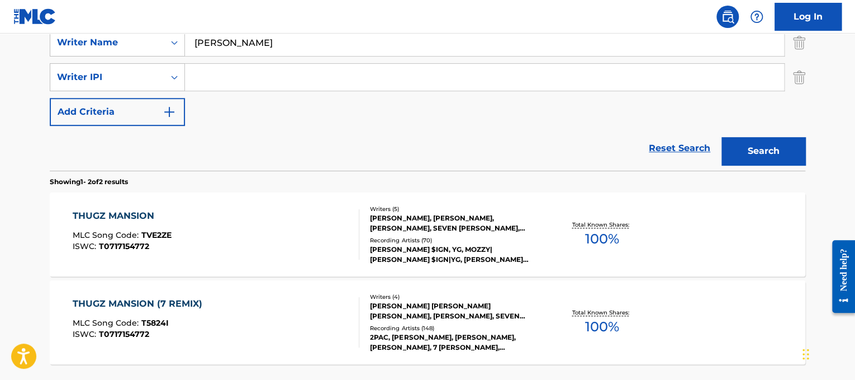
scroll to position [256, 0]
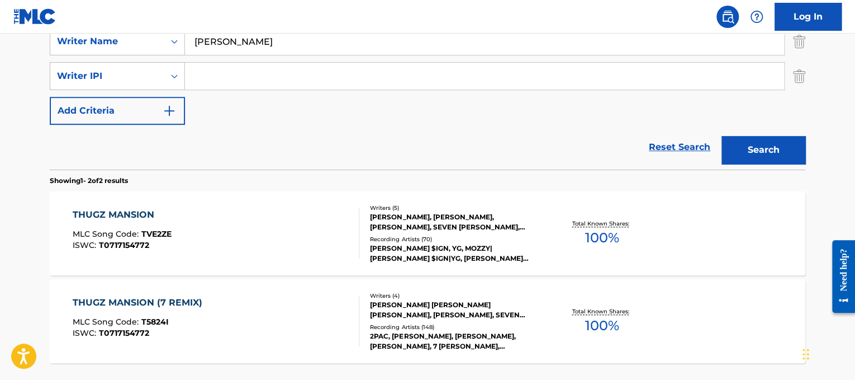
click at [291, 221] on div "THUGZ MANSION MLC Song Code : TVE2ZE ISWC : T0717154772" at bounding box center [216, 233] width 287 height 50
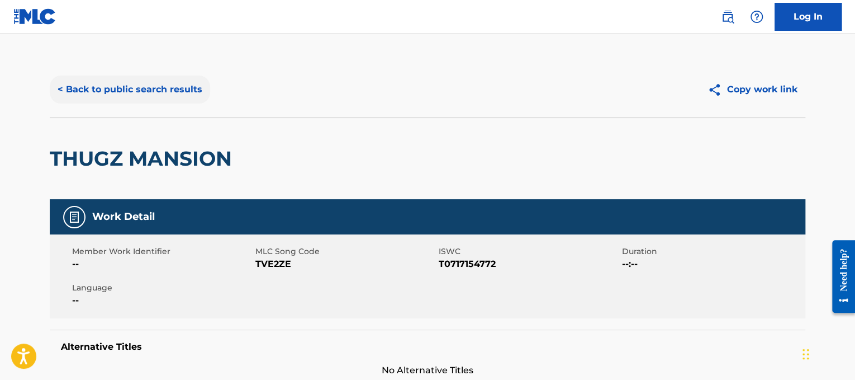
click at [169, 88] on button "< Back to public search results" at bounding box center [130, 89] width 160 height 28
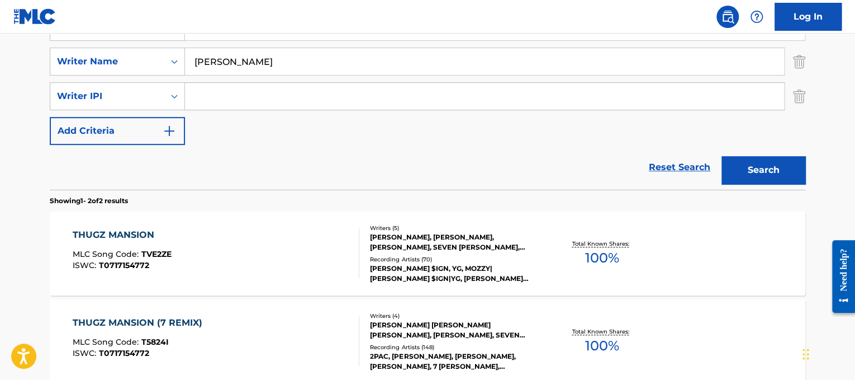
scroll to position [149, 0]
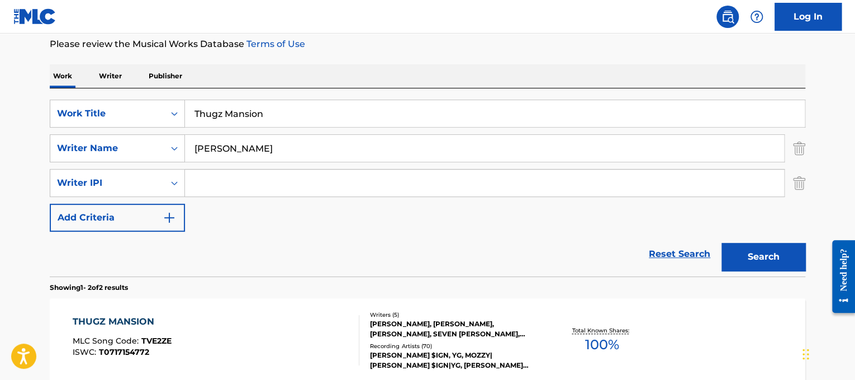
drag, startPoint x: 361, startPoint y: 101, endPoint x: 77, endPoint y: 11, distance: 297.7
click at [77, 11] on div "Log In The MLC Public Work Search The accuracy and completeness of The MLC's da…" at bounding box center [427, 216] width 855 height 731
paste input "mbs"
type input "Thumbs"
drag, startPoint x: 295, startPoint y: 149, endPoint x: 0, endPoint y: 34, distance: 316.5
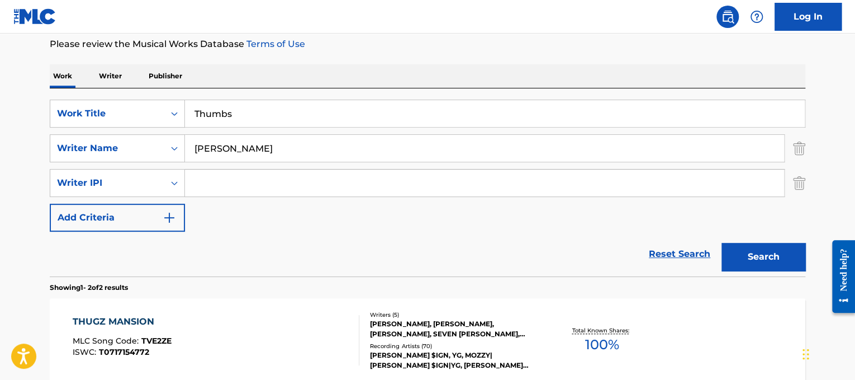
click at [0, 34] on main "The MLC Public Work Search The accuracy and completeness of The MLC's data is d…" at bounding box center [427, 205] width 855 height 643
click at [722, 243] on button "Search" at bounding box center [764, 257] width 84 height 28
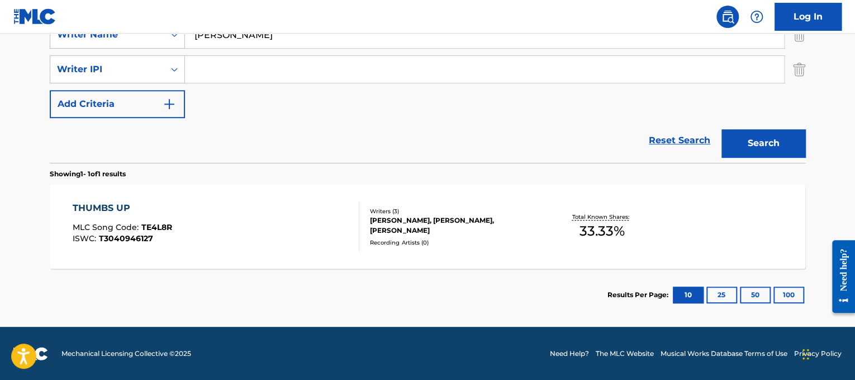
scroll to position [239, 0]
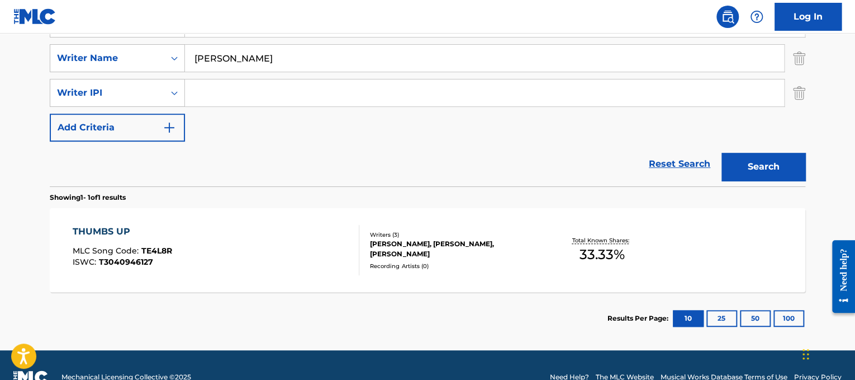
drag, startPoint x: 285, startPoint y: 60, endPoint x: 4, endPoint y: 30, distance: 282.8
click at [4, 30] on div "Log In The MLC Public Work Search The accuracy and completeness of The MLC's da…" at bounding box center [427, 82] width 855 height 643
type input "[PERSON_NAME]"
click at [722, 153] on button "Search" at bounding box center [764, 167] width 84 height 28
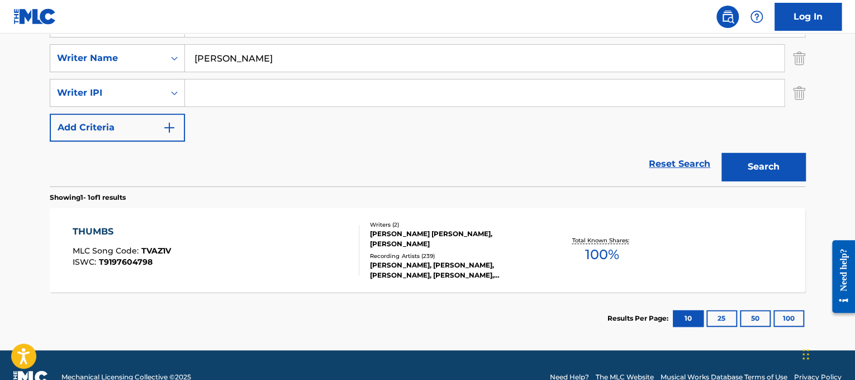
click at [239, 274] on div "THUMBS MLC Song Code : TVAZ1V ISWC : T9197604798 Writers ( 2 ) [PERSON_NAME] [P…" at bounding box center [428, 250] width 756 height 84
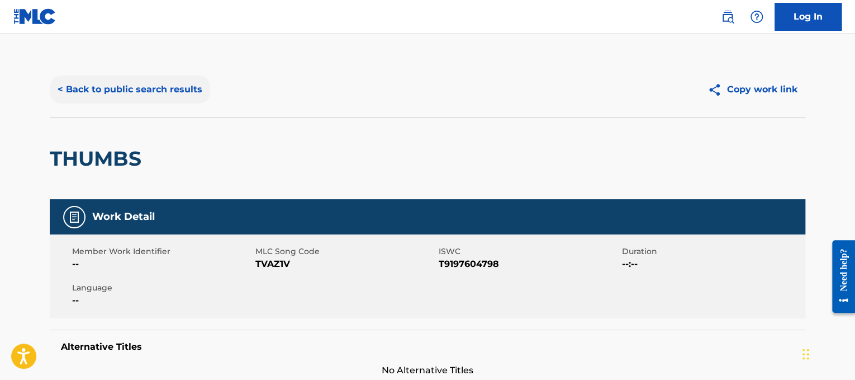
click at [81, 83] on button "< Back to public search results" at bounding box center [130, 89] width 160 height 28
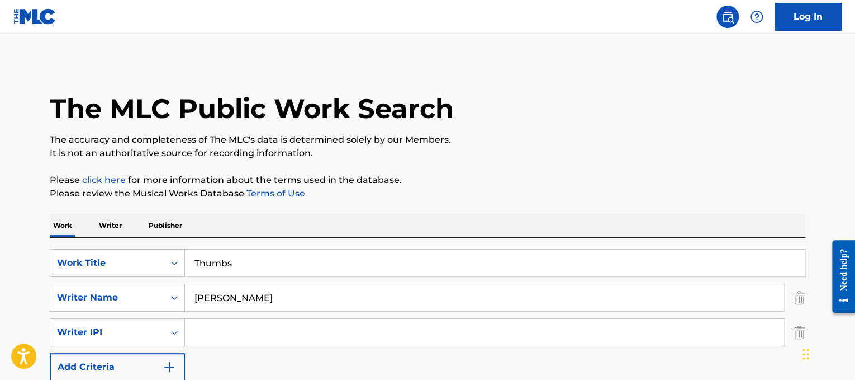
scroll to position [164, 0]
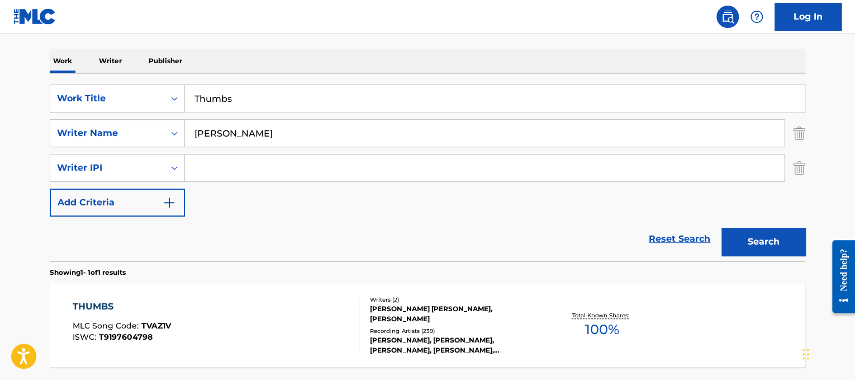
click at [0, 78] on main "The MLC Public Work Search The accuracy and completeness of The MLC's data is d…" at bounding box center [427, 147] width 855 height 556
paste input "itanium"
type input "Titanium"
drag, startPoint x: 337, startPoint y: 131, endPoint x: 0, endPoint y: 184, distance: 341.3
click at [0, 184] on main "The MLC Public Work Search The accuracy and completeness of The MLC's data is d…" at bounding box center [427, 147] width 855 height 556
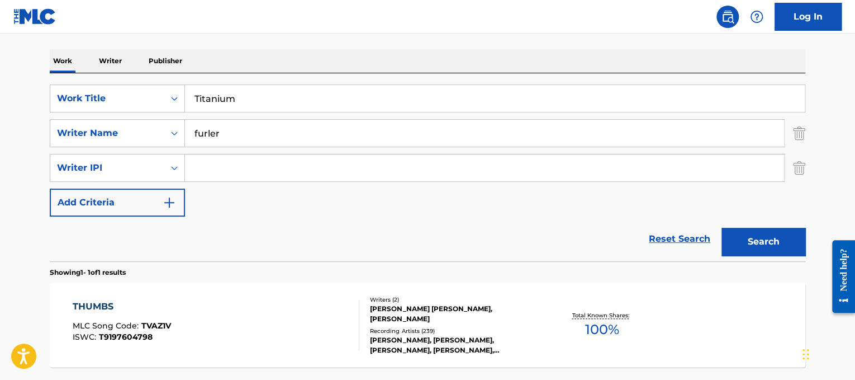
click at [722, 228] on button "Search" at bounding box center [764, 242] width 84 height 28
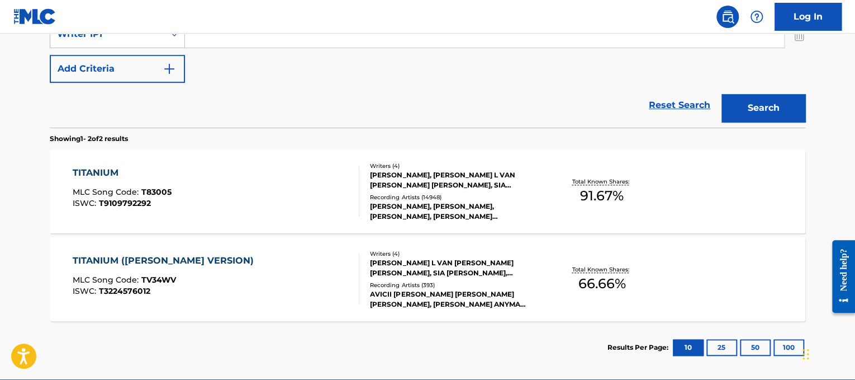
scroll to position [223, 0]
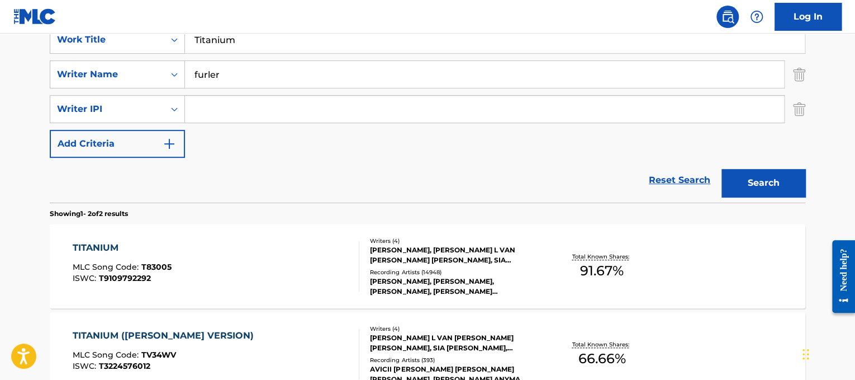
drag, startPoint x: 274, startPoint y: 70, endPoint x: 49, endPoint y: 18, distance: 231.7
click at [49, 18] on div "Log In The MLC Public Work Search The accuracy and completeness of The MLC's da…" at bounding box center [427, 142] width 855 height 731
type input "guetta"
click at [722, 169] on button "Search" at bounding box center [764, 183] width 84 height 28
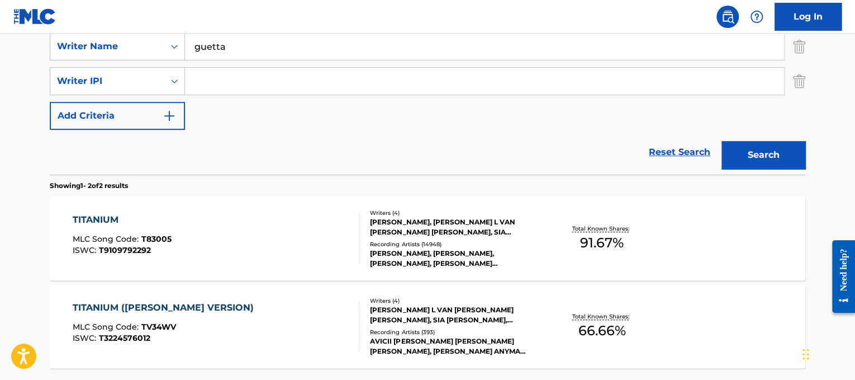
scroll to position [274, 0]
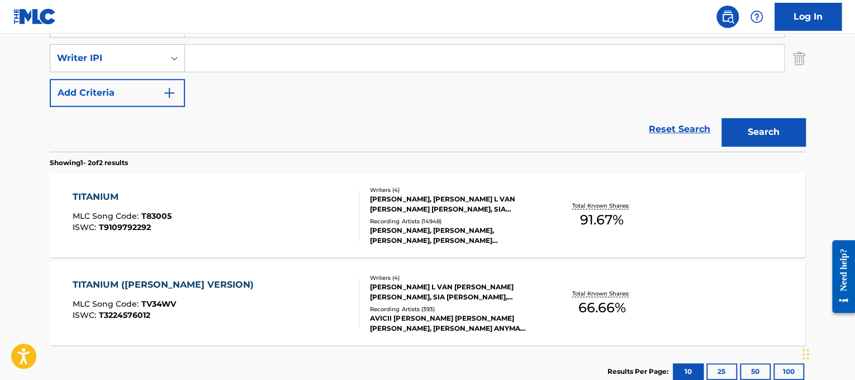
click at [236, 188] on div "TITANIUM MLC Song Code : T83005 ISWC : T9109792292 Writers ( 4 ) [PERSON_NAME],…" at bounding box center [428, 215] width 756 height 84
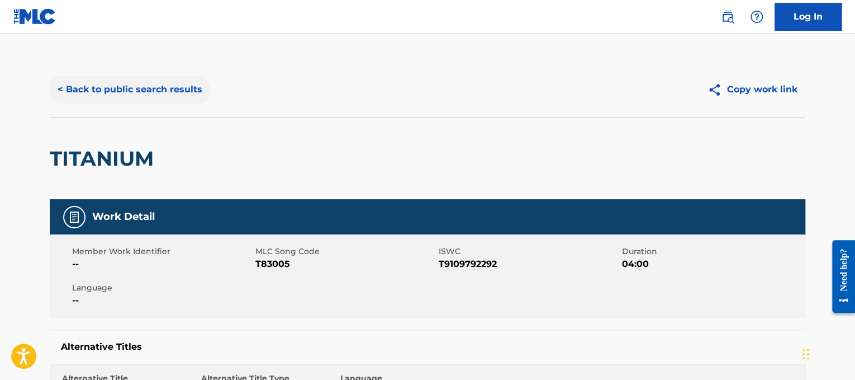
click at [138, 93] on button "< Back to public search results" at bounding box center [130, 89] width 160 height 28
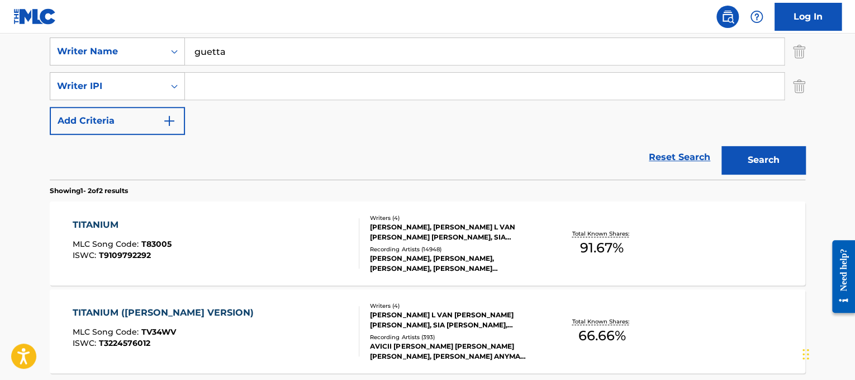
scroll to position [210, 0]
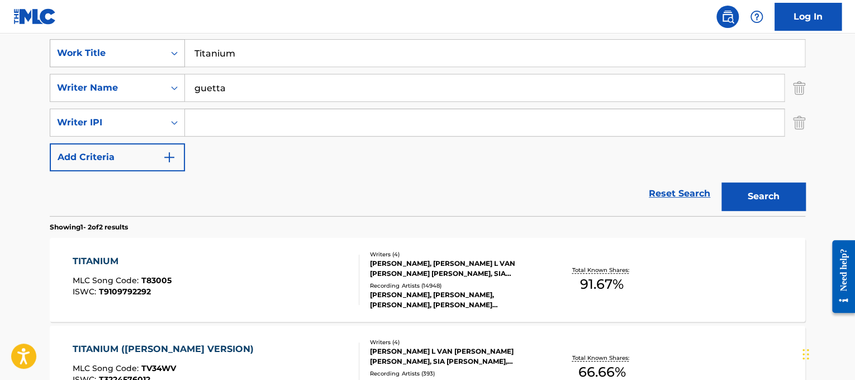
drag, startPoint x: 315, startPoint y: 59, endPoint x: 148, endPoint y: 43, distance: 167.4
click at [148, 43] on div "SearchWithCriteriad365d50e-ee68-4f25-b9b9-568e7ee9061f Work Title Titanium" at bounding box center [428, 53] width 756 height 28
paste input "[PERSON_NAME] [DATE] People"
drag, startPoint x: 268, startPoint y: 55, endPoint x: 100, endPoint y: 6, distance: 175.1
click at [100, 6] on div "Log In The MLC Public Work Search The accuracy and completeness of The MLC's da…" at bounding box center [427, 155] width 855 height 731
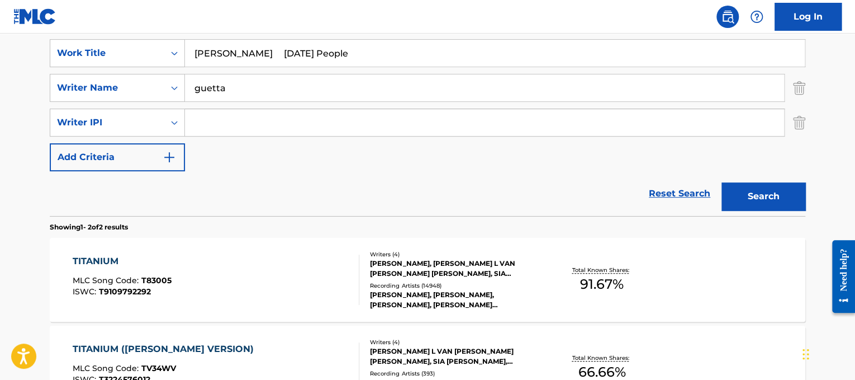
scroll to position [203, 0]
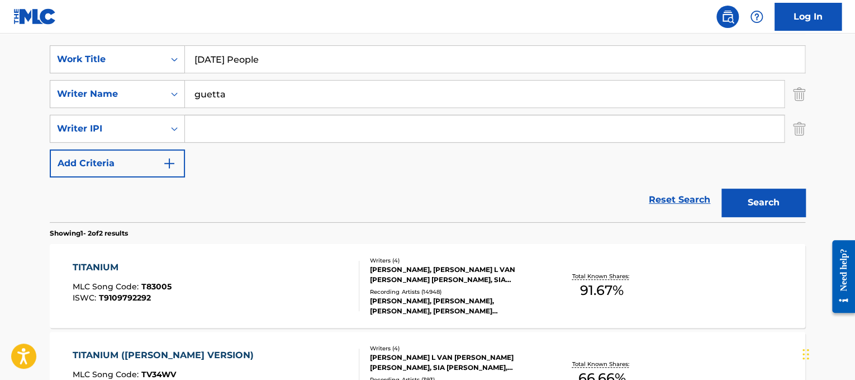
type input "[DATE] People"
drag, startPoint x: 263, startPoint y: 96, endPoint x: 0, endPoint y: 83, distance: 263.0
click at [0, 83] on main "The MLC Public Work Search The accuracy and completeness of The MLC's data is d…" at bounding box center [427, 151] width 855 height 643
type input "[PERSON_NAME]"
click at [722, 188] on button "Search" at bounding box center [764, 202] width 84 height 28
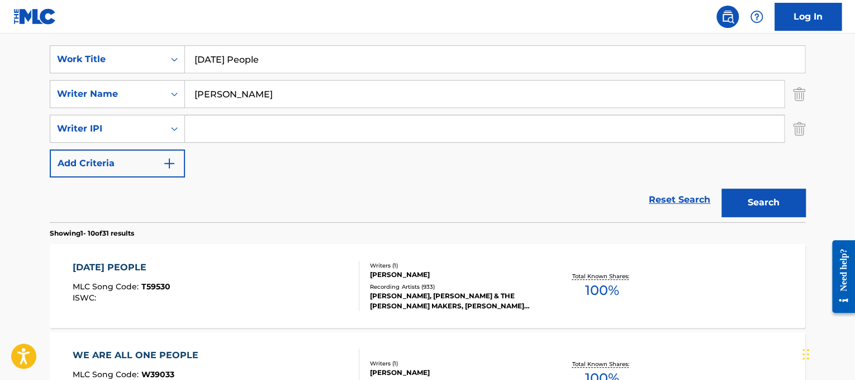
click at [219, 245] on div "[DATE] PEOPLE MLC Song Code : T59530 ISWC : Writers ( 1 ) [PERSON_NAME] Recordi…" at bounding box center [428, 286] width 756 height 84
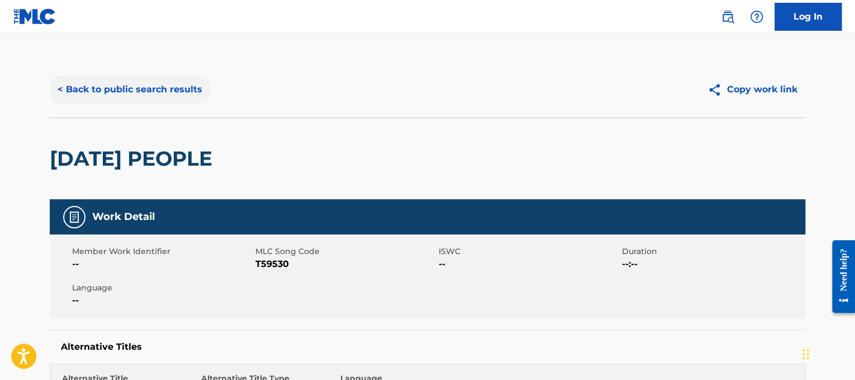
click at [156, 92] on button "< Back to public search results" at bounding box center [130, 89] width 160 height 28
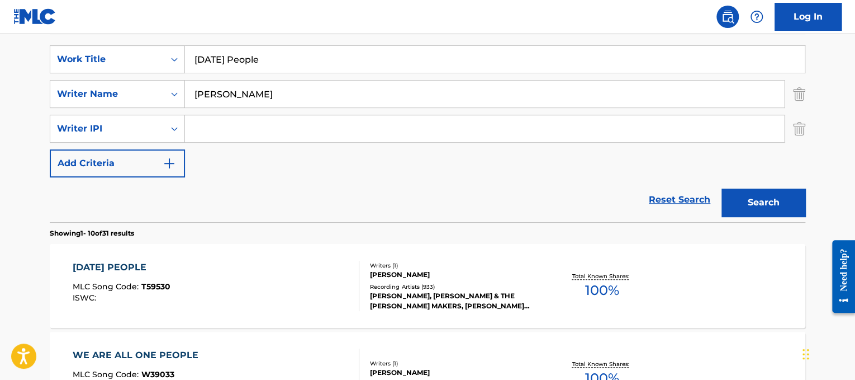
drag, startPoint x: 400, startPoint y: 98, endPoint x: 101, endPoint y: 72, distance: 300.2
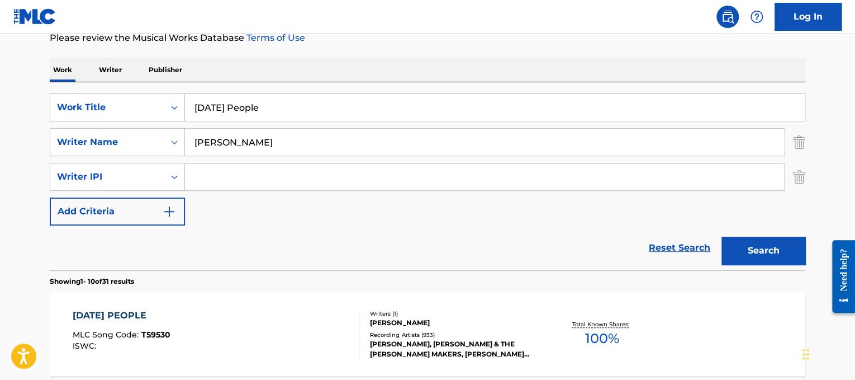
paste input "[PERSON_NAME] Torn"
drag, startPoint x: 271, startPoint y: 117, endPoint x: 0, endPoint y: 44, distance: 280.7
type input "Torn"
drag, startPoint x: 321, startPoint y: 147, endPoint x: 0, endPoint y: 85, distance: 326.8
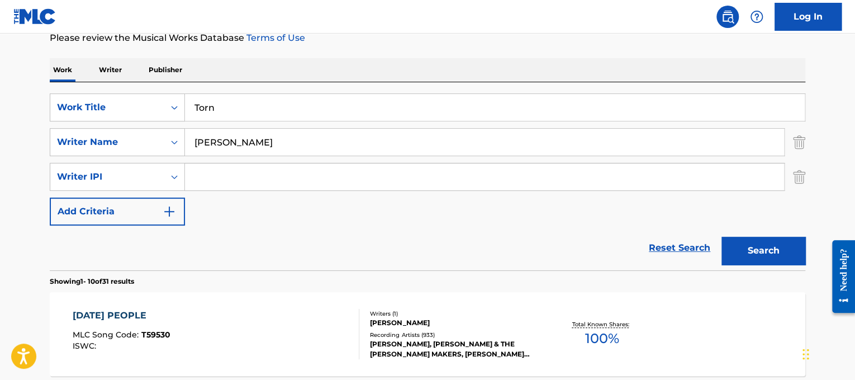
type input "preven"
click at [722, 236] on button "Search" at bounding box center [764, 250] width 84 height 28
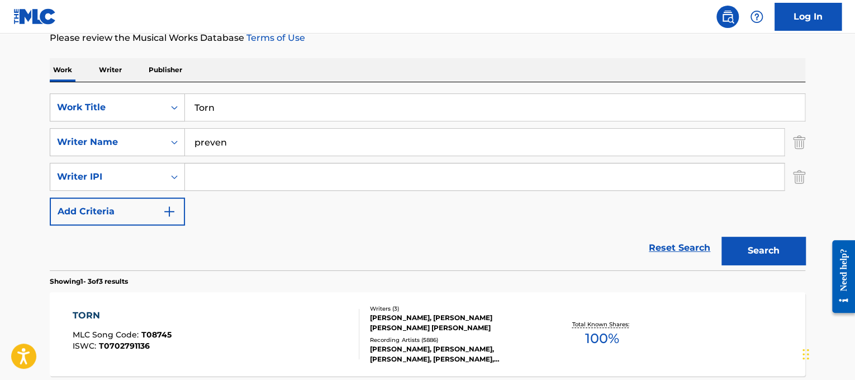
click at [279, 312] on div "TORN MLC Song Code : T08745 ISWC : T0702791136" at bounding box center [216, 334] width 287 height 50
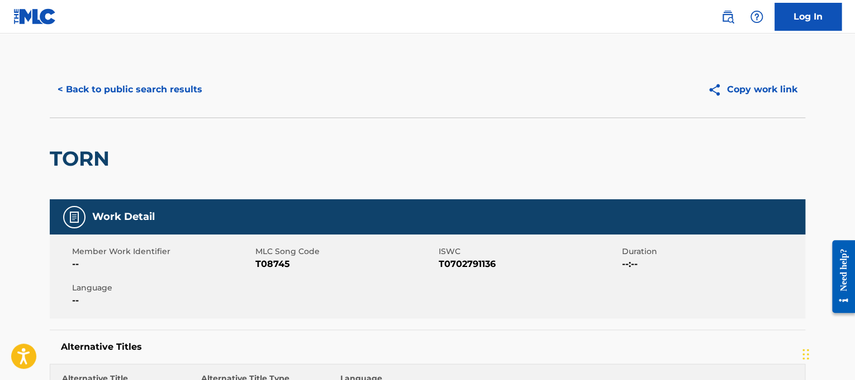
click at [261, 97] on div "< Back to public search results" at bounding box center [239, 89] width 378 height 28
click at [185, 83] on button "< Back to public search results" at bounding box center [130, 89] width 160 height 28
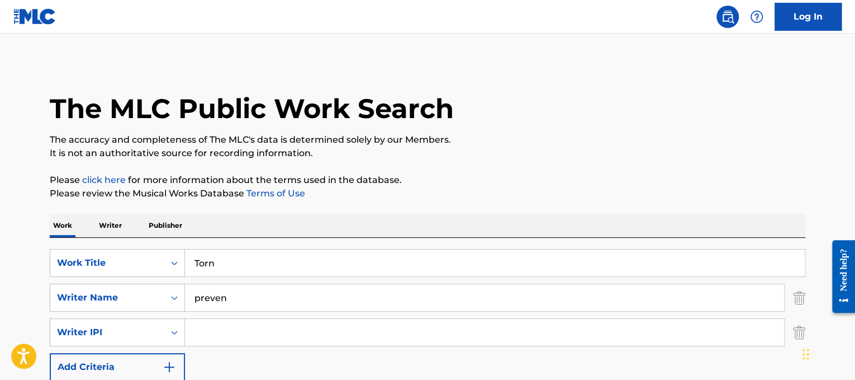
scroll to position [155, 0]
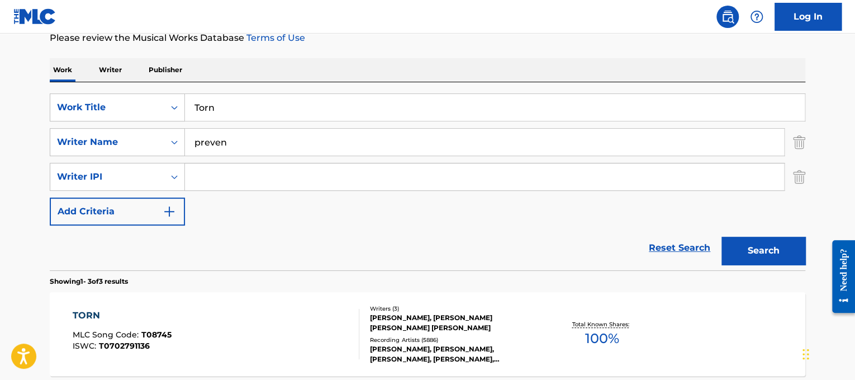
click at [86, 124] on div "SearchWithCriteriad365d50e-ee68-4f25-b9b9-568e7ee9061f Work Title Torn SearchWi…" at bounding box center [428, 159] width 756 height 132
paste input "rouble"
type input "Trouble"
drag, startPoint x: 226, startPoint y: 140, endPoint x: 15, endPoint y: 75, distance: 220.9
click at [15, 75] on main "The MLC Public Work Search The accuracy and completeness of The MLC's data is d…" at bounding box center [427, 243] width 855 height 731
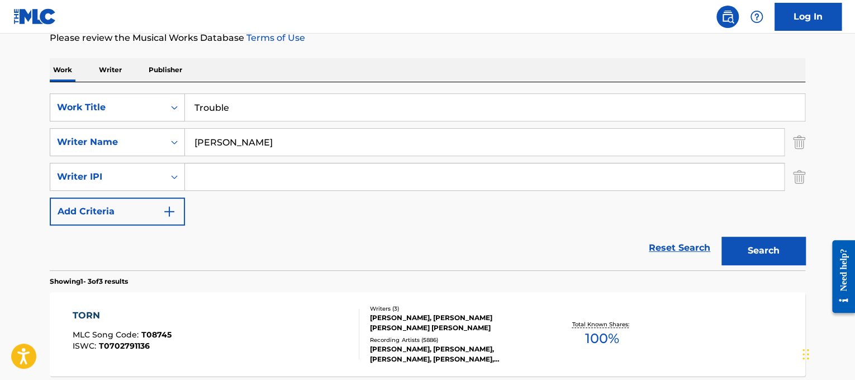
click at [722, 236] on button "Search" at bounding box center [764, 250] width 84 height 28
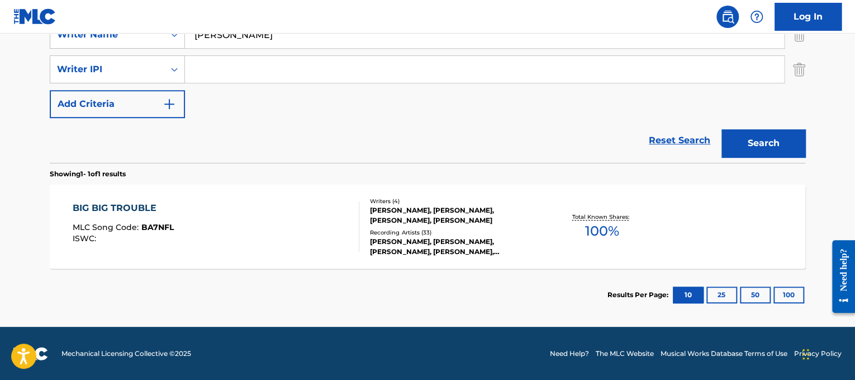
scroll to position [81, 0]
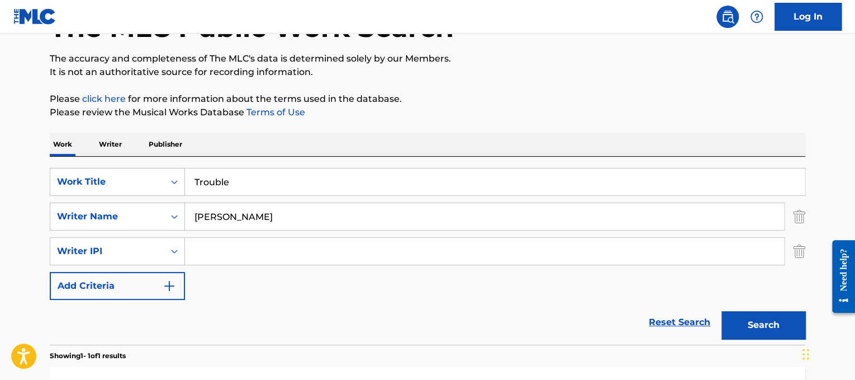
drag, startPoint x: 219, startPoint y: 214, endPoint x: 42, endPoint y: 182, distance: 179.4
click at [42, 182] on div "The MLC Public Work Search The accuracy and completeness of The MLC's data is d…" at bounding box center [427, 241] width 783 height 522
click at [763, 324] on button "Search" at bounding box center [764, 325] width 84 height 28
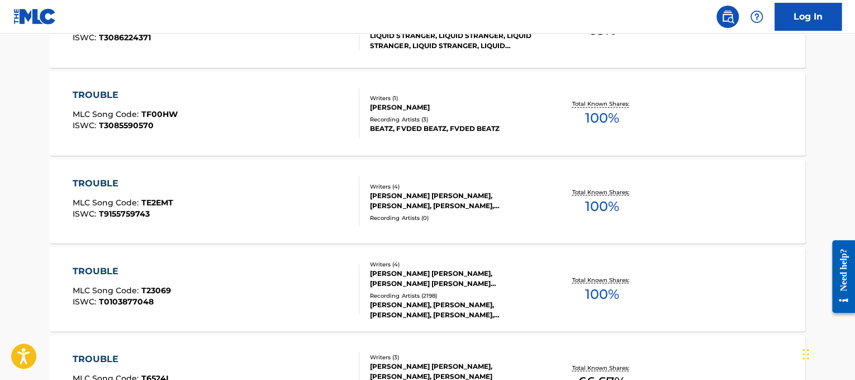
scroll to position [0, 0]
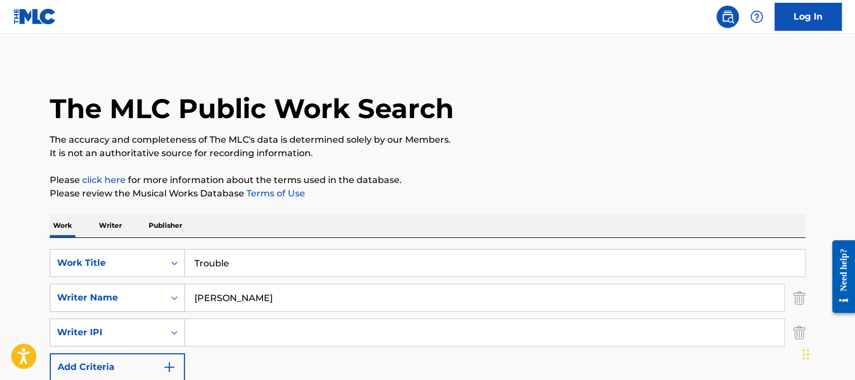
drag, startPoint x: 301, startPoint y: 296, endPoint x: 0, endPoint y: 131, distance: 343.0
type input "[PERSON_NAME]"
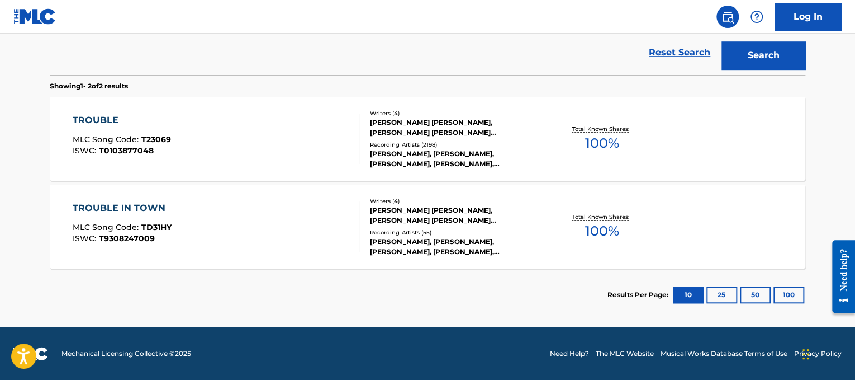
click at [265, 117] on div "TROUBLE MLC Song Code : T23069 ISWC : T0103877048" at bounding box center [216, 138] width 287 height 50
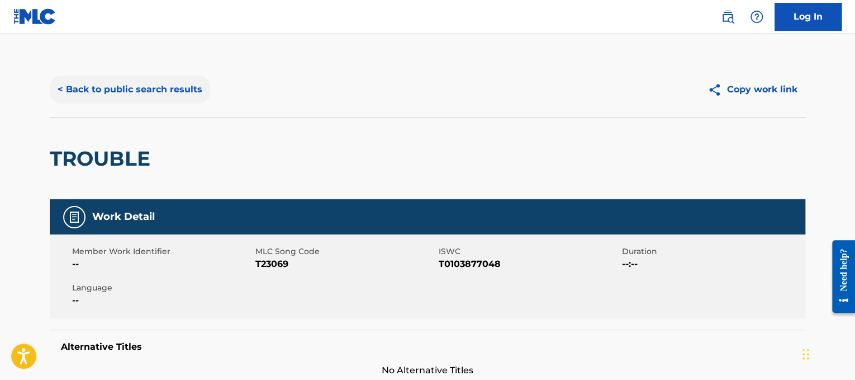
click at [122, 86] on button "< Back to public search results" at bounding box center [130, 89] width 160 height 28
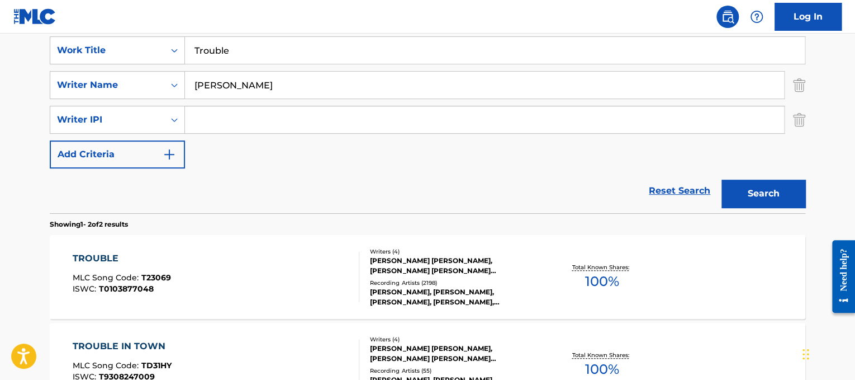
scroll to position [184, 0]
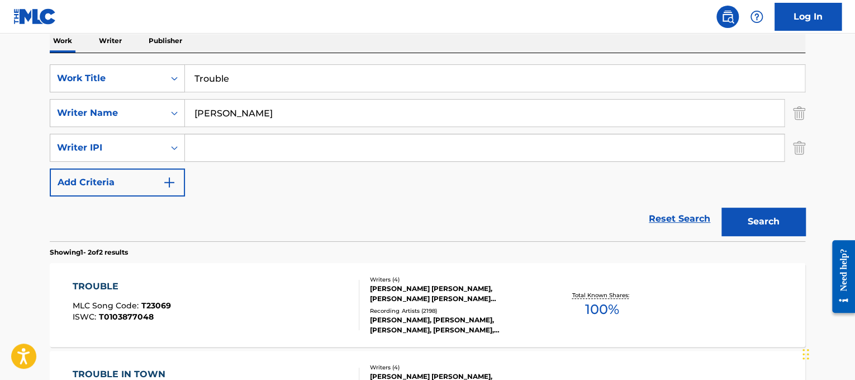
drag, startPoint x: 309, startPoint y: 87, endPoint x: 21, endPoint y: 88, distance: 287.9
click at [21, 88] on main "The MLC Public Work Search The accuracy and completeness of The MLC's data is d…" at bounding box center [427, 170] width 855 height 643
paste input "y"
type input "Try"
drag, startPoint x: 298, startPoint y: 117, endPoint x: 21, endPoint y: 72, distance: 281.4
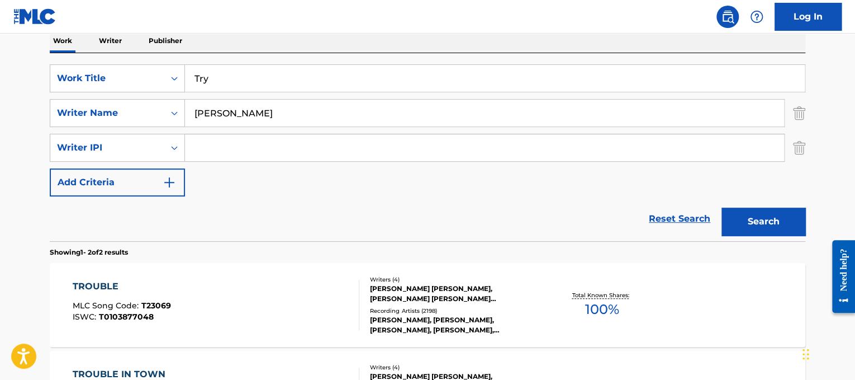
click at [21, 72] on main "The MLC Public Work Search The accuracy and completeness of The MLC's data is d…" at bounding box center [427, 170] width 855 height 643
type input "caillat"
click at [722, 207] on button "Search" at bounding box center [764, 221] width 84 height 28
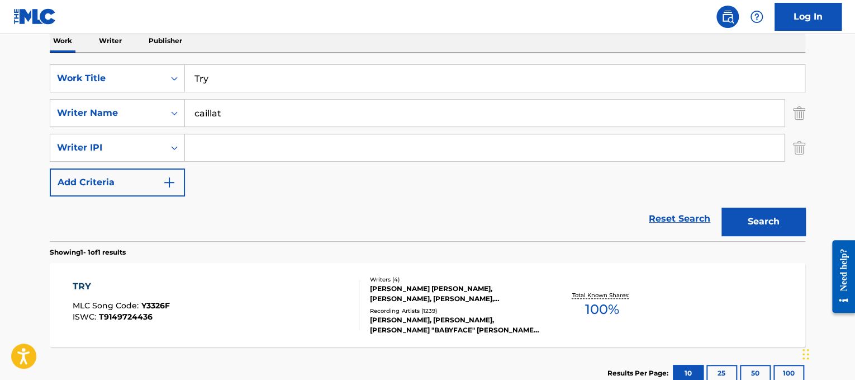
scroll to position [219, 0]
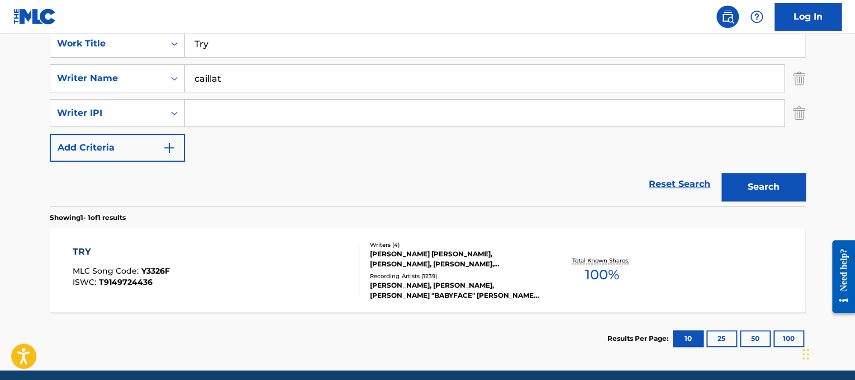
click at [465, 255] on div "[PERSON_NAME] [PERSON_NAME], [PERSON_NAME], [PERSON_NAME], [PERSON_NAME]" at bounding box center [454, 259] width 169 height 20
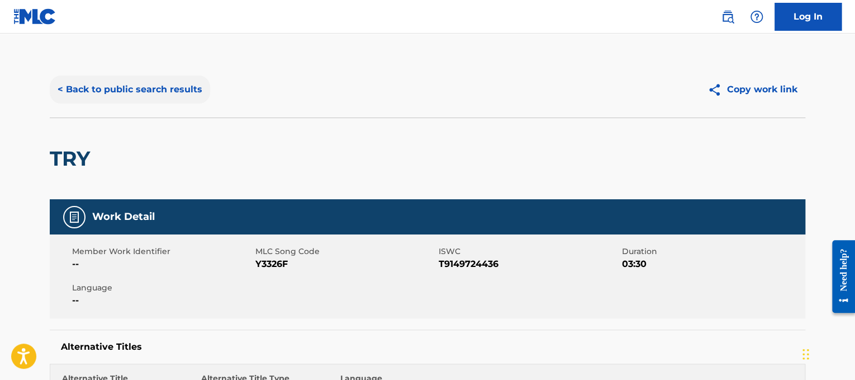
click at [144, 93] on button "< Back to public search results" at bounding box center [130, 89] width 160 height 28
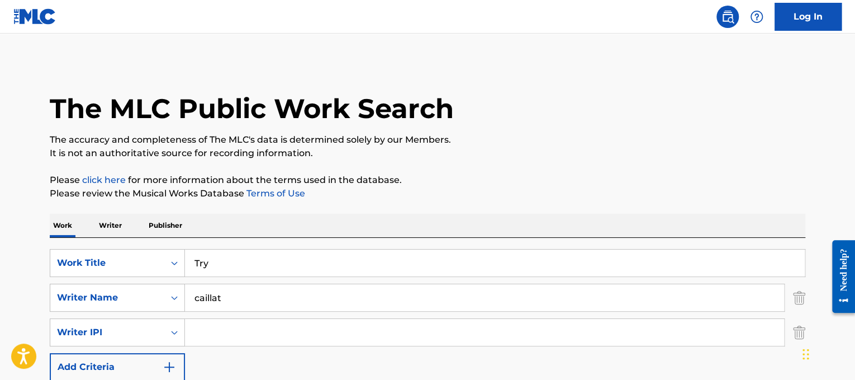
scroll to position [164, 0]
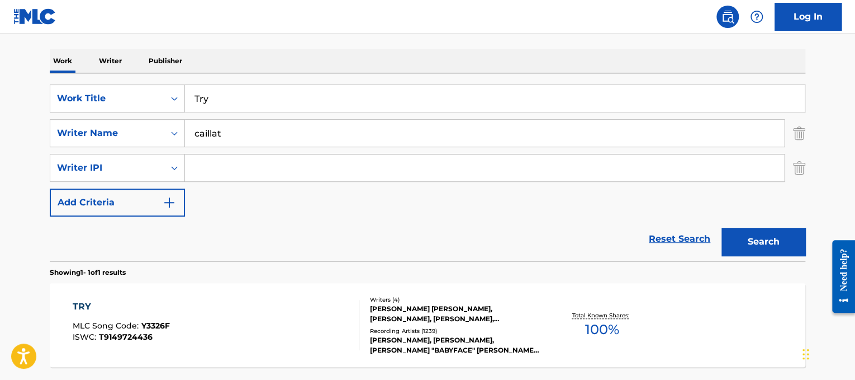
drag, startPoint x: 122, startPoint y: 85, endPoint x: 53, endPoint y: 68, distance: 71.4
click at [53, 68] on div "Work Writer Publisher SearchWithCriteriad365d50e-ee68-4f25-b9b9-568e7ee9061f Wo…" at bounding box center [428, 234] width 756 height 370
paste input "urn Me On"
type input "Turn Me On"
drag, startPoint x: 255, startPoint y: 141, endPoint x: 0, endPoint y: 44, distance: 272.8
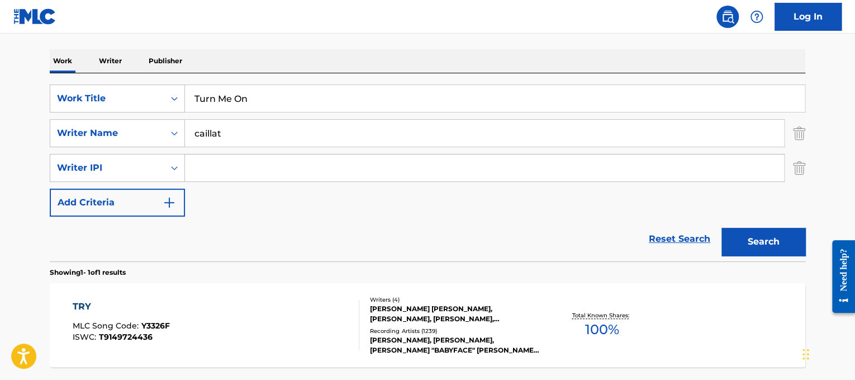
click at [0, 44] on main "The MLC Public Work Search The accuracy and completeness of The MLC's data is d…" at bounding box center [427, 147] width 855 height 556
type input "guetta"
click at [722, 228] on button "Search" at bounding box center [764, 242] width 84 height 28
click at [220, 318] on div "TURN ME ON ([PERSON_NAME] VERSION) MLC Song Code : T8394G ISWC : T9109787180" at bounding box center [174, 325] width 203 height 50
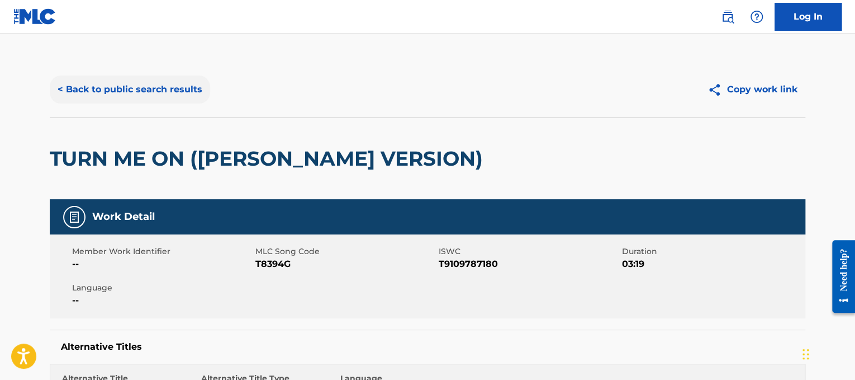
click at [129, 91] on button "< Back to public search results" at bounding box center [130, 89] width 160 height 28
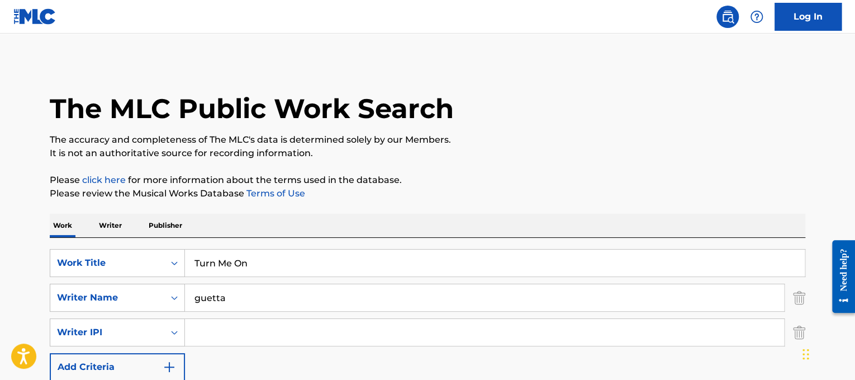
scroll to position [164, 0]
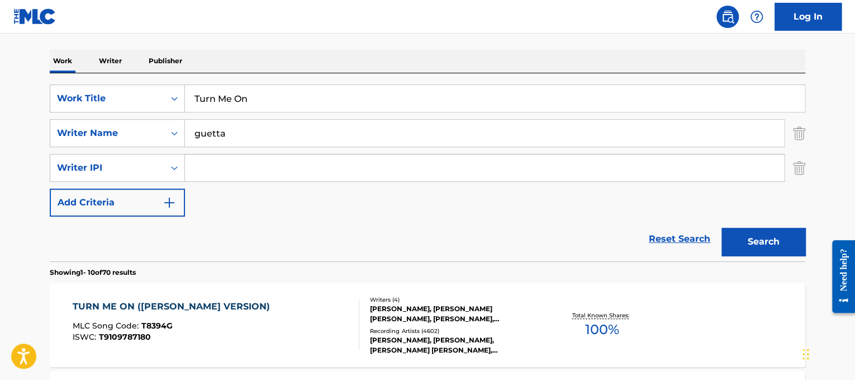
drag, startPoint x: 99, startPoint y: 72, endPoint x: 0, endPoint y: 26, distance: 109.0
paste input "[PERSON_NAME] Unang Gabing Wala Ka"
drag, startPoint x: 245, startPoint y: 96, endPoint x: 0, endPoint y: 9, distance: 260.2
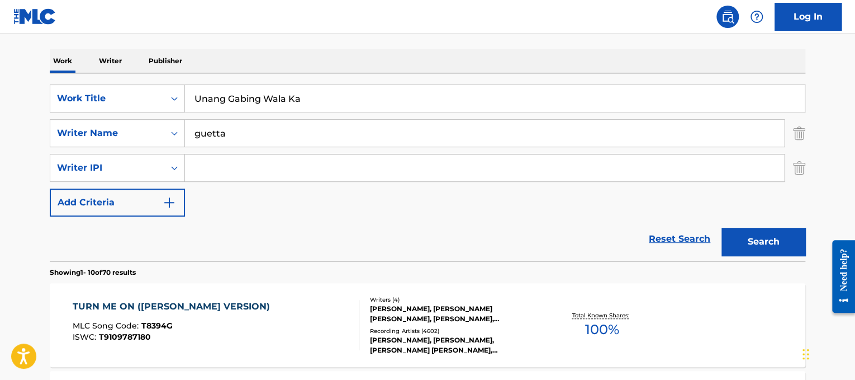
type input "Unang Gabing Wala Ka"
drag, startPoint x: 312, startPoint y: 127, endPoint x: 0, endPoint y: 130, distance: 311.9
type input "[PERSON_NAME]"
click at [722, 228] on button "Search" at bounding box center [764, 242] width 84 height 28
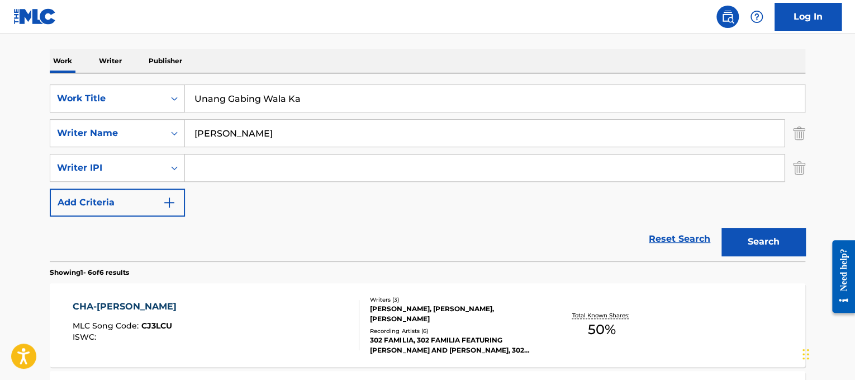
drag, startPoint x: 394, startPoint y: 105, endPoint x: 0, endPoint y: 40, distance: 398.8
click at [0, 40] on main "The MLC Public Work Search The accuracy and completeness of The MLC's data is d…" at bounding box center [427, 366] width 855 height 994
paste input "[PERSON_NAME] Use Somebody"
drag, startPoint x: 268, startPoint y: 96, endPoint x: 93, endPoint y: 36, distance: 184.6
click at [93, 36] on div "The MLC Public Work Search The accuracy and completeness of The MLC's data is d…" at bounding box center [427, 377] width 783 height 961
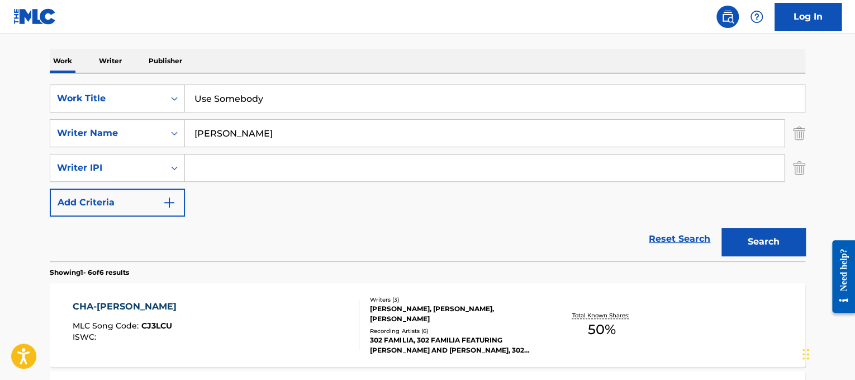
type input "Use Somebody"
drag, startPoint x: 342, startPoint y: 143, endPoint x: 0, endPoint y: 70, distance: 349.7
click at [0, 70] on main "The MLC Public Work Search The accuracy and completeness of The MLC's data is d…" at bounding box center [427, 366] width 855 height 994
type input "followill"
click at [722, 228] on button "Search" at bounding box center [764, 242] width 84 height 28
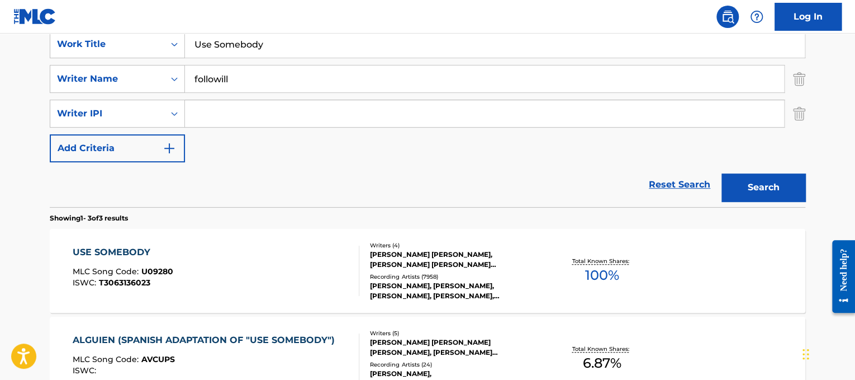
scroll to position [219, 0]
click at [267, 273] on div "USE SOMEBODY MLC Song Code : U09280 ISWC : T3063136023" at bounding box center [216, 270] width 287 height 50
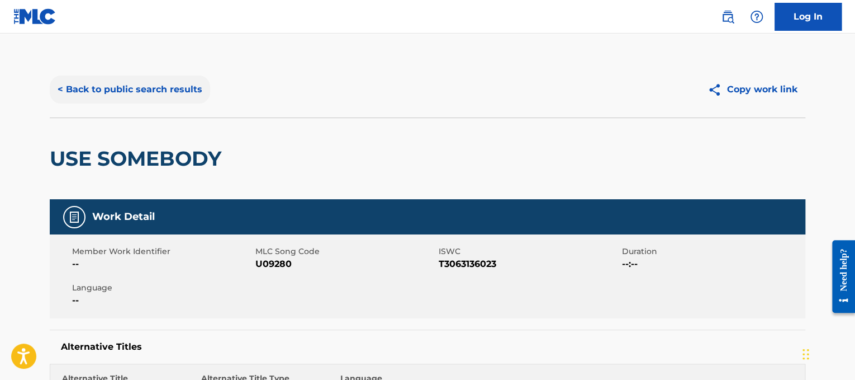
click at [170, 93] on button "< Back to public search results" at bounding box center [130, 89] width 160 height 28
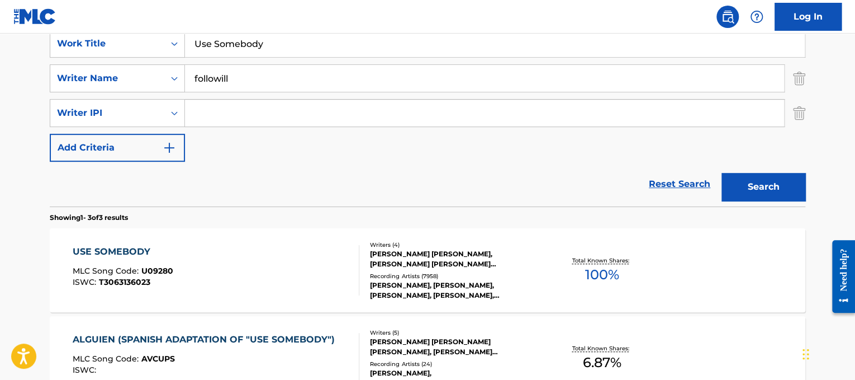
scroll to position [210, 0]
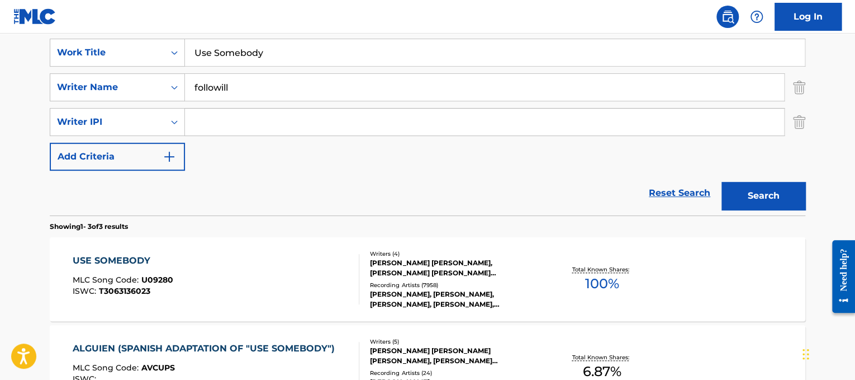
drag, startPoint x: 302, startPoint y: 63, endPoint x: 146, endPoint y: 21, distance: 162.0
click at [146, 21] on div "Log In The MLC Public Work Search The accuracy and completeness of The MLC's da…" at bounding box center [427, 199] width 855 height 818
paste input "AKB48 UZA"
drag, startPoint x: 230, startPoint y: 54, endPoint x: 166, endPoint y: 12, distance: 77.1
click at [166, 12] on div "Log In The MLC Public Work Search The accuracy and completeness of The MLC's da…" at bounding box center [427, 199] width 855 height 818
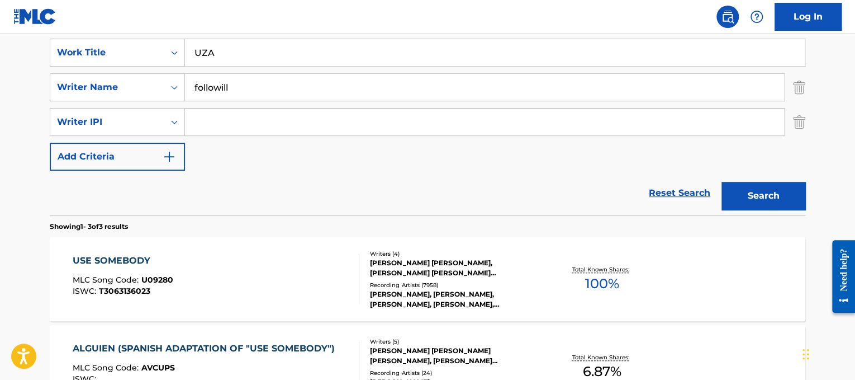
type input "UZA"
drag, startPoint x: 298, startPoint y: 83, endPoint x: 0, endPoint y: 12, distance: 306.2
click at [0, 12] on div "Log In The MLC Public Work Search The accuracy and completeness of The MLC's da…" at bounding box center [427, 199] width 855 height 818
type input "[PERSON_NAME]"
click at [748, 182] on button "Search" at bounding box center [764, 196] width 84 height 28
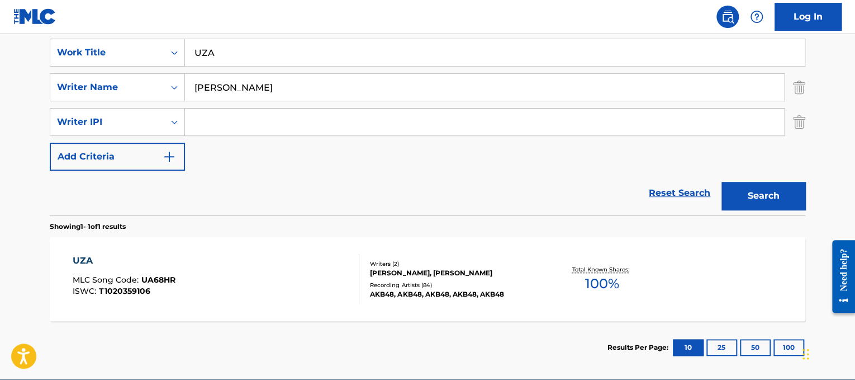
click at [279, 247] on div "UZA MLC Song Code : UA68HR ISWC : T1020359106 Writers ( 2 ) [PERSON_NAME], [PER…" at bounding box center [428, 279] width 756 height 84
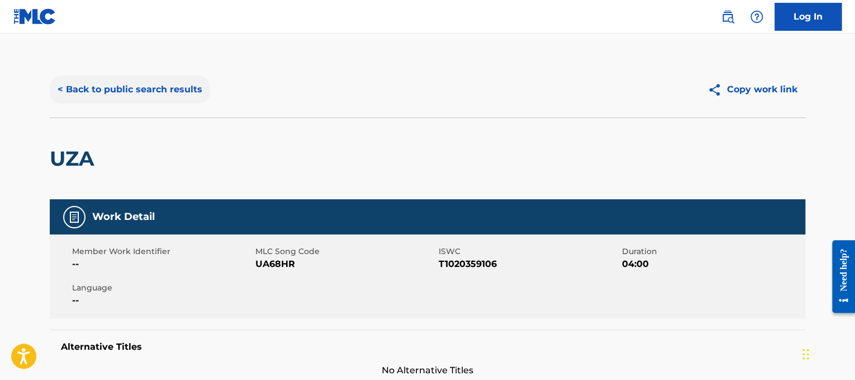
click at [193, 89] on button "< Back to public search results" at bounding box center [130, 89] width 160 height 28
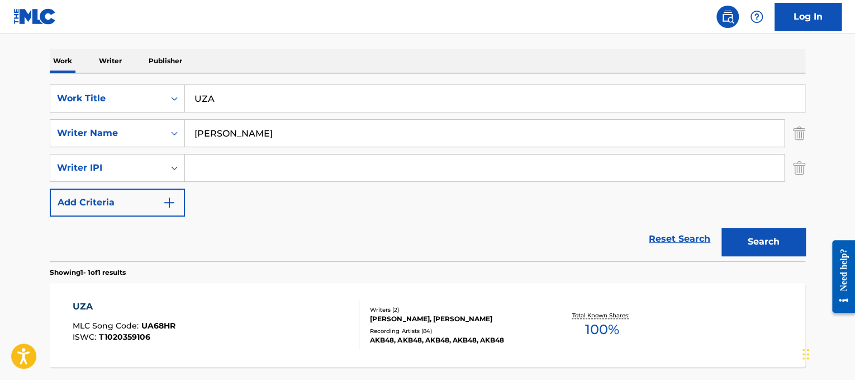
scroll to position [145, 0]
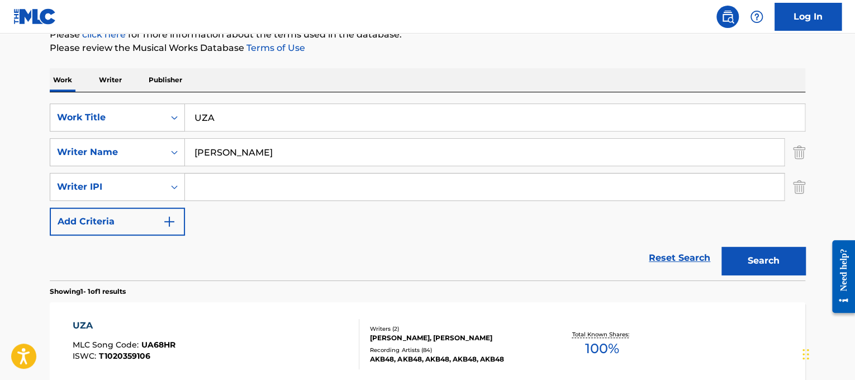
drag, startPoint x: 282, startPoint y: 112, endPoint x: 56, endPoint y: 96, distance: 225.9
click at [56, 96] on div "SearchWithCriteriad365d50e-ee68-4f25-b9b9-568e7ee9061f Work Title UZA SearchWit…" at bounding box center [428, 186] width 756 height 188
paste input "Viva La Vida"
type input "Viva La Vida"
drag, startPoint x: 266, startPoint y: 153, endPoint x: 66, endPoint y: 100, distance: 207.0
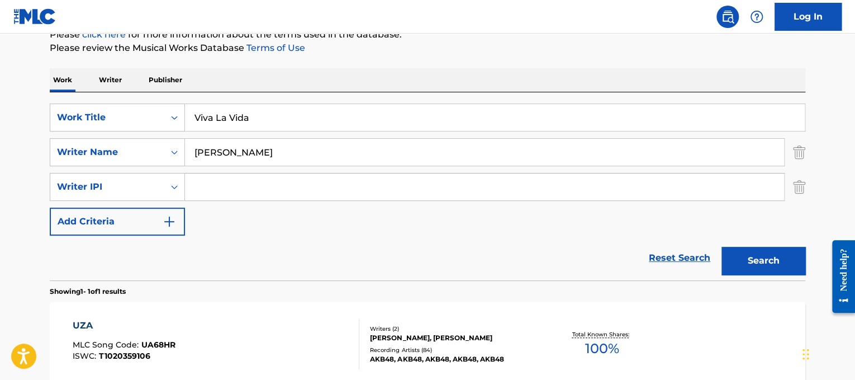
click at [66, 100] on div "SearchWithCriteriad365d50e-ee68-4f25-b9b9-568e7ee9061f Work Title Viva La Vida …" at bounding box center [428, 186] width 756 height 188
click at [722, 247] on button "Search" at bounding box center [764, 261] width 84 height 28
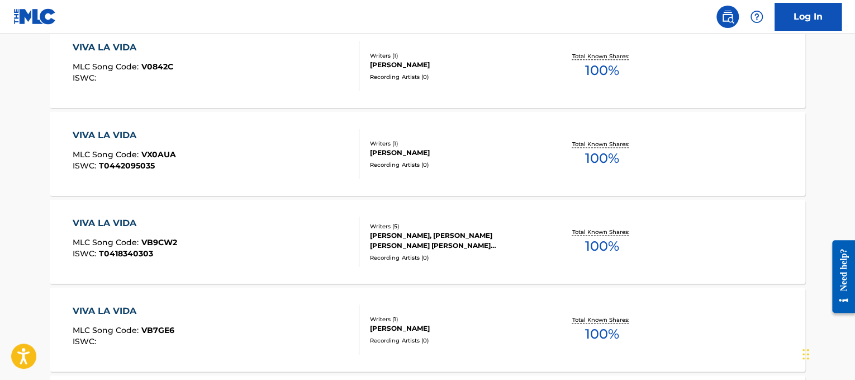
scroll to position [0, 0]
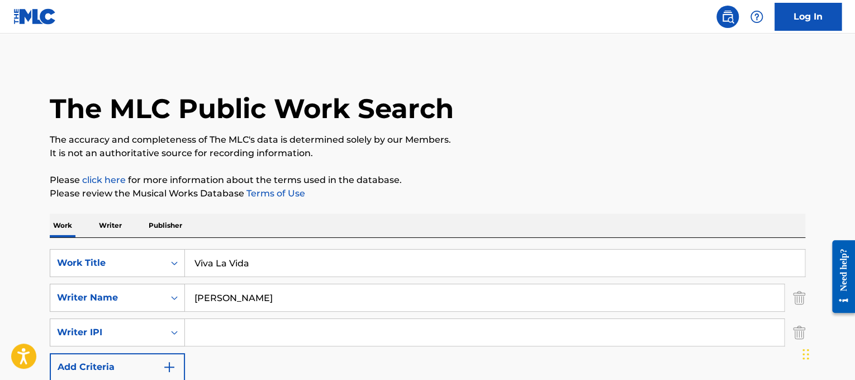
drag, startPoint x: 287, startPoint y: 301, endPoint x: 0, endPoint y: 168, distance: 316.1
type input "[PERSON_NAME]"
click at [143, 200] on p "Please review the Musical Works Database Terms of Use" at bounding box center [428, 193] width 756 height 13
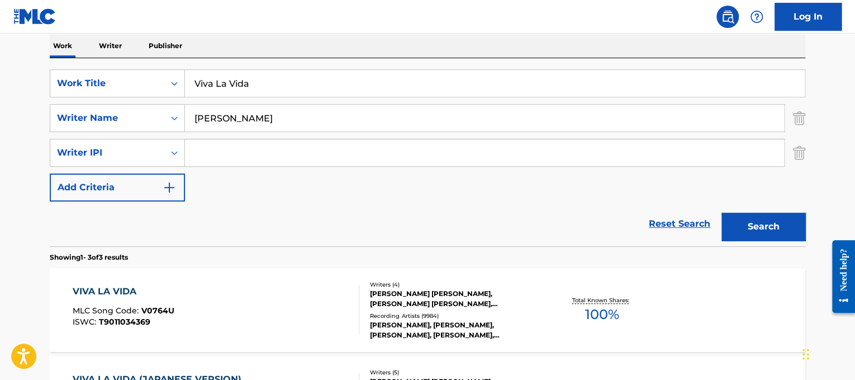
scroll to position [186, 0]
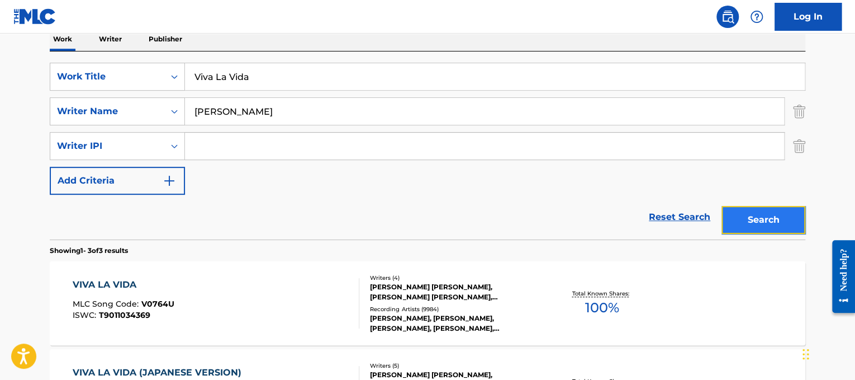
click at [725, 215] on button "Search" at bounding box center [764, 220] width 84 height 28
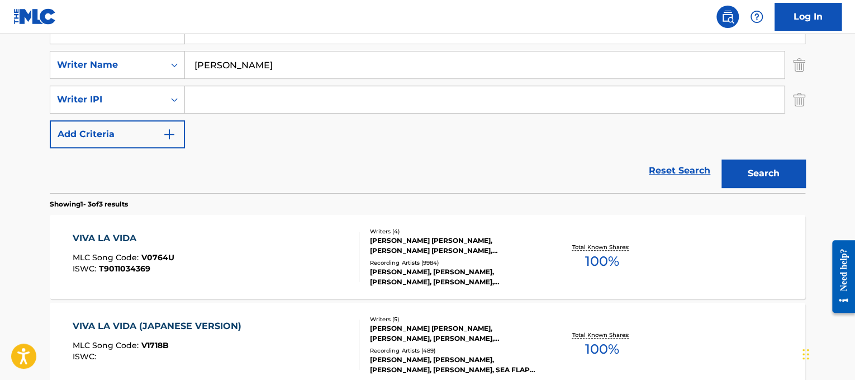
scroll to position [233, 0]
click at [306, 231] on div "VIVA LA VIDA MLC Song Code : V0764U ISWC : T9011034369" at bounding box center [216, 256] width 287 height 50
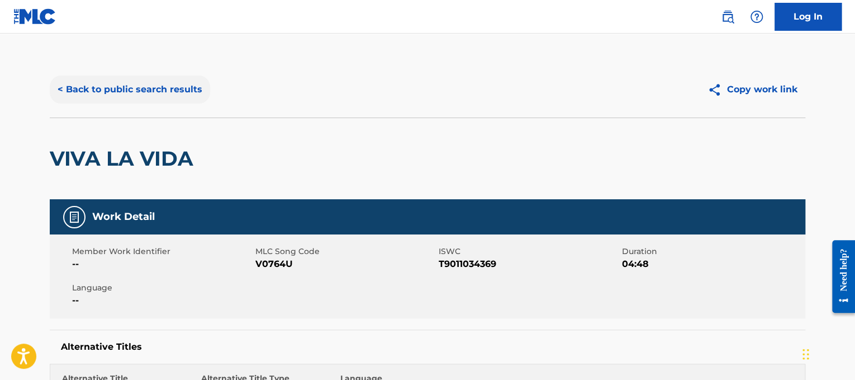
click at [167, 78] on button "< Back to public search results" at bounding box center [130, 89] width 160 height 28
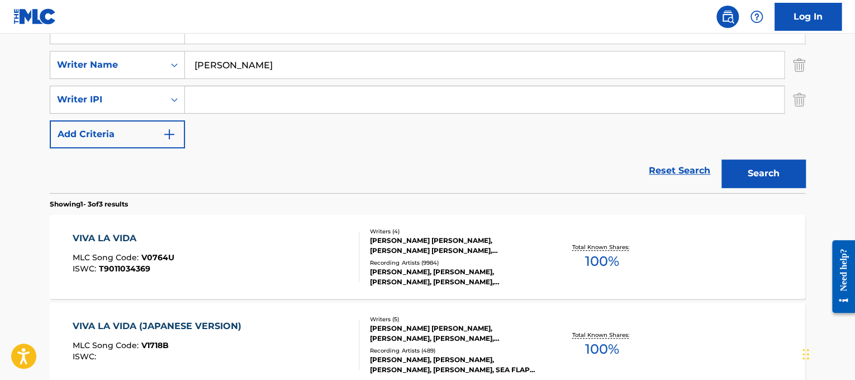
scroll to position [57, 0]
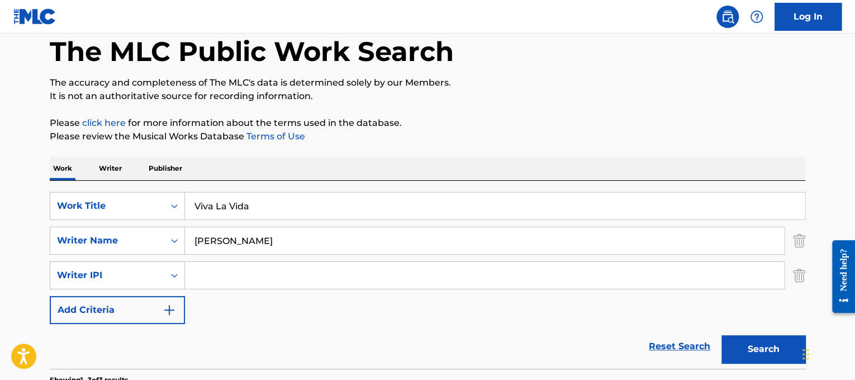
drag, startPoint x: 361, startPoint y: 197, endPoint x: 72, endPoint y: 177, distance: 290.3
paste input "[PERSON_NAME] Vogue"
drag, startPoint x: 158, startPoint y: 194, endPoint x: 134, endPoint y: 188, distance: 24.7
click at [113, 183] on div "SearchWithCriteriad365d50e-ee68-4f25-b9b9-568e7ee9061f Work Title [PERSON_NAME]…" at bounding box center [428, 275] width 756 height 188
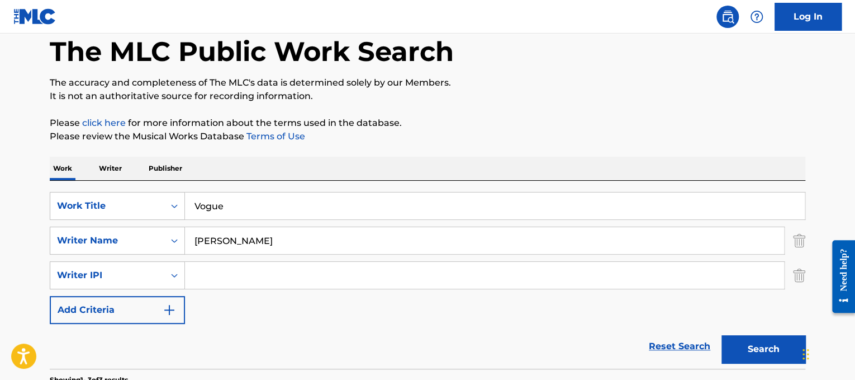
type input "Vogue"
drag, startPoint x: 286, startPoint y: 236, endPoint x: 0, endPoint y: 170, distance: 293.3
click at [0, 170] on main "The MLC Public Work Search The accuracy and completeness of The MLC's data is d…" at bounding box center [427, 342] width 855 height 731
type input "[PERSON_NAME]"
click at [722, 335] on button "Search" at bounding box center [764, 349] width 84 height 28
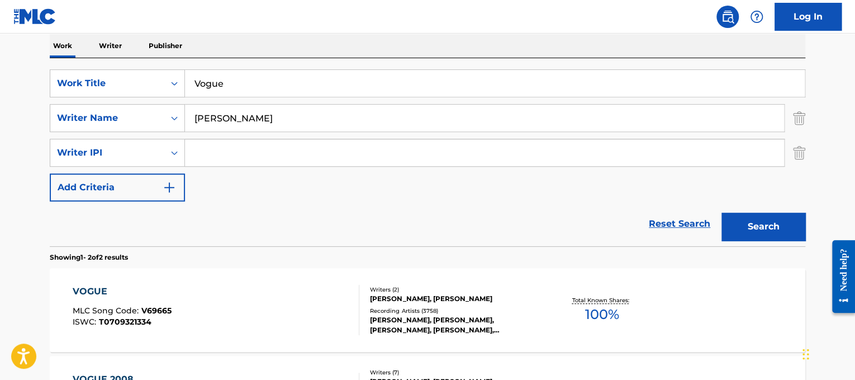
scroll to position [209, 0]
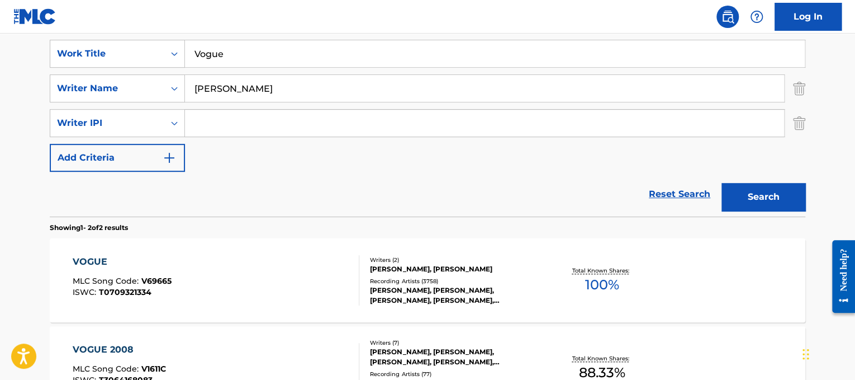
click at [238, 264] on div "VOGUE MLC Song Code : V69665 ISWC : T0709321334" at bounding box center [216, 280] width 287 height 50
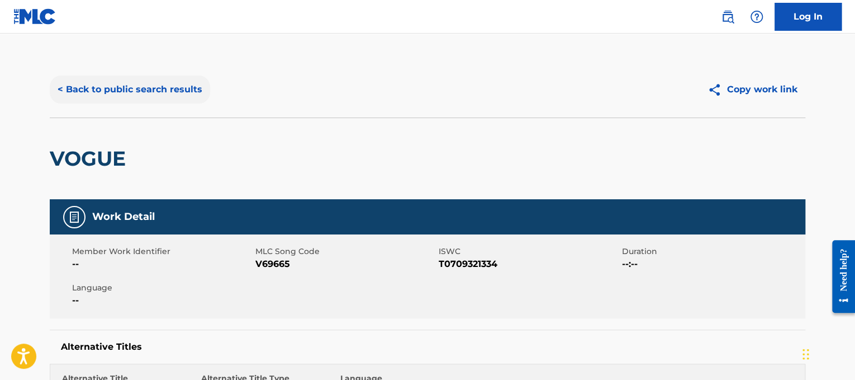
click at [184, 92] on button "< Back to public search results" at bounding box center [130, 89] width 160 height 28
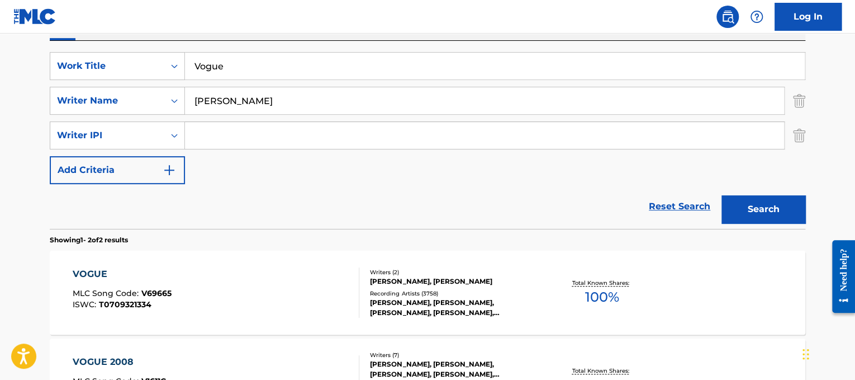
scroll to position [198, 0]
drag, startPoint x: 278, startPoint y: 72, endPoint x: 96, endPoint y: 59, distance: 182.1
click at [96, 59] on div "SearchWithCriteriad365d50e-ee68-4f25-b9b9-568e7ee9061f Work Title Vogue" at bounding box center [428, 65] width 756 height 28
paste input "Wake Me Up Before You Go-Go"
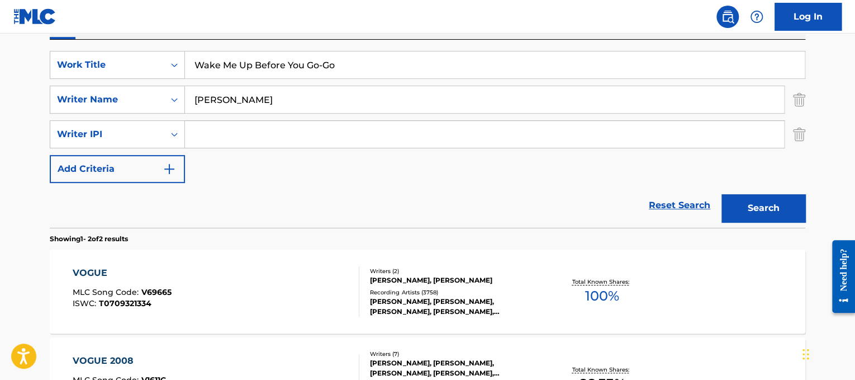
type input "Wake Me Up Before You Go-Go"
drag, startPoint x: 287, startPoint y: 106, endPoint x: 0, endPoint y: 21, distance: 299.1
click at [0, 21] on div "Log In The MLC Public Work Search The accuracy and completeness of The MLC's da…" at bounding box center [427, 167] width 855 height 731
click at [722, 194] on button "Search" at bounding box center [764, 208] width 84 height 28
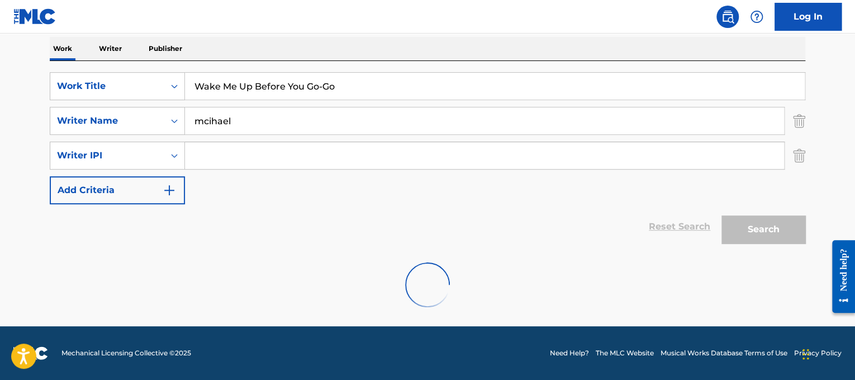
scroll to position [140, 0]
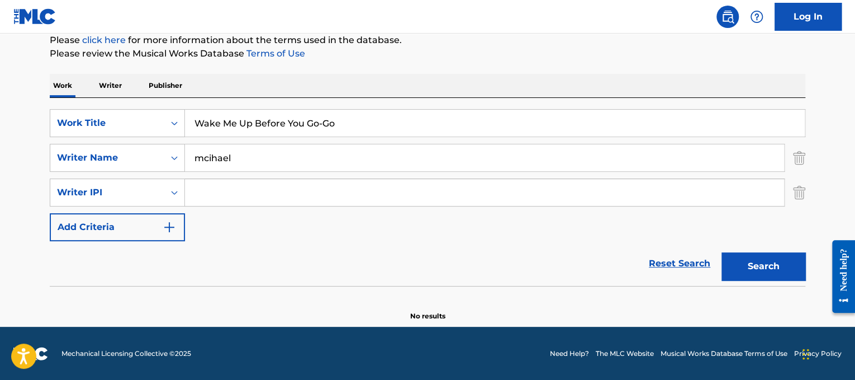
click at [209, 151] on input "mcihael" at bounding box center [484, 157] width 599 height 27
type input "[PERSON_NAME]"
click at [722, 252] on button "Search" at bounding box center [764, 266] width 84 height 28
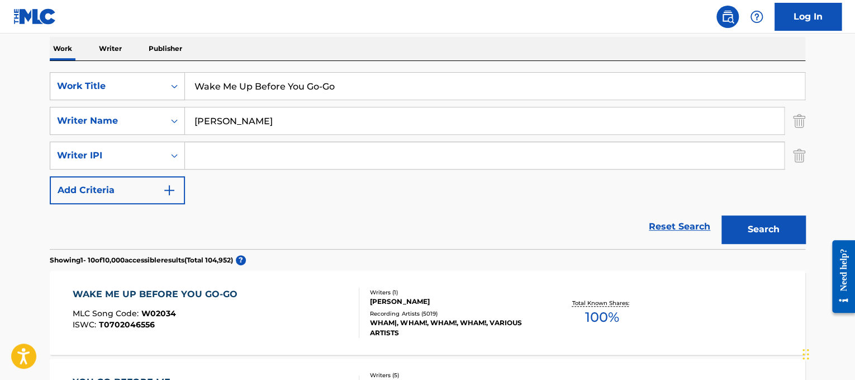
scroll to position [198, 0]
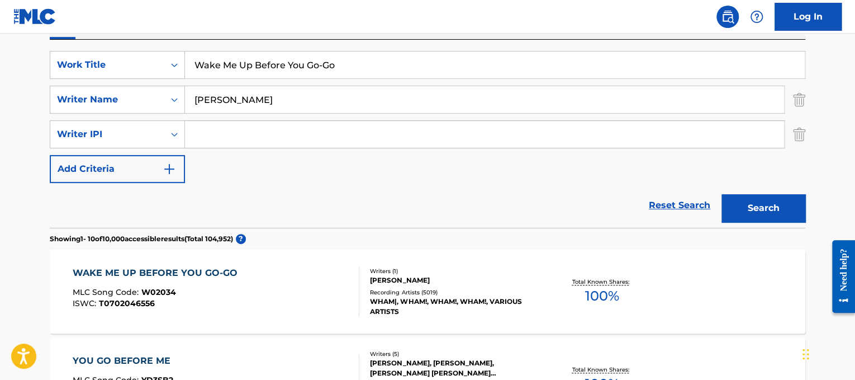
click at [494, 292] on div "Recording Artists ( 5019 )" at bounding box center [454, 292] width 169 height 8
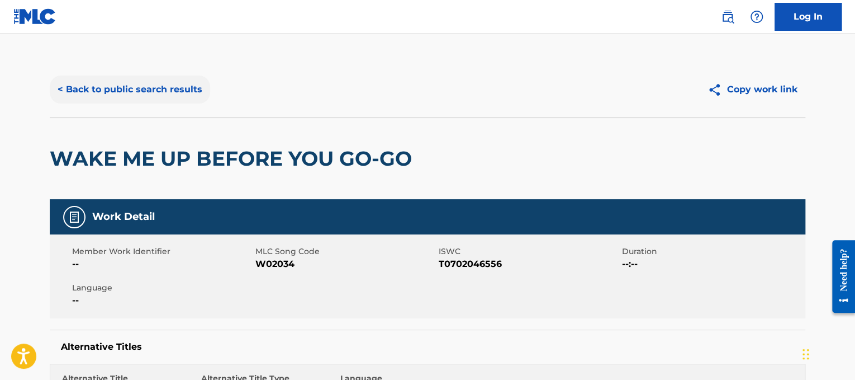
click at [105, 80] on button "< Back to public search results" at bounding box center [130, 89] width 160 height 28
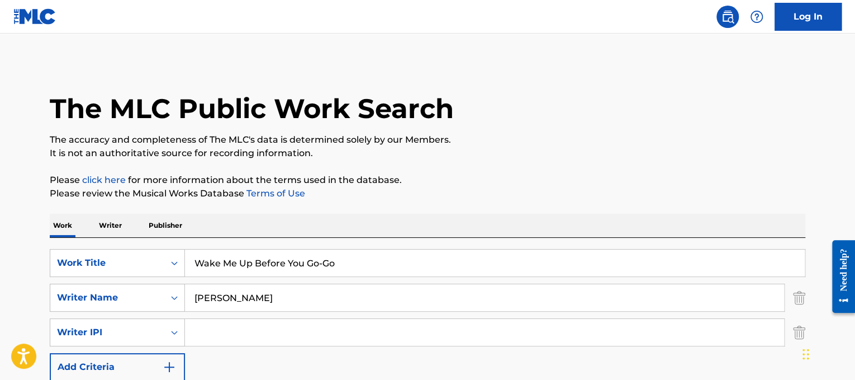
scroll to position [198, 0]
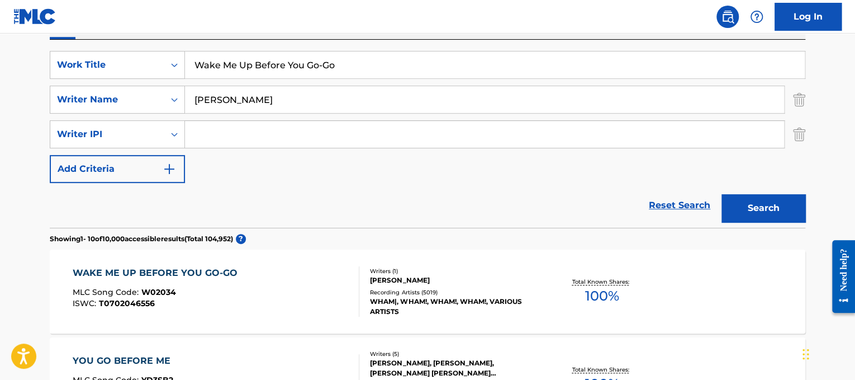
drag, startPoint x: 357, startPoint y: 75, endPoint x: 79, endPoint y: 21, distance: 283.1
paste input "ing Up In [GEOGRAPHIC_DATA]"
type input "Waking Up In [GEOGRAPHIC_DATA]"
drag, startPoint x: 270, startPoint y: 92, endPoint x: 112, endPoint y: 90, distance: 158.2
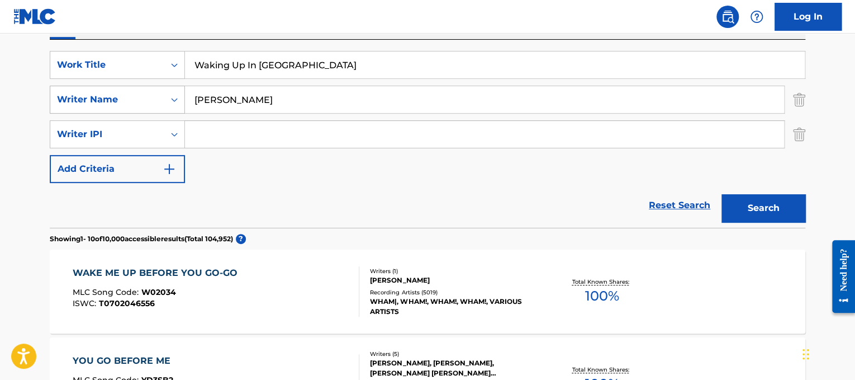
click at [112, 90] on div "SearchWithCriteria2ac6781b-984d-4dc3-9afc-6b9c580d88d8 Writer Name [PERSON_NAME]" at bounding box center [428, 100] width 756 height 28
type input "[PERSON_NAME]"
click at [722, 194] on button "Search" at bounding box center [764, 208] width 84 height 28
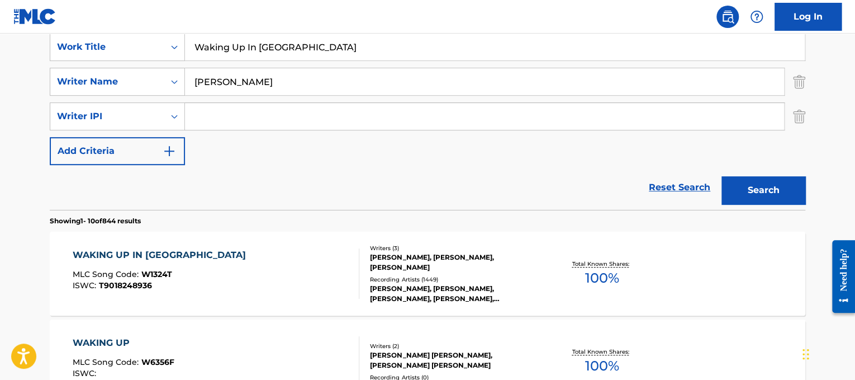
scroll to position [234, 0]
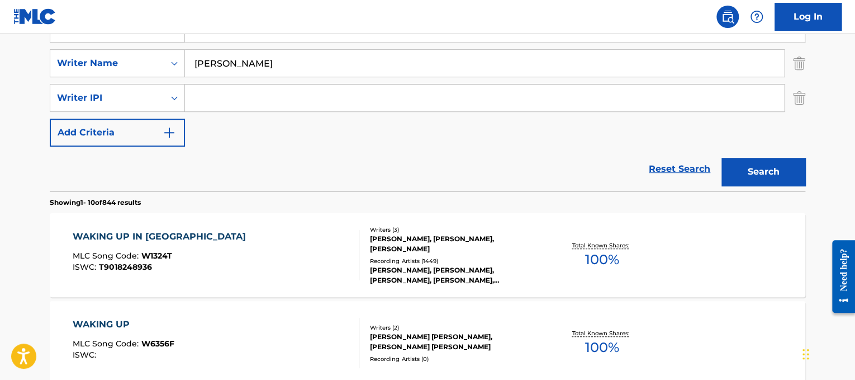
click at [229, 268] on div "WAKING UP IN VEGAS MLC Song Code : W1324T ISWC : T9018248936" at bounding box center [216, 255] width 287 height 50
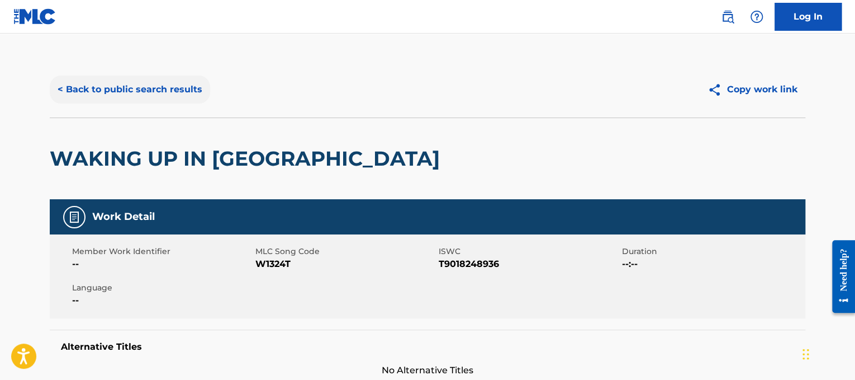
click at [164, 82] on button "< Back to public search results" at bounding box center [130, 89] width 160 height 28
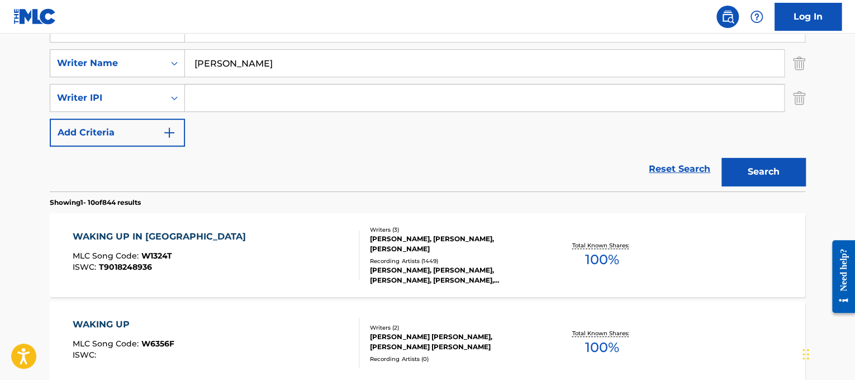
scroll to position [222, 0]
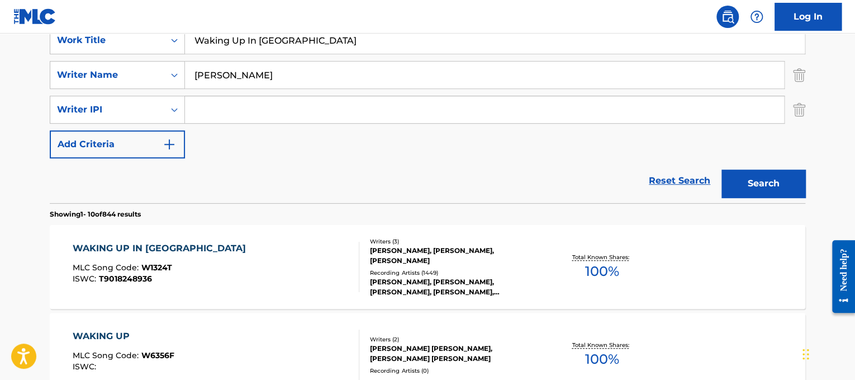
drag, startPoint x: 333, startPoint y: 51, endPoint x: 151, endPoint y: 12, distance: 185.8
paste input "Silento Watch Me (Whip [PERSON_NAME]) (Acoustic REMIx)"
drag, startPoint x: 235, startPoint y: 39, endPoint x: 12, endPoint y: 27, distance: 223.3
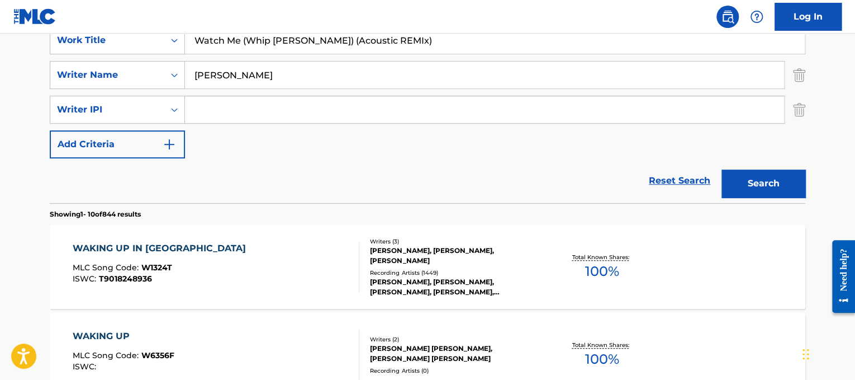
drag, startPoint x: 319, startPoint y: 41, endPoint x: 590, endPoint y: 63, distance: 271.4
click at [590, 63] on div "SearchWithCriteriad365d50e-ee68-4f25-b9b9-568e7ee9061f Work Title Watch Me (Whi…" at bounding box center [428, 92] width 756 height 132
type input "Watch Me (Whip [PERSON_NAME])"
drag, startPoint x: 457, startPoint y: 75, endPoint x: 31, endPoint y: 35, distance: 427.8
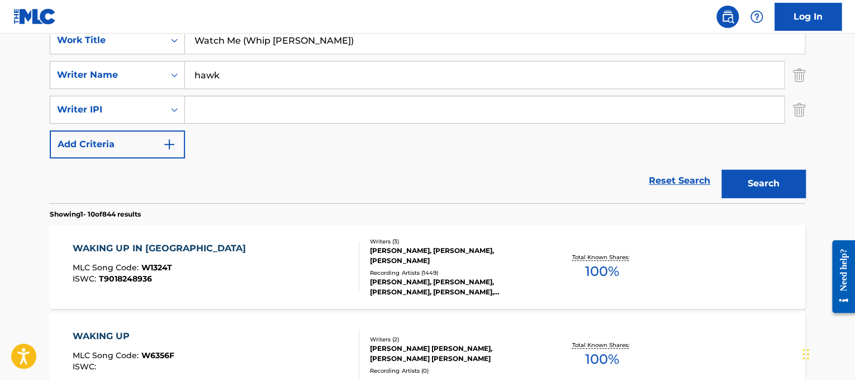
type input "hawk"
click at [722, 169] on button "Search" at bounding box center [764, 183] width 84 height 28
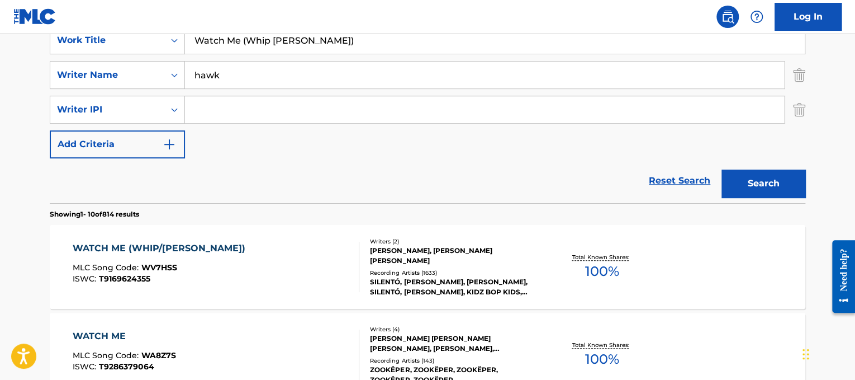
click at [238, 290] on div "WATCH ME (WHIP/[PERSON_NAME]) MLC Song Code : WV7HSS ISWC : T9169624355" at bounding box center [216, 266] width 287 height 50
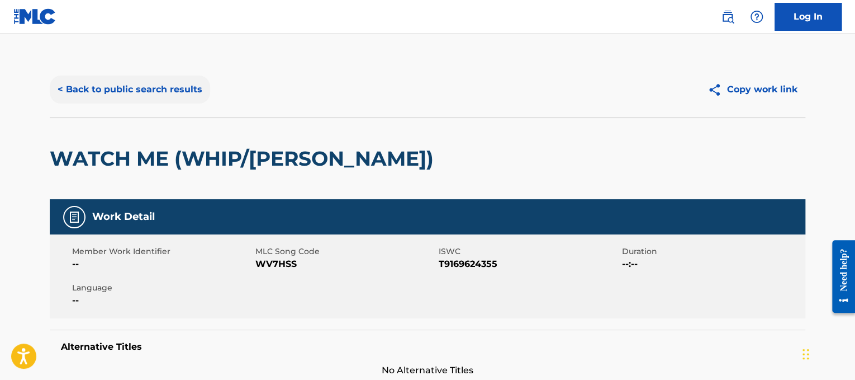
click at [157, 79] on button "< Back to public search results" at bounding box center [130, 89] width 160 height 28
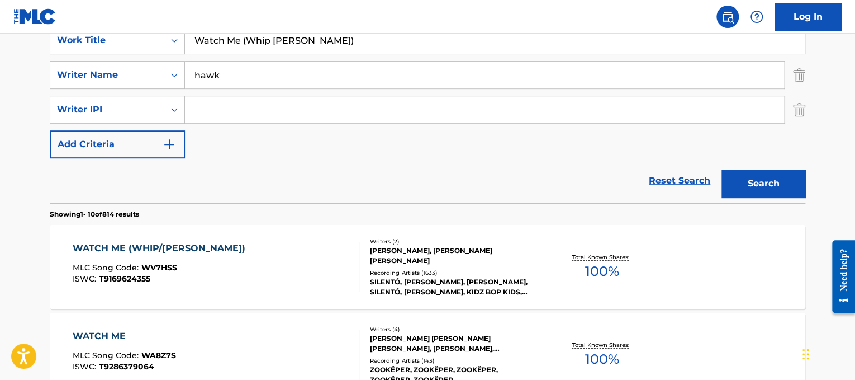
drag, startPoint x: 343, startPoint y: 50, endPoint x: 30, endPoint y: -10, distance: 318.6
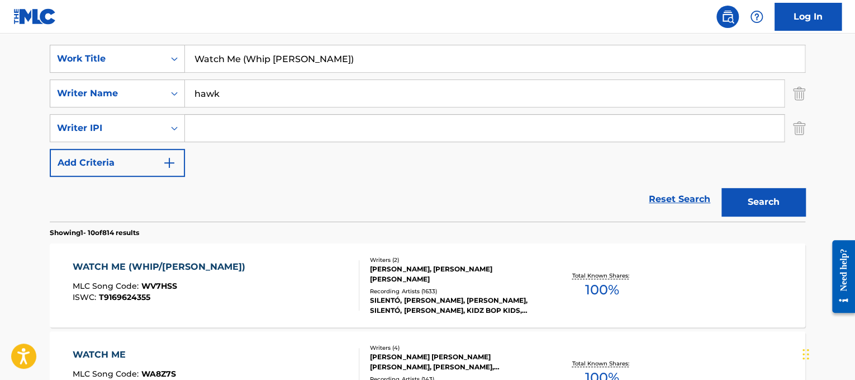
paste input "Fun. We Are Young"
drag, startPoint x: 228, startPoint y: 57, endPoint x: 34, endPoint y: -29, distance: 212.2
type input "We Are Young"
drag, startPoint x: 231, startPoint y: 84, endPoint x: 0, endPoint y: -3, distance: 247.0
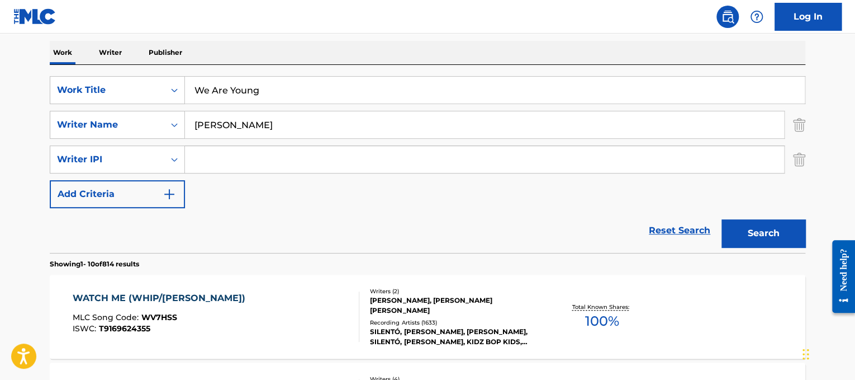
type input "[PERSON_NAME]"
click at [722, 219] on button "Search" at bounding box center [764, 233] width 84 height 28
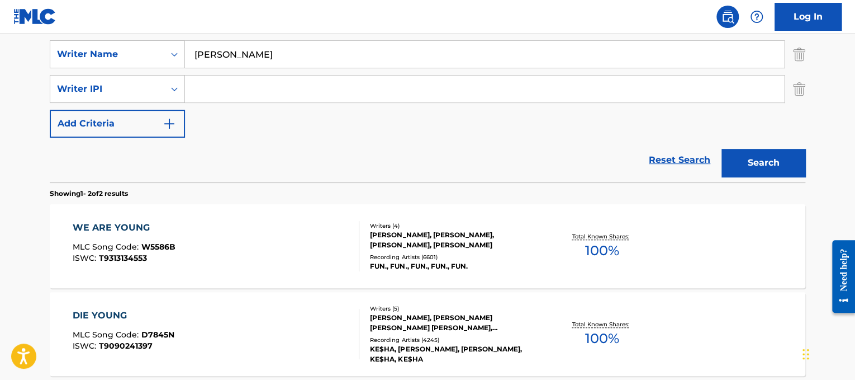
scroll to position [244, 0]
click at [279, 220] on div "WE ARE YOUNG MLC Song Code : W5586B ISWC : T9313134553" at bounding box center [216, 245] width 287 height 50
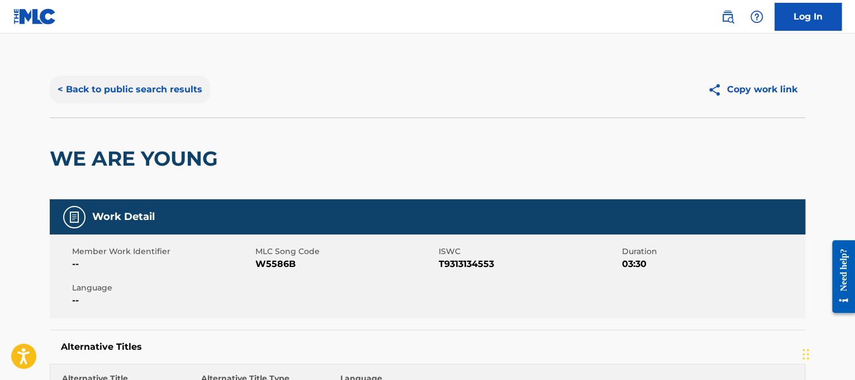
click at [176, 88] on button "< Back to public search results" at bounding box center [130, 89] width 160 height 28
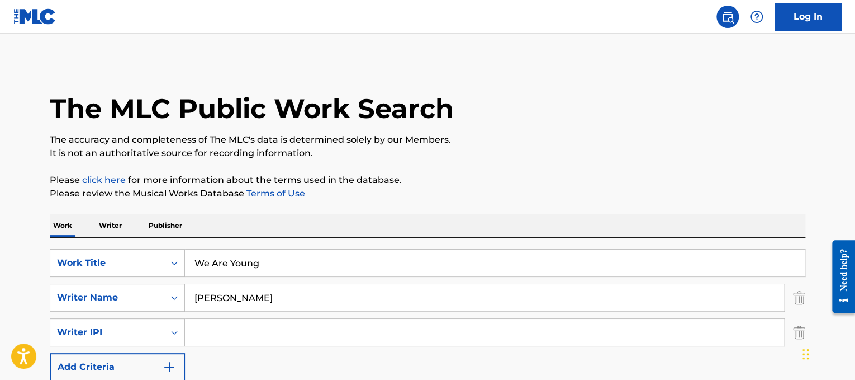
scroll to position [244, 0]
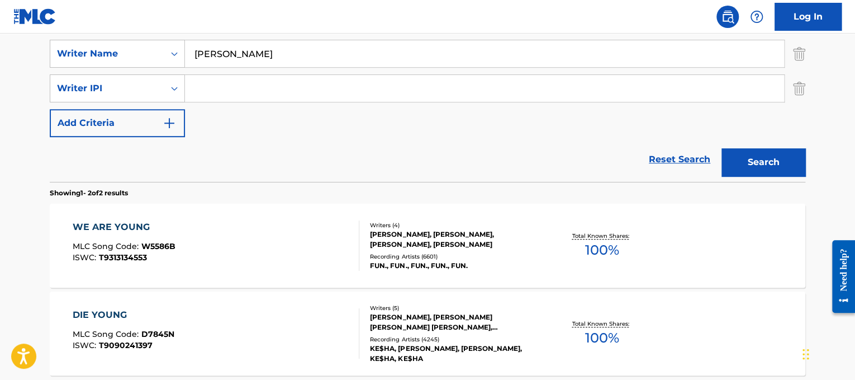
drag, startPoint x: 319, startPoint y: 61, endPoint x: 0, endPoint y: 14, distance: 322.7
click at [0, 14] on div "Log In The MLC Public Work Search The accuracy and completeness of The MLC's da…" at bounding box center [427, 121] width 855 height 731
type input "we don't talk anymore"
click at [363, 97] on input "Search Form" at bounding box center [484, 88] width 599 height 27
type input "g"
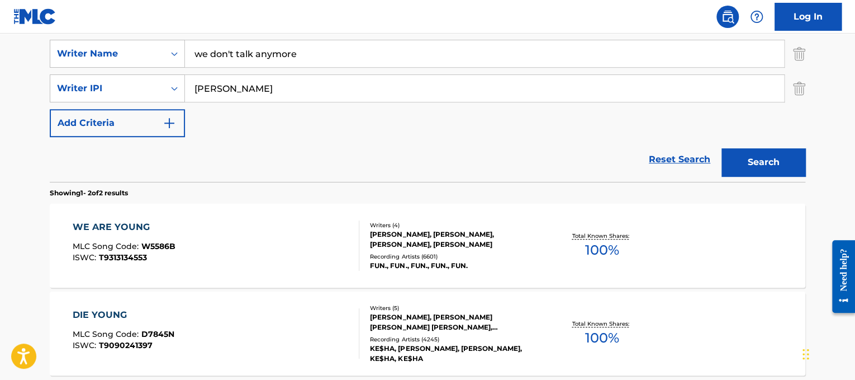
type input "[PERSON_NAME]"
click at [722, 148] on button "Search" at bounding box center [764, 162] width 84 height 28
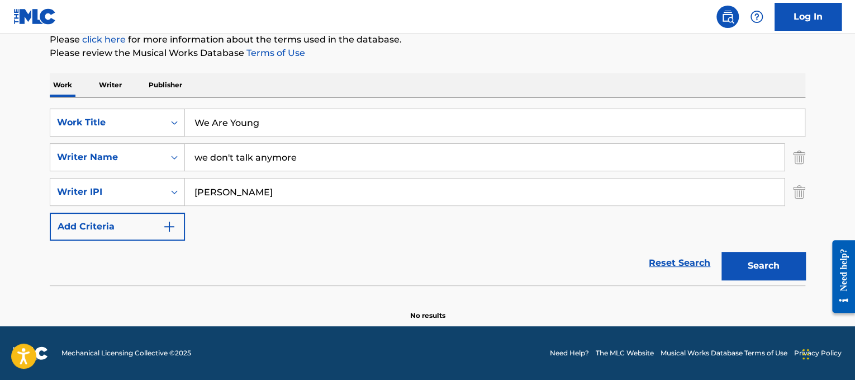
scroll to position [140, 0]
drag, startPoint x: 382, startPoint y: 164, endPoint x: 0, endPoint y: 138, distance: 383.2
click at [0, 138] on main "The MLC Public Work Search The accuracy and completeness of The MLC's data is d…" at bounding box center [427, 110] width 855 height 433
drag, startPoint x: 258, startPoint y: 120, endPoint x: 0, endPoint y: 121, distance: 258.3
click at [0, 121] on main "The MLC Public Work Search The accuracy and completeness of The MLC's data is d…" at bounding box center [427, 110] width 855 height 433
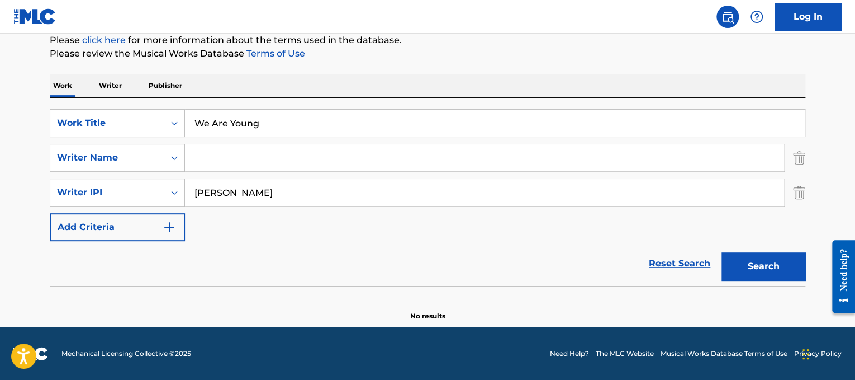
paste input "we don't talk anymore"
type input "we don't talk anymore"
click at [211, 158] on input "Search Form" at bounding box center [484, 157] width 599 height 27
type input "[PERSON_NAME]"
drag, startPoint x: 310, startPoint y: 197, endPoint x: 0, endPoint y: 202, distance: 309.7
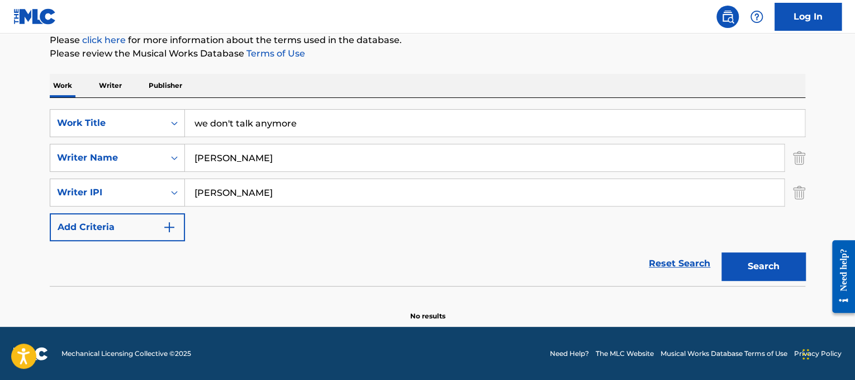
click at [0, 202] on main "The MLC Public Work Search The accuracy and completeness of The MLC's data is d…" at bounding box center [427, 110] width 855 height 433
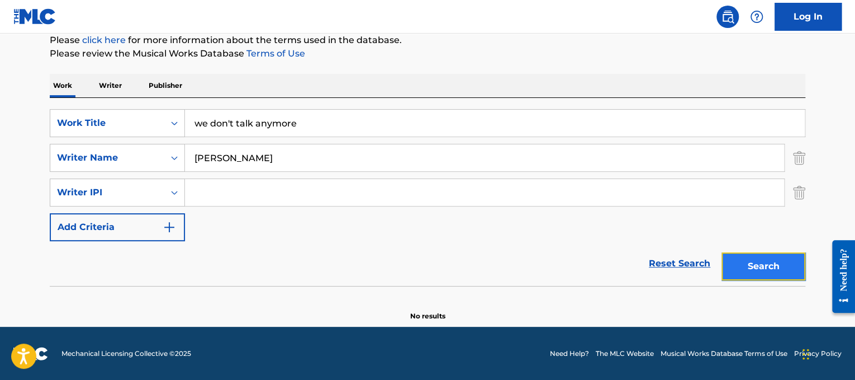
click at [745, 268] on button "Search" at bounding box center [764, 266] width 84 height 28
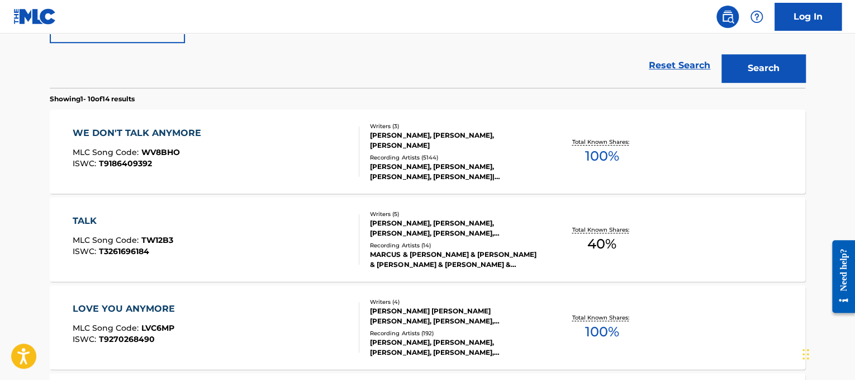
scroll to position [342, 0]
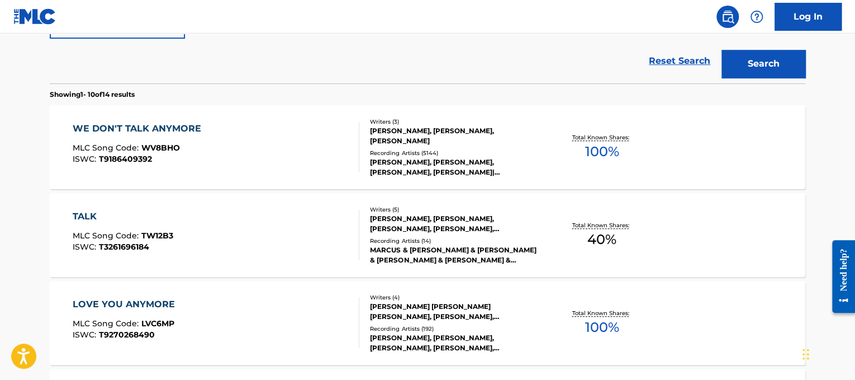
click at [316, 147] on div "WE DON'T TALK ANYMORE MLC Song Code : WV8BHO ISWC : T9186409392" at bounding box center [216, 147] width 287 height 50
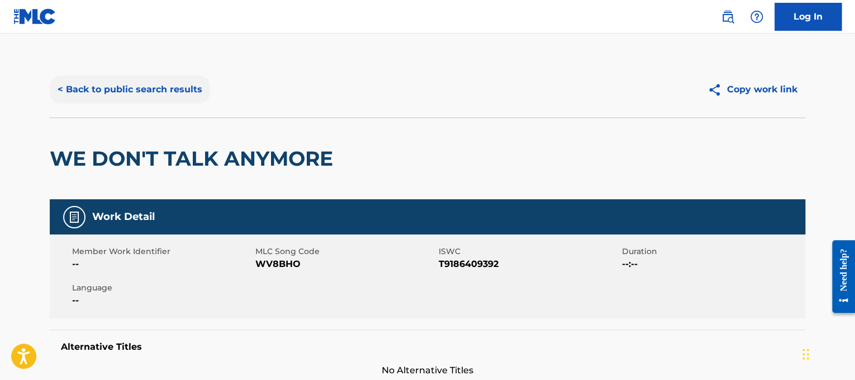
click at [136, 77] on button "< Back to public search results" at bounding box center [130, 89] width 160 height 28
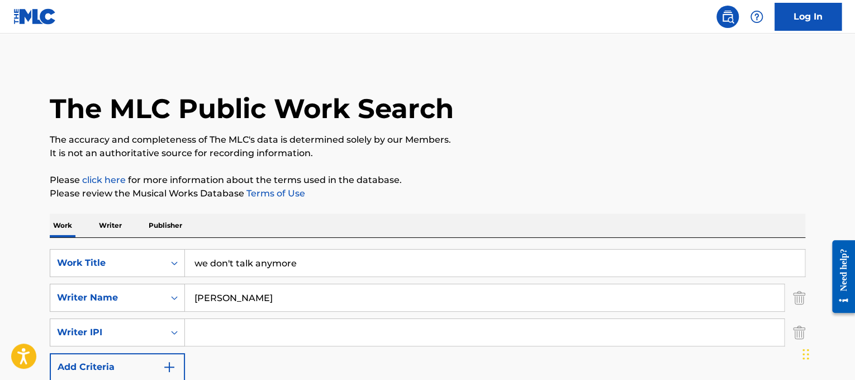
drag, startPoint x: 342, startPoint y: 253, endPoint x: 1, endPoint y: 233, distance: 341.5
paste input "Happy Asmara [PERSON_NAME]"
drag, startPoint x: 269, startPoint y: 265, endPoint x: 0, endPoint y: 156, distance: 290.1
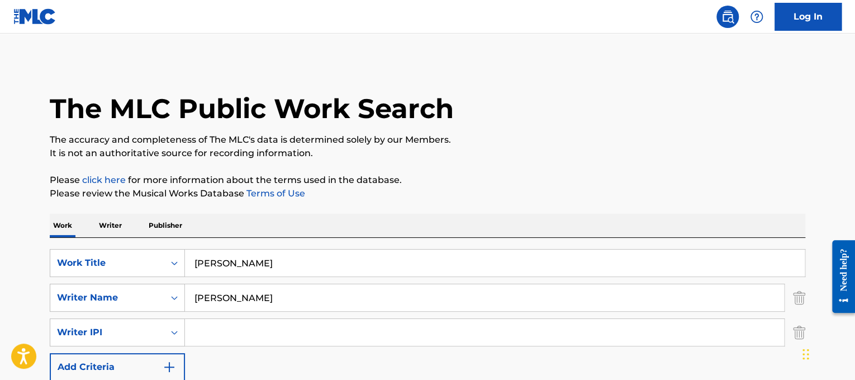
type input "[PERSON_NAME]"
drag, startPoint x: 271, startPoint y: 293, endPoint x: 0, endPoint y: 203, distance: 285.7
type input "hendranata"
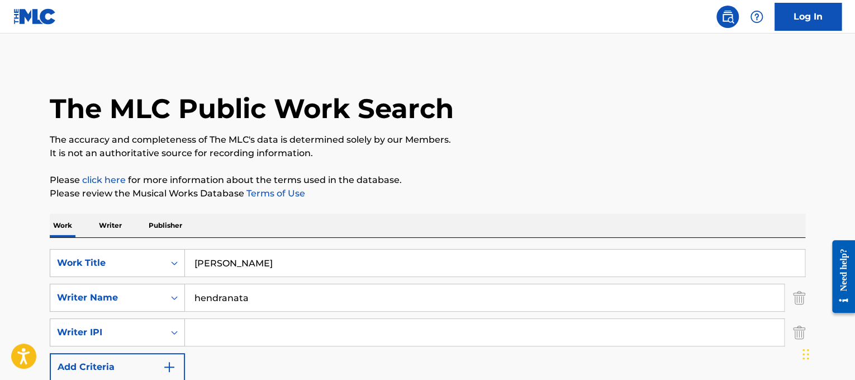
drag, startPoint x: 335, startPoint y: 257, endPoint x: 29, endPoint y: 241, distance: 307.3
click at [29, 241] on main "The MLC Public Work Search The accuracy and completeness of The MLC's data is d…" at bounding box center [427, 312] width 855 height 556
paste input "[PERSON_NAME] What About Love"
drag, startPoint x: 264, startPoint y: 264, endPoint x: 0, endPoint y: 235, distance: 265.9
click at [0, 235] on main "The MLC Public Work Search The accuracy and completeness of The MLC's data is d…" at bounding box center [427, 312] width 855 height 556
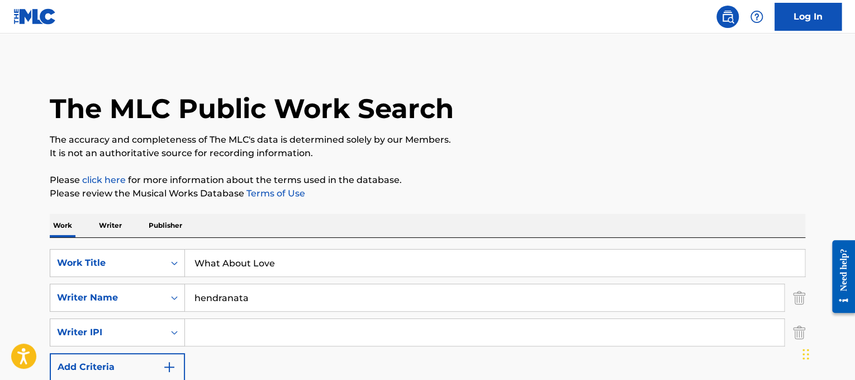
type input "What About Love"
drag, startPoint x: 310, startPoint y: 298, endPoint x: 0, endPoint y: 224, distance: 319.0
click at [0, 224] on main "The MLC Public Work Search The accuracy and completeness of The MLC's data is d…" at bounding box center [427, 312] width 855 height 556
type input "[PERSON_NAME]"
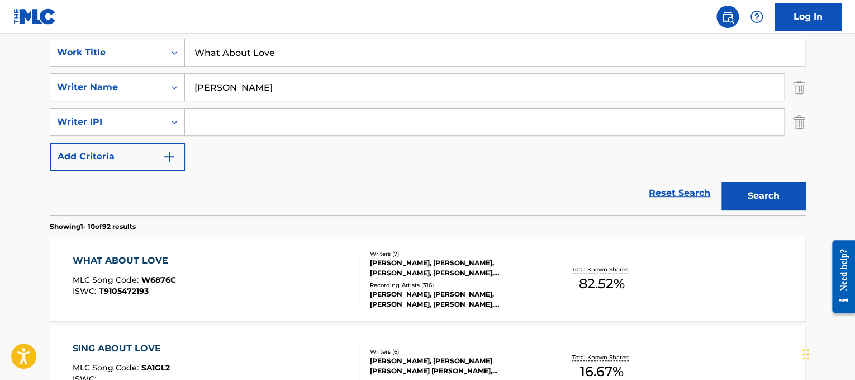
scroll to position [221, 0]
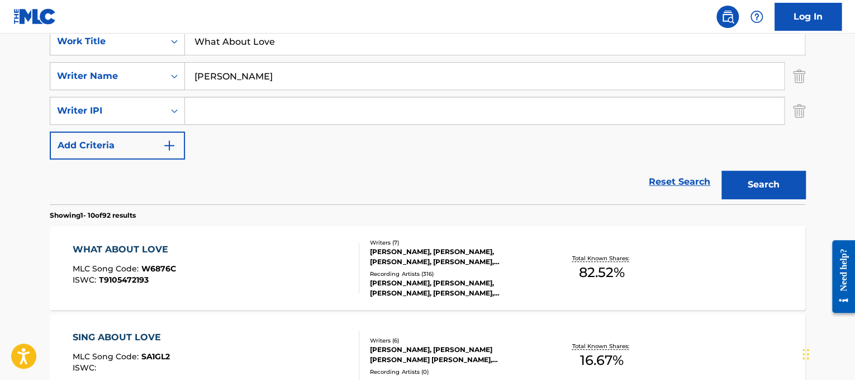
click at [517, 266] on div "Writers ( 7 ) [PERSON_NAME], [PERSON_NAME], [PERSON_NAME], [PERSON_NAME], [PERS…" at bounding box center [448, 268] width 179 height 60
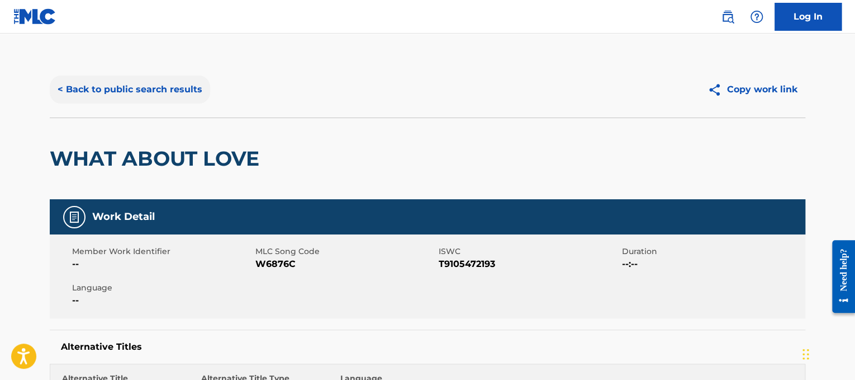
click at [140, 80] on button "< Back to public search results" at bounding box center [130, 89] width 160 height 28
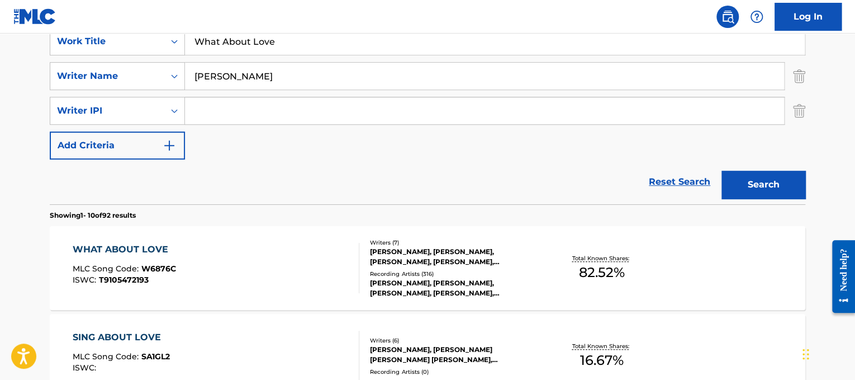
scroll to position [216, 0]
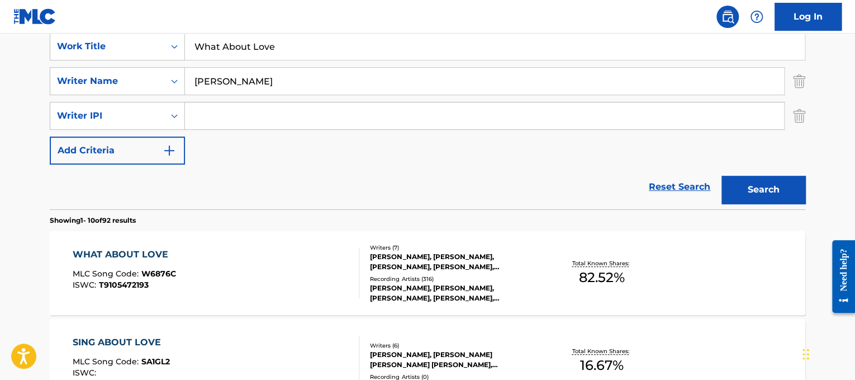
drag, startPoint x: 309, startPoint y: 48, endPoint x: 51, endPoint y: 17, distance: 260.1
paste input "[PERSON_NAME] What I Said"
drag, startPoint x: 249, startPoint y: 45, endPoint x: 115, endPoint y: 44, distance: 134.2
click at [115, 44] on div "SearchWithCriteriad365d50e-ee68-4f25-b9b9-568e7ee9061f Work Title [PERSON_NAME]…" at bounding box center [428, 46] width 756 height 28
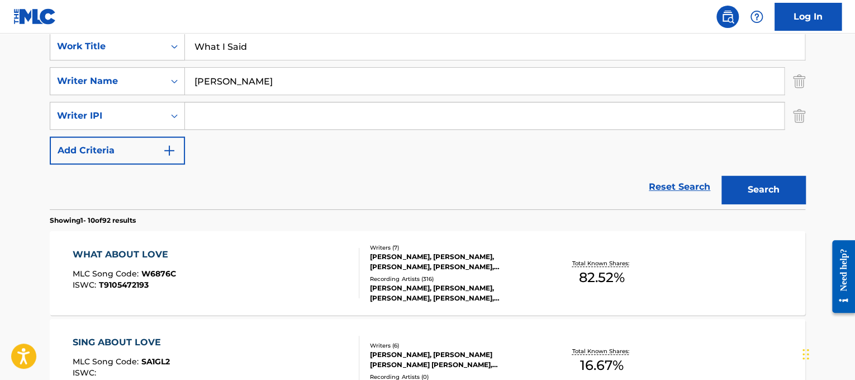
type input "What I Said"
drag, startPoint x: 281, startPoint y: 74, endPoint x: 54, endPoint y: 34, distance: 230.6
click at [54, 34] on div "SearchWithCriteriad365d50e-ee68-4f25-b9b9-568e7ee9061f Work Title What I Said S…" at bounding box center [428, 98] width 756 height 132
type input "[PERSON_NAME]"
click at [722, 176] on button "Search" at bounding box center [764, 190] width 84 height 28
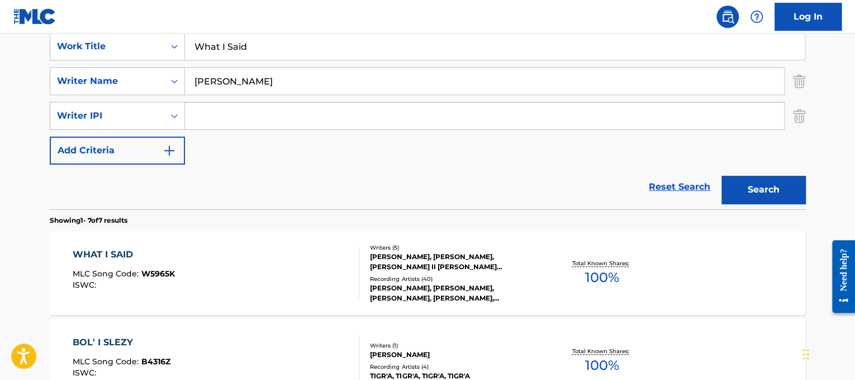
click at [252, 276] on div "WHAT I SAID MLC Song Code : W5965K ISWC :" at bounding box center [216, 273] width 287 height 50
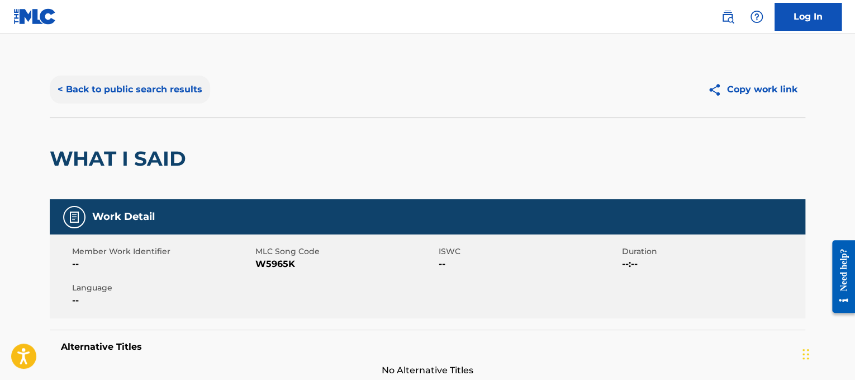
click at [188, 98] on button "< Back to public search results" at bounding box center [130, 89] width 160 height 28
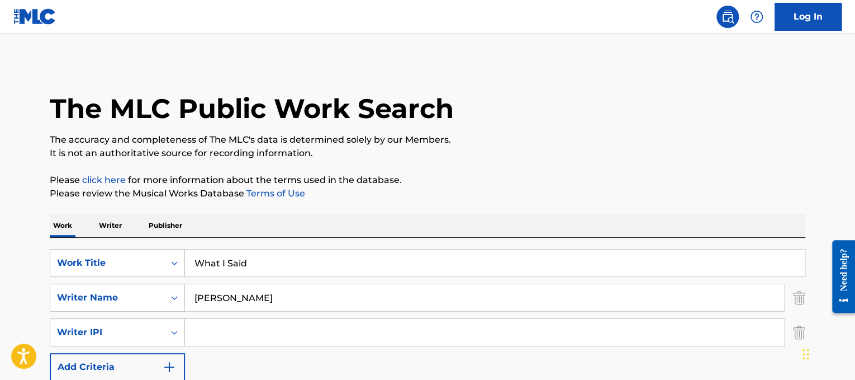
scroll to position [216, 0]
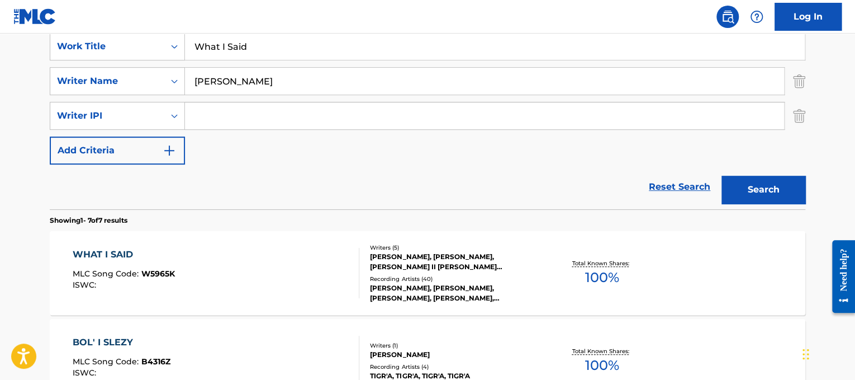
drag, startPoint x: 360, startPoint y: 55, endPoint x: 48, endPoint y: 4, distance: 316.6
click at [48, 4] on div "Log In The MLC Public Work Search The accuracy and completeness of The MLC's da…" at bounding box center [427, 368] width 855 height 1169
paste input "[PERSON_NAME] Who Says"
drag, startPoint x: 264, startPoint y: 51, endPoint x: 138, endPoint y: 49, distance: 126.4
click at [138, 48] on div "SearchWithCriteriad365d50e-ee68-4f25-b9b9-568e7ee9061f Work Title [PERSON_NAME]…" at bounding box center [428, 46] width 756 height 28
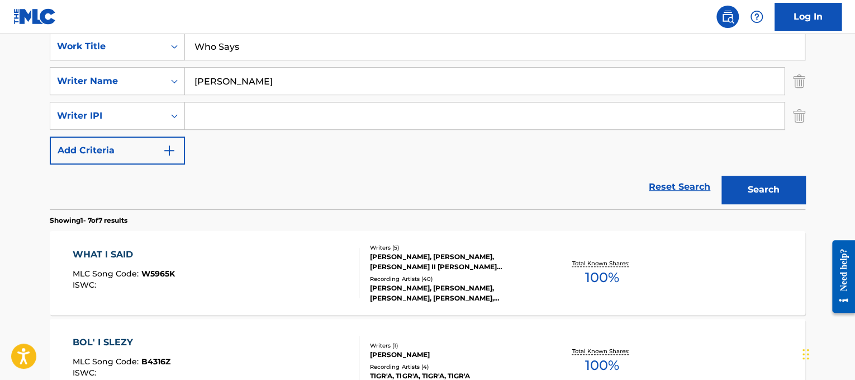
type input "Who Says"
drag, startPoint x: 274, startPoint y: 88, endPoint x: 0, endPoint y: 13, distance: 284.5
click at [0, 13] on div "Log In The MLC Public Work Search The accuracy and completeness of The MLC's da…" at bounding box center [427, 368] width 855 height 1169
type input "[PERSON_NAME]"
click at [722, 176] on button "Search" at bounding box center [764, 190] width 84 height 28
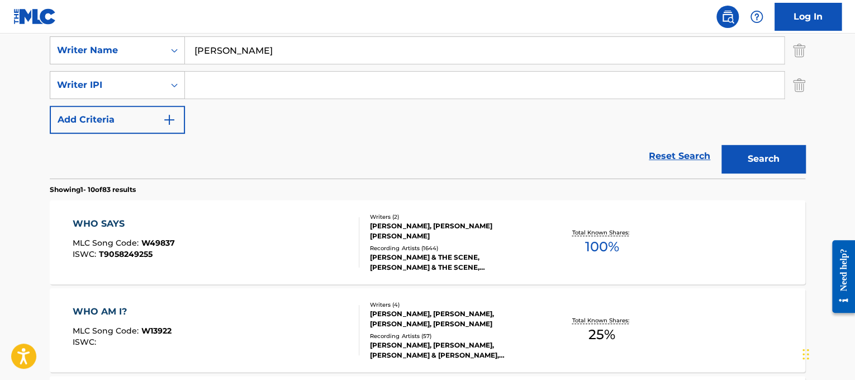
scroll to position [261, 0]
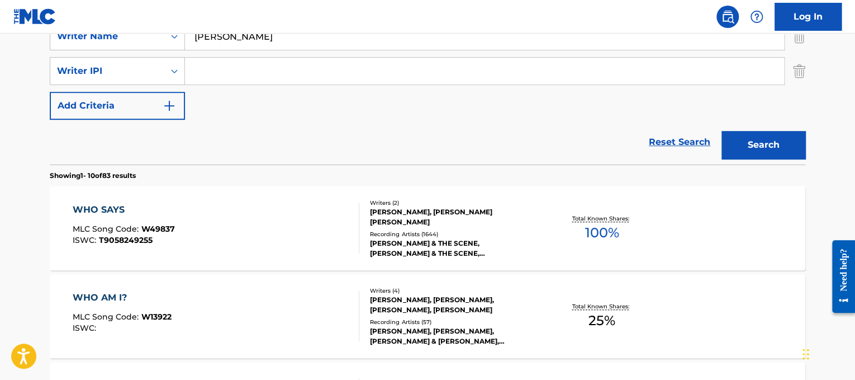
click at [331, 231] on div "WHO SAYS MLC Song Code : W49837 ISWC : T9058249255" at bounding box center [216, 228] width 287 height 50
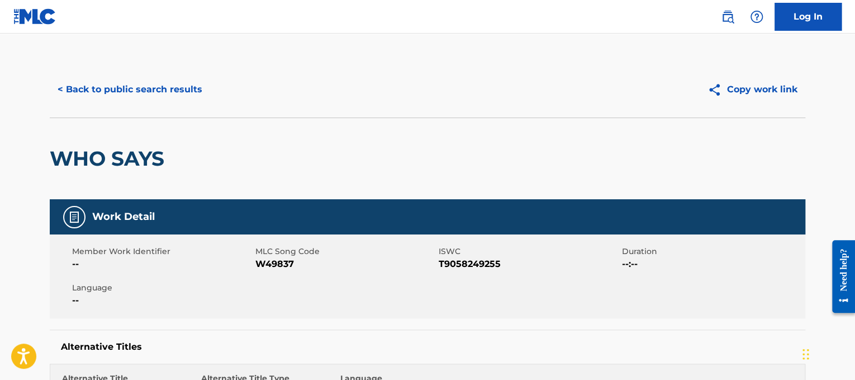
click at [162, 118] on div "WHO SAYS" at bounding box center [110, 158] width 120 height 81
click at [155, 93] on button "< Back to public search results" at bounding box center [130, 89] width 160 height 28
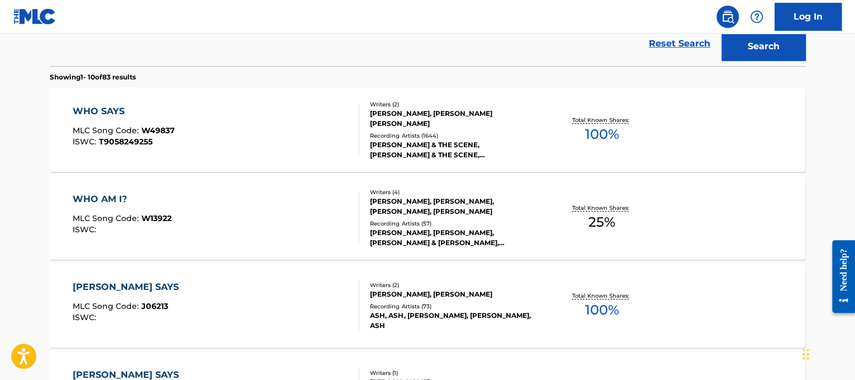
scroll to position [98, 0]
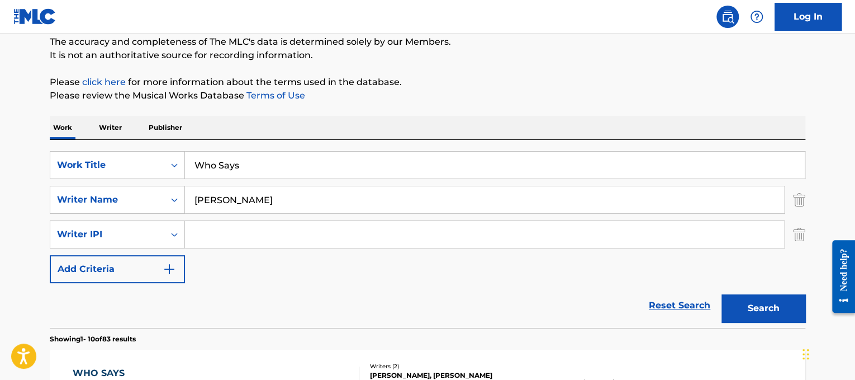
drag, startPoint x: 346, startPoint y: 166, endPoint x: 0, endPoint y: 99, distance: 352.5
type input "v"
type input "whole lotta love"
click at [253, 211] on div "SearchWithCriteriad365d50e-ee68-4f25-b9b9-568e7ee9061f Work Title whole lotta l…" at bounding box center [428, 217] width 756 height 132
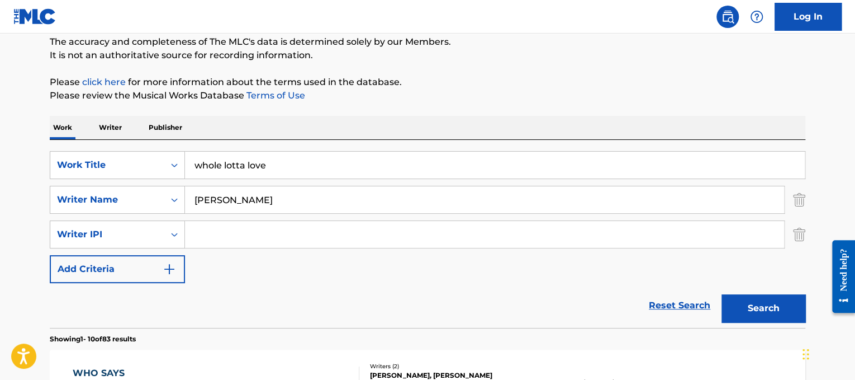
drag, startPoint x: 250, startPoint y: 206, endPoint x: 70, endPoint y: 179, distance: 182.0
click at [70, 179] on div "SearchWithCriteriad365d50e-ee68-4f25-b9b9-568e7ee9061f Work Title whole lotta l…" at bounding box center [428, 217] width 756 height 132
type input "page"
click at [722, 294] on button "Search" at bounding box center [764, 308] width 84 height 28
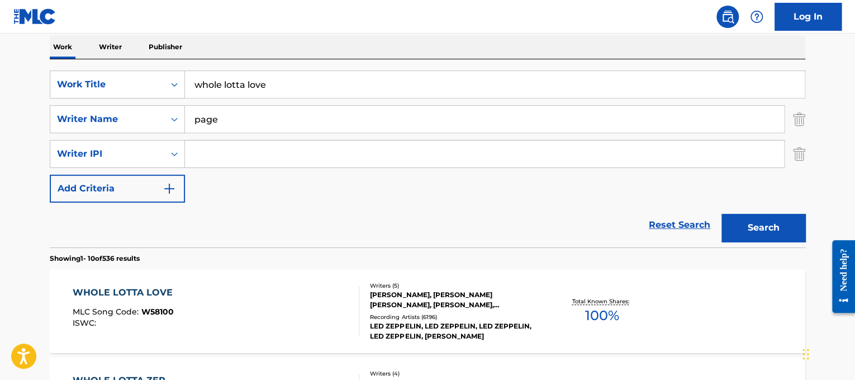
scroll to position [179, 0]
click at [300, 310] on div "WHOLE LOTTA LOVE MLC Song Code : W58100 ISWC :" at bounding box center [216, 310] width 287 height 50
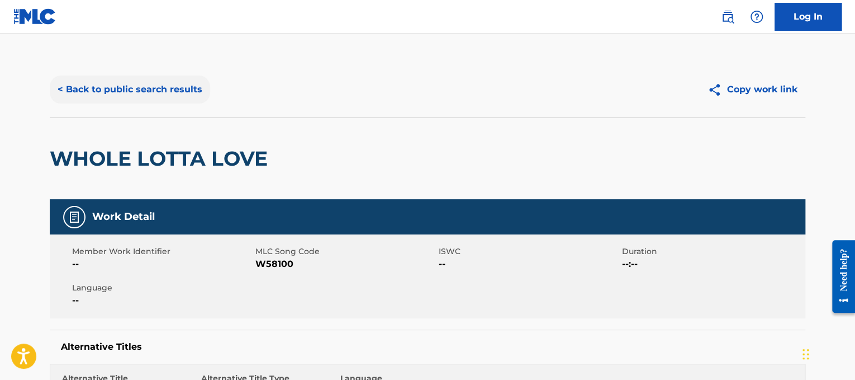
click at [129, 79] on button "< Back to public search results" at bounding box center [130, 89] width 160 height 28
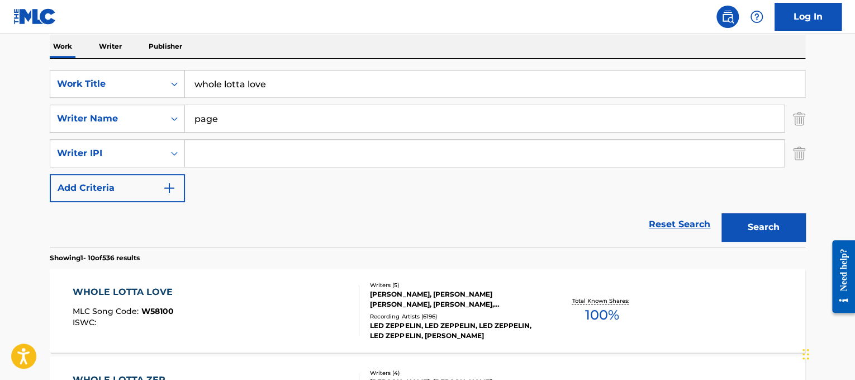
scroll to position [168, 0]
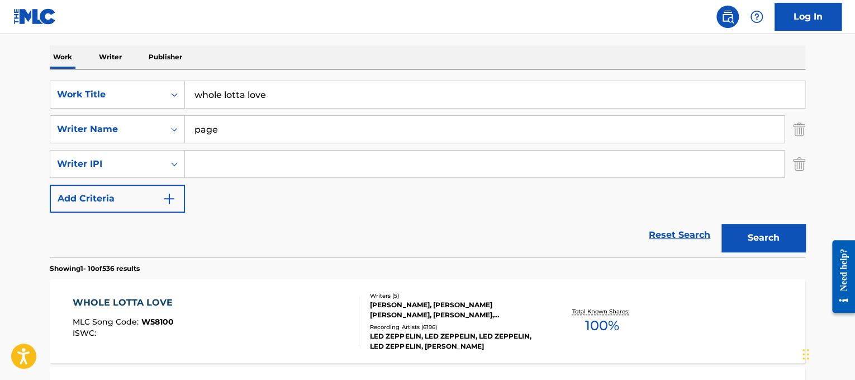
drag, startPoint x: 265, startPoint y: 93, endPoint x: 138, endPoint y: 64, distance: 130.8
paste input "[PERSON_NAME] Why Don't You And I"
drag, startPoint x: 255, startPoint y: 89, endPoint x: 88, endPoint y: 17, distance: 182.5
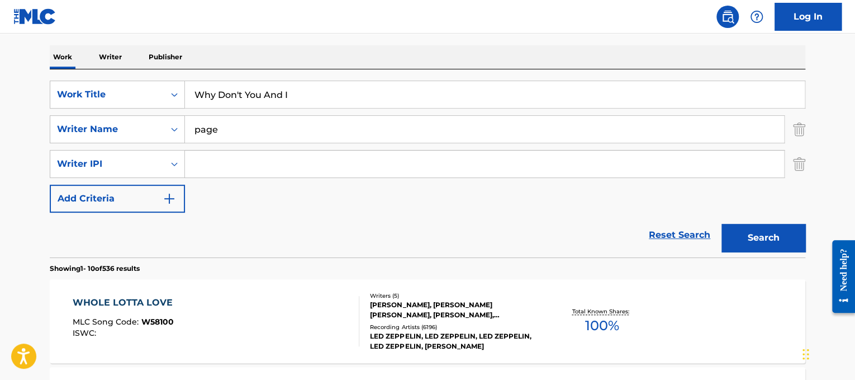
type input "Why Don't You And I"
drag, startPoint x: 259, startPoint y: 120, endPoint x: 12, endPoint y: 89, distance: 249.6
type input "[PERSON_NAME]"
click at [722, 224] on button "Search" at bounding box center [764, 238] width 84 height 28
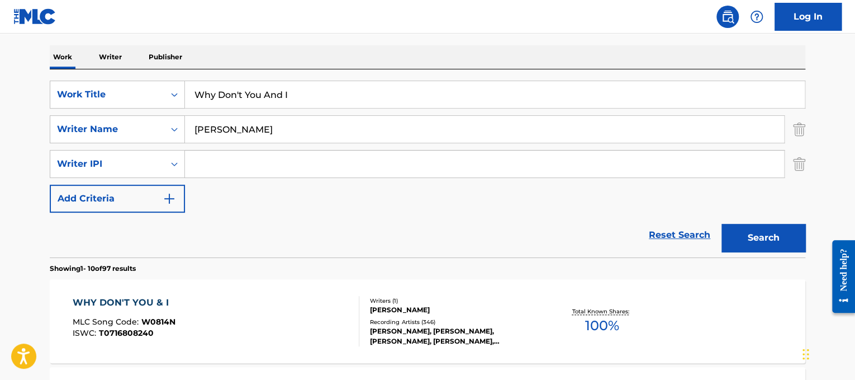
scroll to position [266, 0]
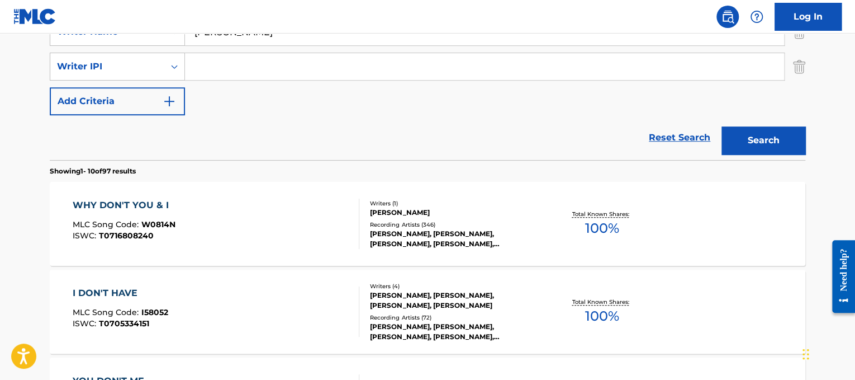
click at [319, 226] on div "WHY DON'T YOU & I MLC Song Code : W0814N ISWC : T0716808240" at bounding box center [216, 223] width 287 height 50
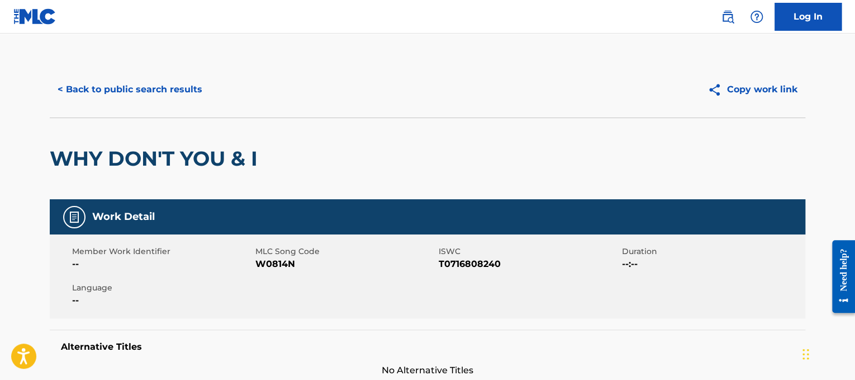
click at [187, 92] on button "< Back to public search results" at bounding box center [130, 89] width 160 height 28
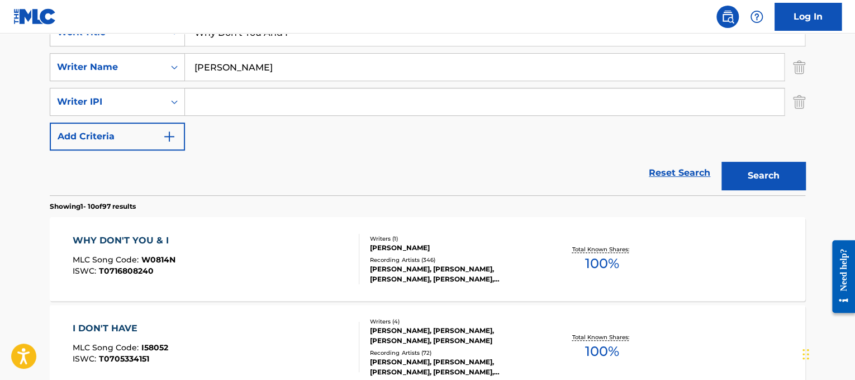
scroll to position [208, 0]
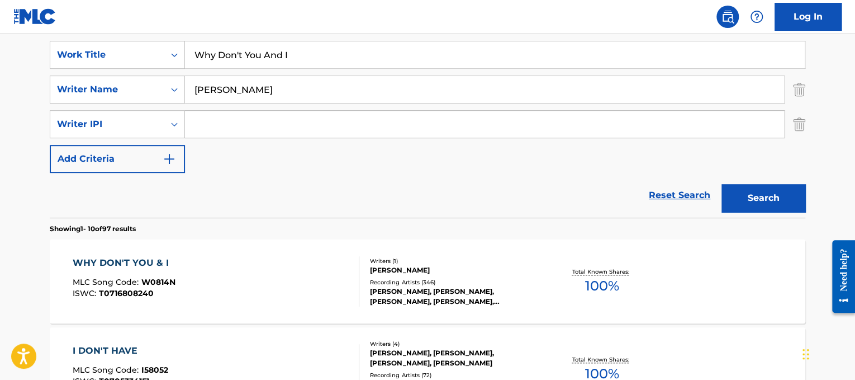
drag, startPoint x: 326, startPoint y: 60, endPoint x: 0, endPoint y: 70, distance: 326.6
paste input "ide Awake"
type input "Wide Awake"
click at [255, 107] on div "SearchWithCriteriad365d50e-ee68-4f25-b9b9-568e7ee9061f Work Title Wide Awake Se…" at bounding box center [428, 107] width 756 height 132
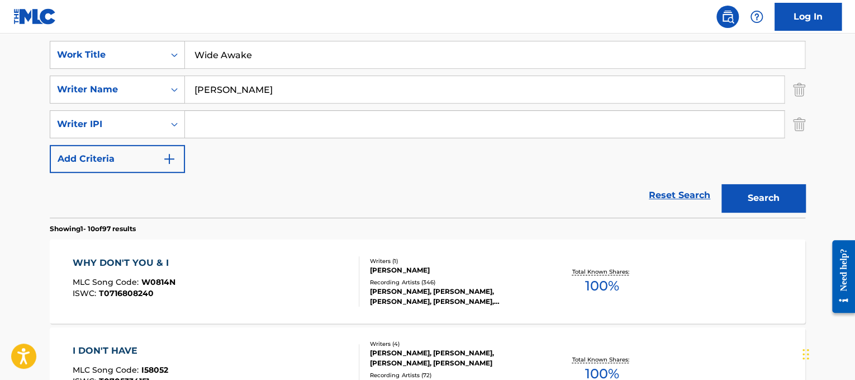
drag, startPoint x: 247, startPoint y: 91, endPoint x: 0, endPoint y: 18, distance: 257.7
type input "[PERSON_NAME]"
click at [722, 184] on button "Search" at bounding box center [764, 198] width 84 height 28
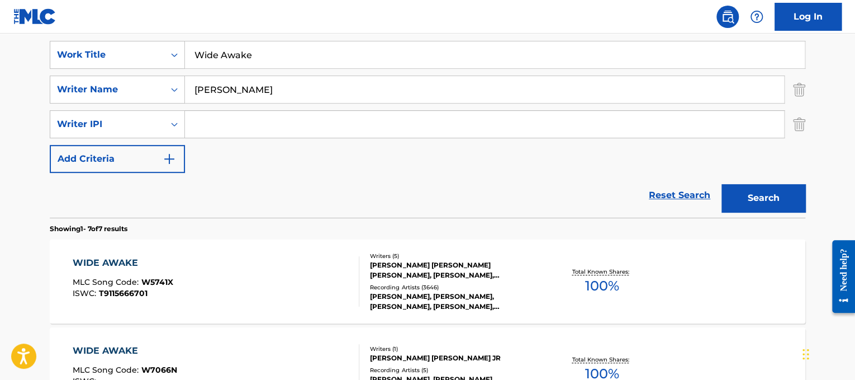
click at [310, 259] on div "WIDE AWAKE MLC Song Code : W5741X ISWC : T9115666701" at bounding box center [216, 281] width 287 height 50
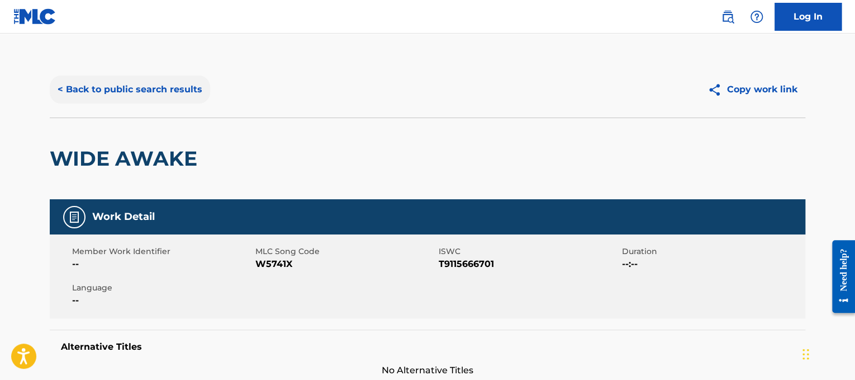
click at [132, 98] on button "< Back to public search results" at bounding box center [130, 89] width 160 height 28
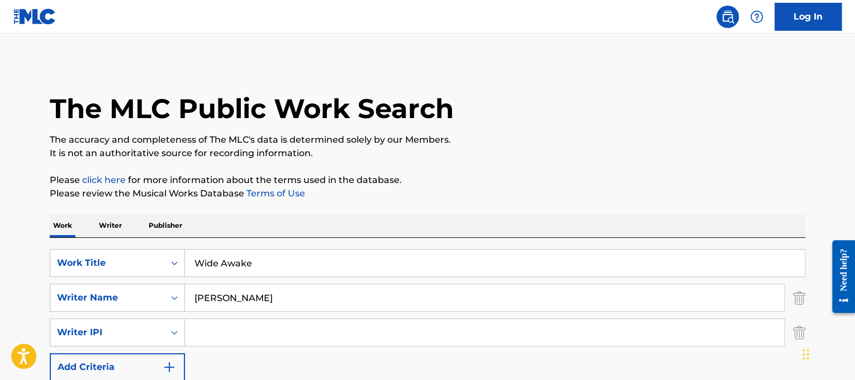
scroll to position [208, 0]
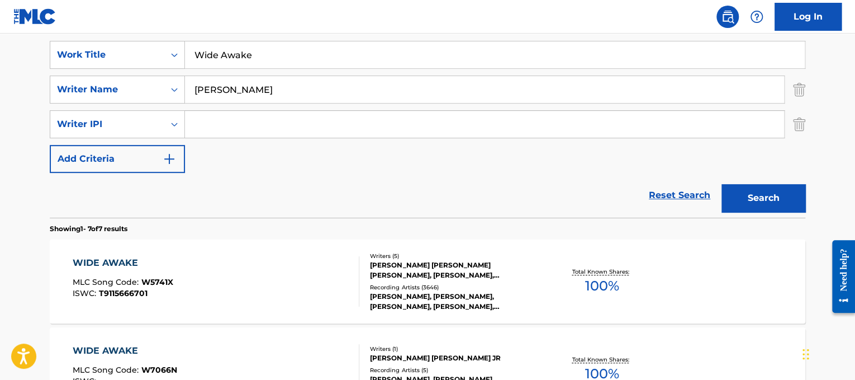
drag, startPoint x: 319, startPoint y: 61, endPoint x: 0, endPoint y: 16, distance: 321.9
click at [0, 16] on div "Log In The MLC Public Work Search The accuracy and completeness of The MLC's da…" at bounding box center [427, 376] width 855 height 1169
paste input "ld World"
type input "Wild World"
drag, startPoint x: 248, startPoint y: 81, endPoint x: 0, endPoint y: -10, distance: 264.2
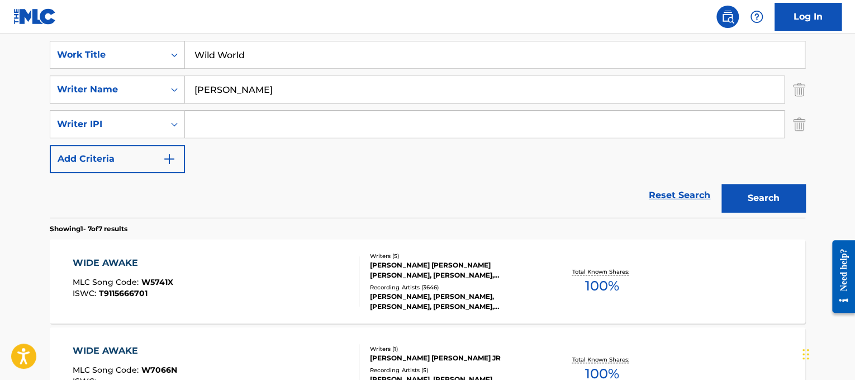
type input "[PERSON_NAME]"
click at [722, 184] on button "Search" at bounding box center [764, 198] width 84 height 28
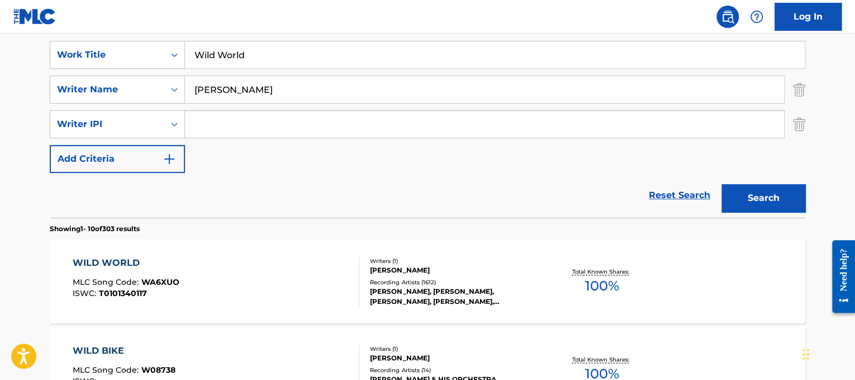
scroll to position [277, 0]
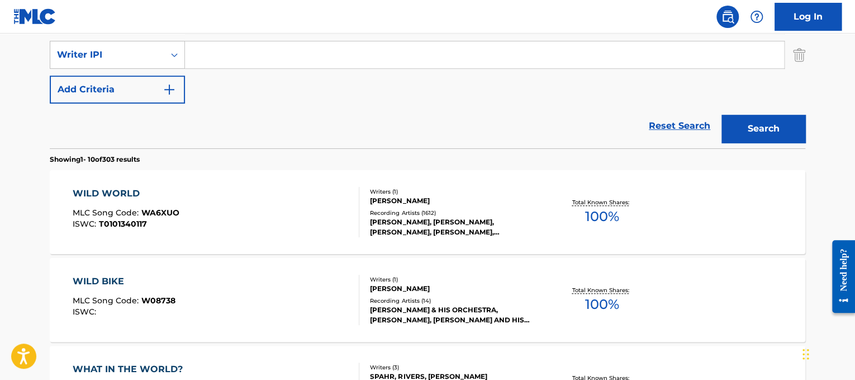
click at [250, 200] on div "WILD WORLD MLC Song Code : WA6XUO ISWC : T0101340117" at bounding box center [216, 212] width 287 height 50
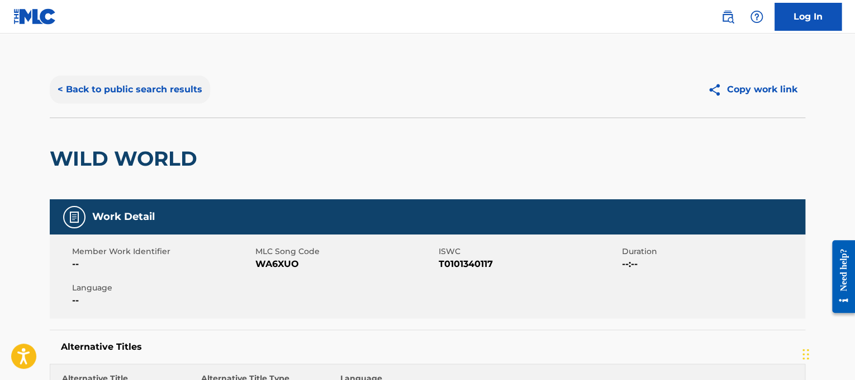
click at [146, 91] on button "< Back to public search results" at bounding box center [130, 89] width 160 height 28
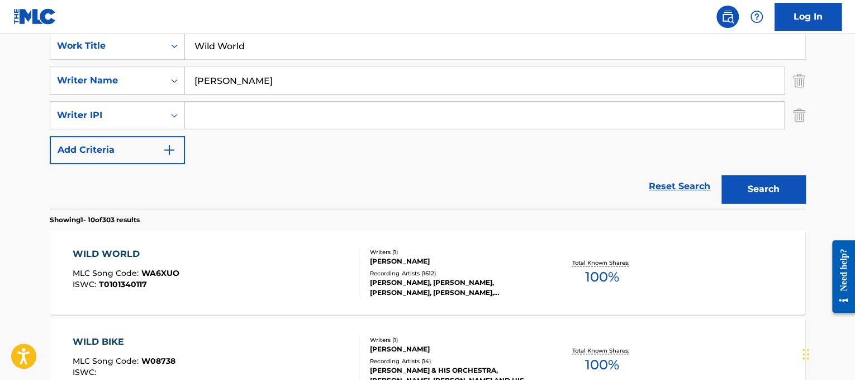
scroll to position [207, 0]
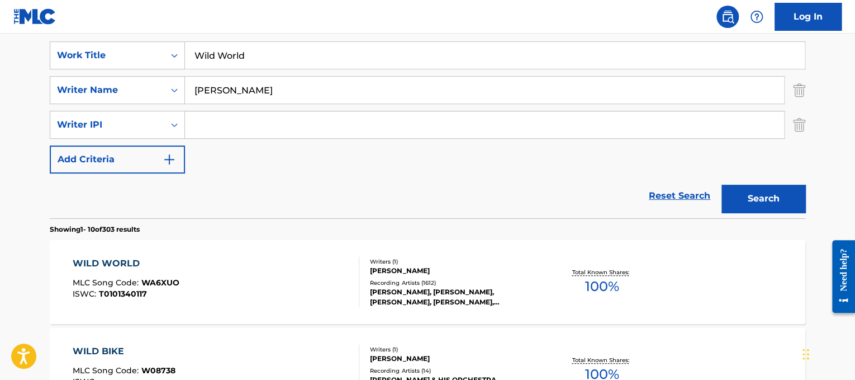
drag, startPoint x: 272, startPoint y: 61, endPoint x: 117, endPoint y: 25, distance: 158.9
paste input "thout You"
type input "Without You"
drag, startPoint x: 249, startPoint y: 87, endPoint x: 134, endPoint y: 53, distance: 119.6
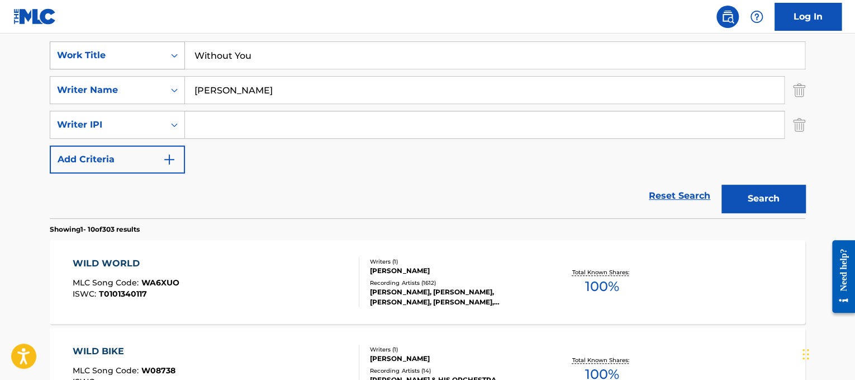
click at [134, 53] on div "SearchWithCriteriad365d50e-ee68-4f25-b9b9-568e7ee9061f Work Title Without You S…" at bounding box center [428, 107] width 756 height 132
type input "guetta"
click at [722, 184] on button "Search" at bounding box center [764, 198] width 84 height 28
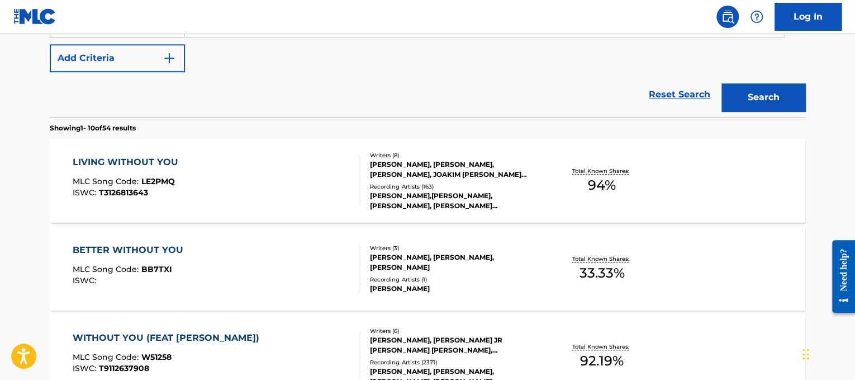
scroll to position [311, 0]
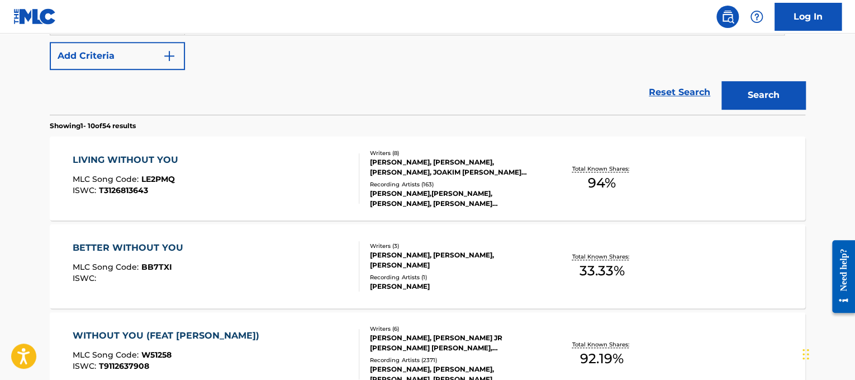
click at [269, 172] on div "LIVING WITHOUT YOU MLC Song Code : LE2PMQ ISWC : T3126813643" at bounding box center [216, 178] width 287 height 50
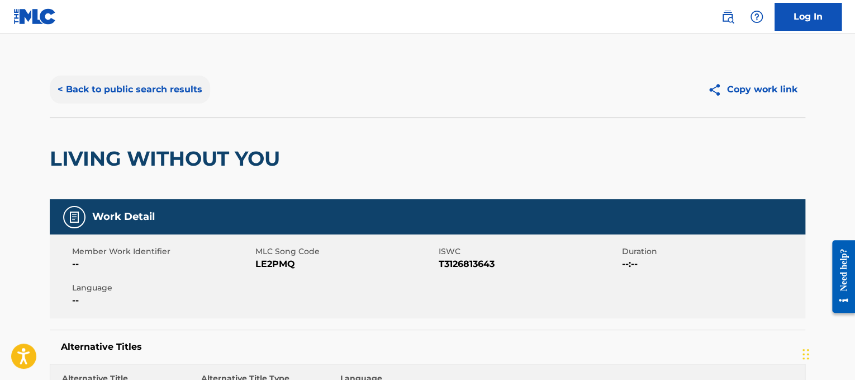
click at [135, 94] on button "< Back to public search results" at bounding box center [130, 89] width 160 height 28
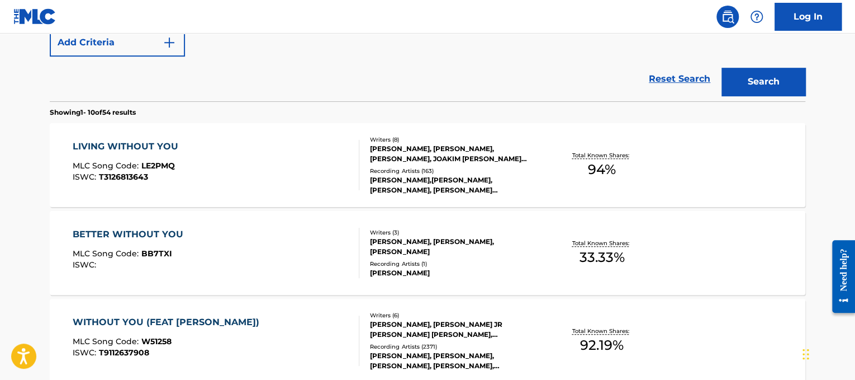
scroll to position [92, 0]
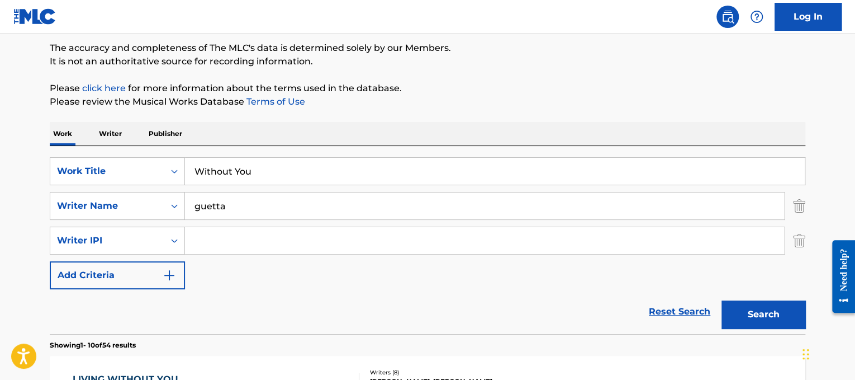
drag, startPoint x: 317, startPoint y: 174, endPoint x: 0, endPoint y: 216, distance: 319.6
paste input "[PERSON_NAME] Work Bitch"
click at [130, 146] on div "SearchWithCriteriad365d50e-ee68-4f25-b9b9-568e7ee9061f Work Title [PERSON_NAME]…" at bounding box center [428, 240] width 756 height 188
type input "Work Bitch"
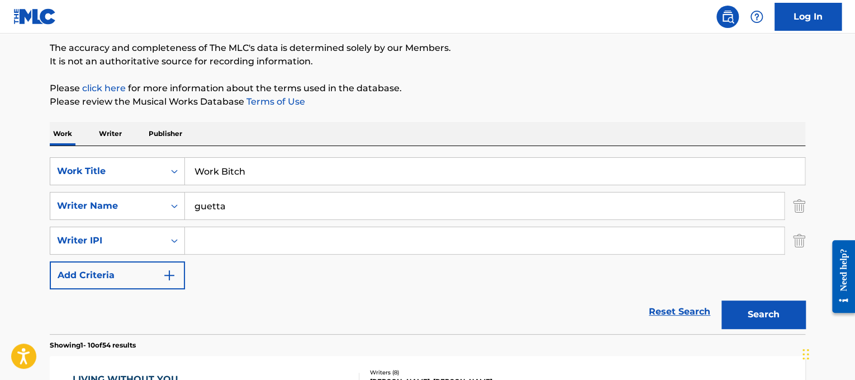
drag, startPoint x: 252, startPoint y: 206, endPoint x: 15, endPoint y: 222, distance: 238.2
type input "spears"
click at [722, 300] on button "Search" at bounding box center [764, 314] width 84 height 28
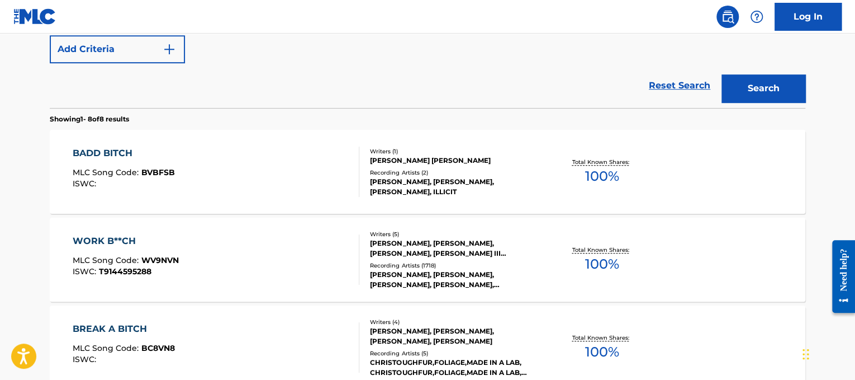
scroll to position [329, 0]
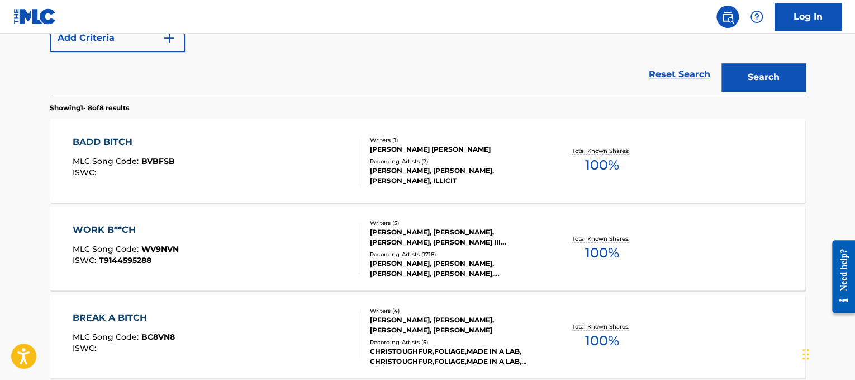
click at [231, 253] on div "WORK B**CH MLC Song Code : WV9NVN ISWC : T9144595288" at bounding box center [216, 248] width 287 height 50
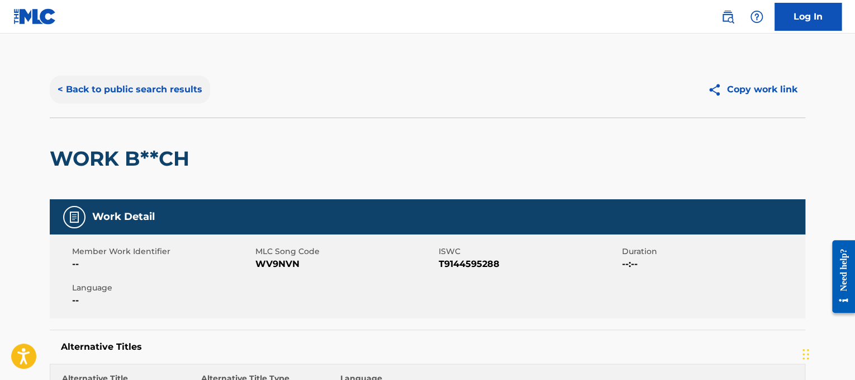
click at [155, 89] on button "< Back to public search results" at bounding box center [130, 89] width 160 height 28
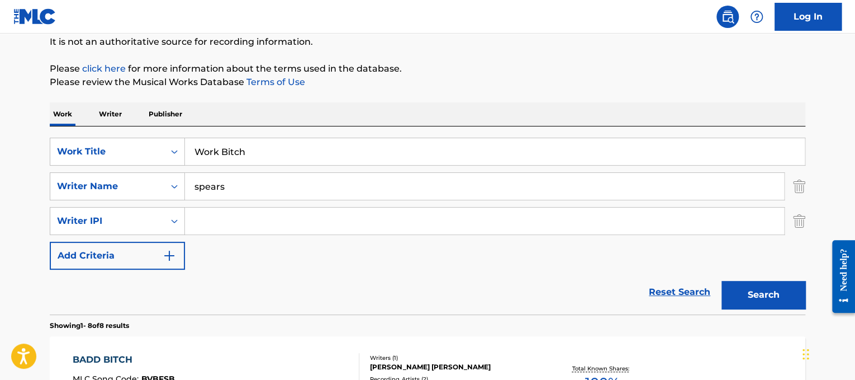
scroll to position [106, 0]
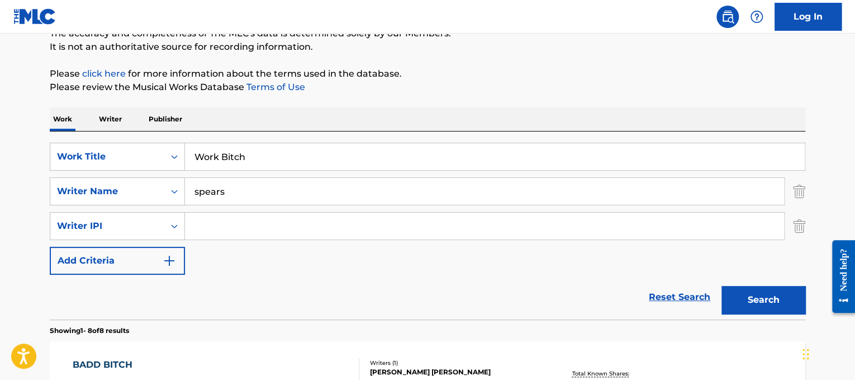
drag, startPoint x: 307, startPoint y: 164, endPoint x: 20, endPoint y: 117, distance: 290.5
paste input "[PERSON_NAME] Yeah Boy"
drag, startPoint x: 262, startPoint y: 161, endPoint x: 98, endPoint y: 126, distance: 166.9
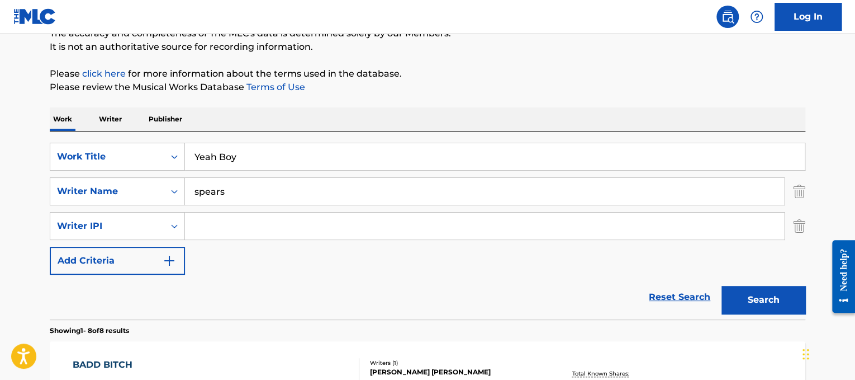
type input "Yeah Boy"
drag, startPoint x: 298, startPoint y: 184, endPoint x: 0, endPoint y: 170, distance: 298.3
type input "[PERSON_NAME]"
click at [722, 286] on button "Search" at bounding box center [764, 300] width 84 height 28
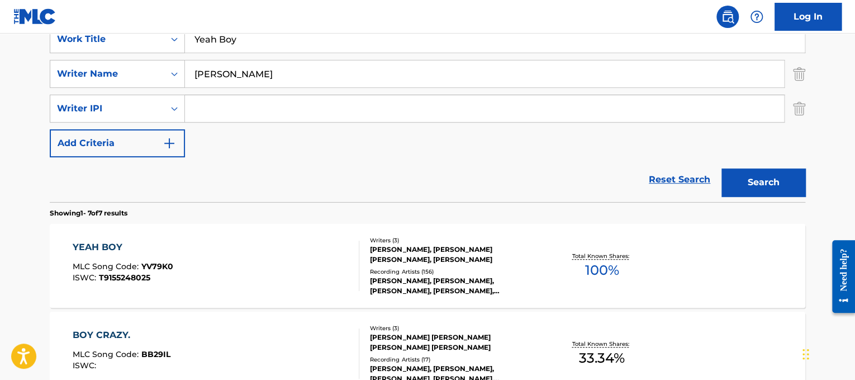
scroll to position [233, 0]
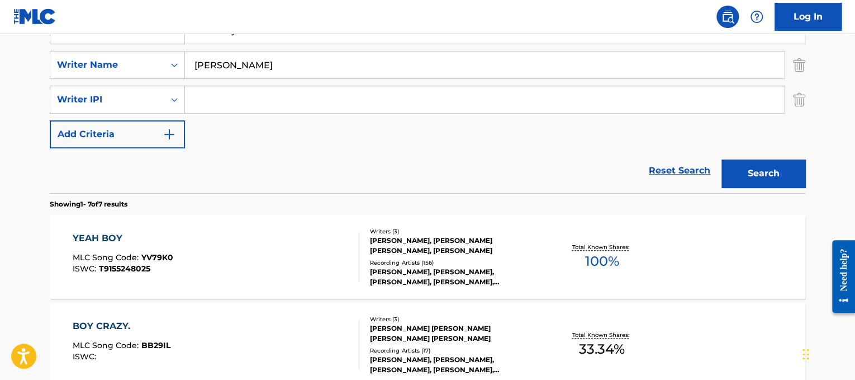
click at [274, 269] on div "YEAH BOY MLC Song Code : YV79K0 ISWC : T9155248025" at bounding box center [216, 256] width 287 height 50
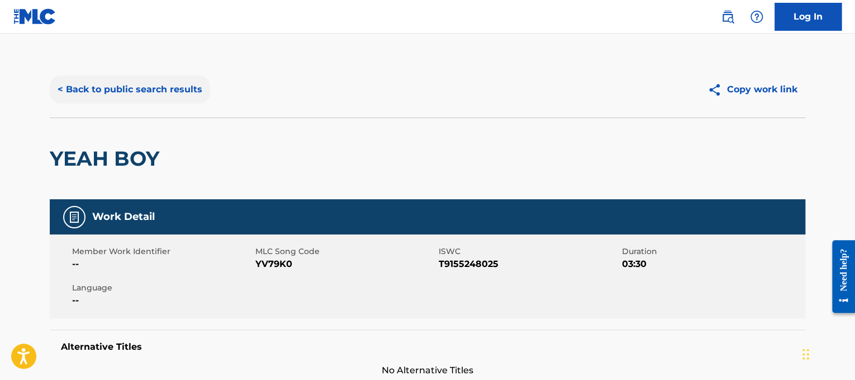
click at [193, 92] on button "< Back to public search results" at bounding box center [130, 89] width 160 height 28
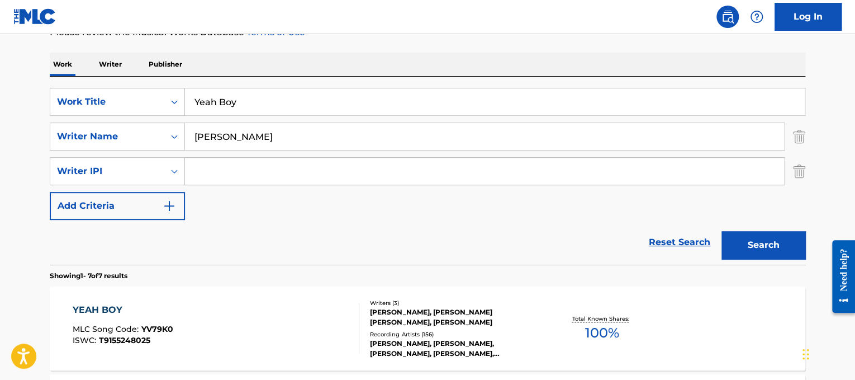
scroll to position [163, 0]
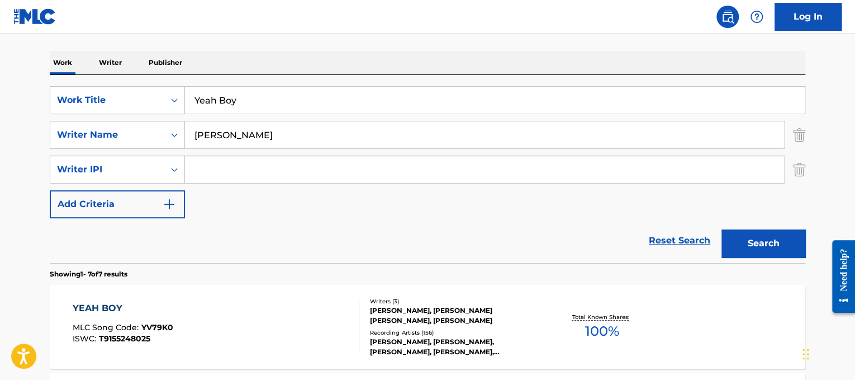
drag, startPoint x: 258, startPoint y: 97, endPoint x: 41, endPoint y: 143, distance: 221.2
paste input "[PERSON_NAME] and the Machine You Got The Love"
drag, startPoint x: 318, startPoint y: 101, endPoint x: 0, endPoint y: 53, distance: 321.8
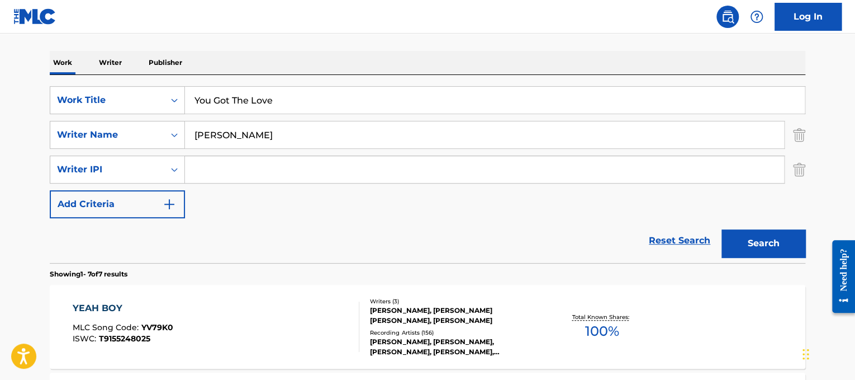
type input "You Got The Love"
drag, startPoint x: 282, startPoint y: 137, endPoint x: 0, endPoint y: 109, distance: 283.7
type input "[PERSON_NAME]"
click at [722, 229] on button "Search" at bounding box center [764, 243] width 84 height 28
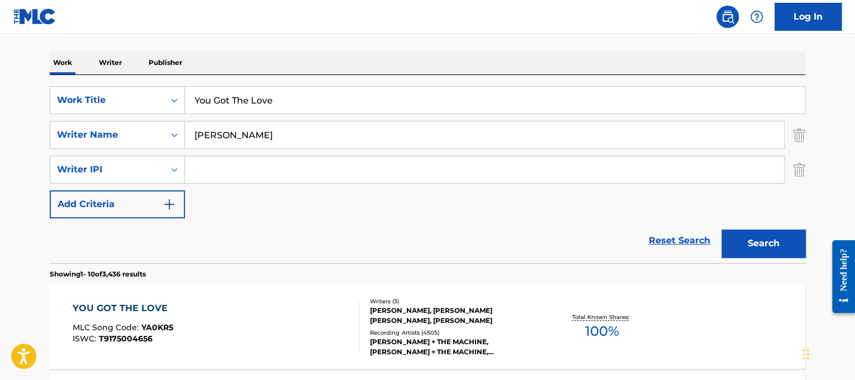
click at [234, 329] on div "YOU GOT THE LOVE MLC Song Code : YA0KR5 ISWC : T9175004656" at bounding box center [216, 326] width 287 height 50
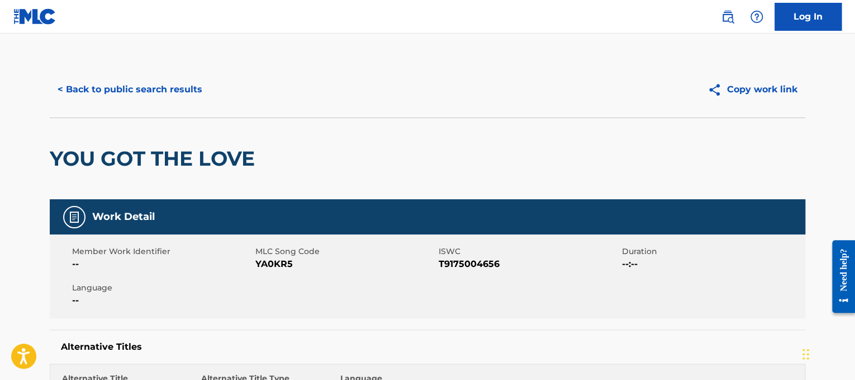
click at [210, 83] on div "< Back to public search results" at bounding box center [239, 89] width 378 height 28
click at [174, 91] on button "< Back to public search results" at bounding box center [130, 89] width 160 height 28
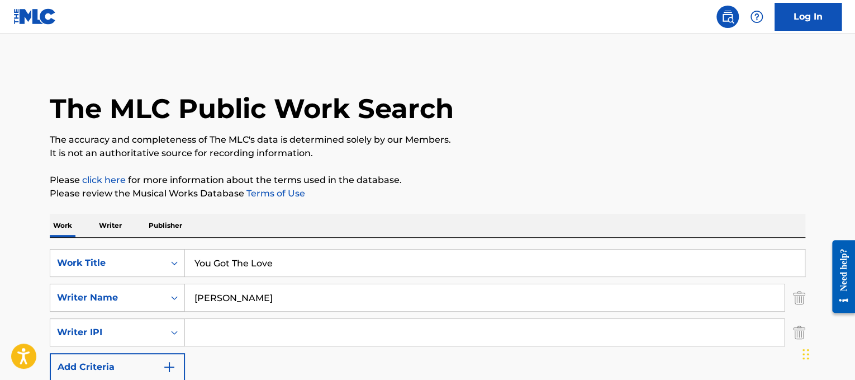
scroll to position [90, 0]
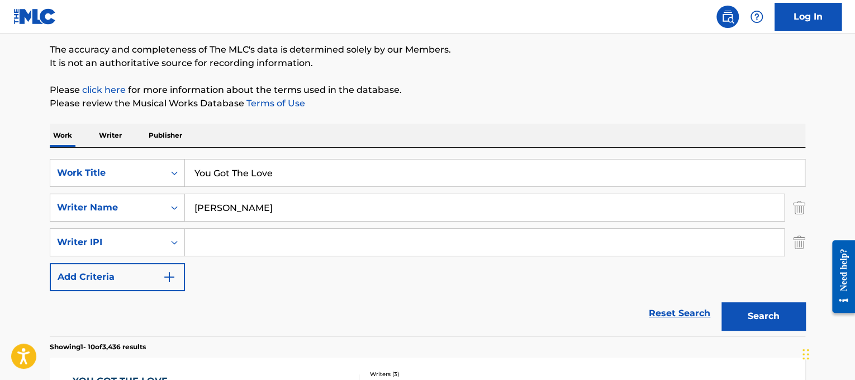
drag, startPoint x: 364, startPoint y: 195, endPoint x: 0, endPoint y: 173, distance: 364.6
paste input "Jewel You Were Meant For M"
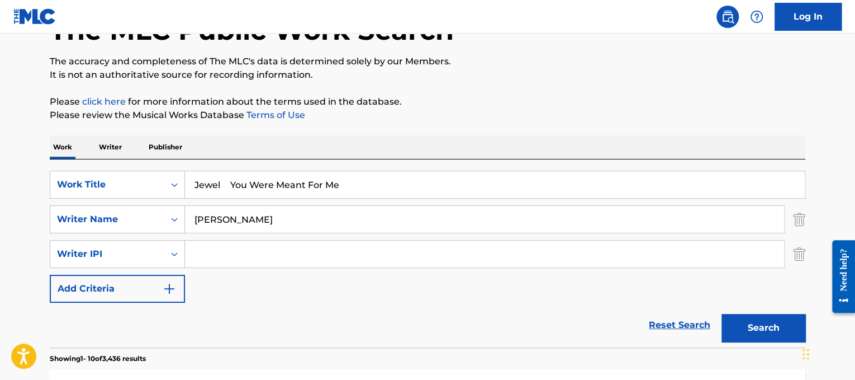
drag, startPoint x: 228, startPoint y: 177, endPoint x: 51, endPoint y: 162, distance: 177.3
click at [51, 162] on div "SearchWithCriteriad365d50e-ee68-4f25-b9b9-568e7ee9061f Work Title Jewel You Wer…" at bounding box center [428, 253] width 756 height 188
type input "You Were Meant For Me"
drag, startPoint x: 327, startPoint y: 226, endPoint x: 0, endPoint y: 183, distance: 329.8
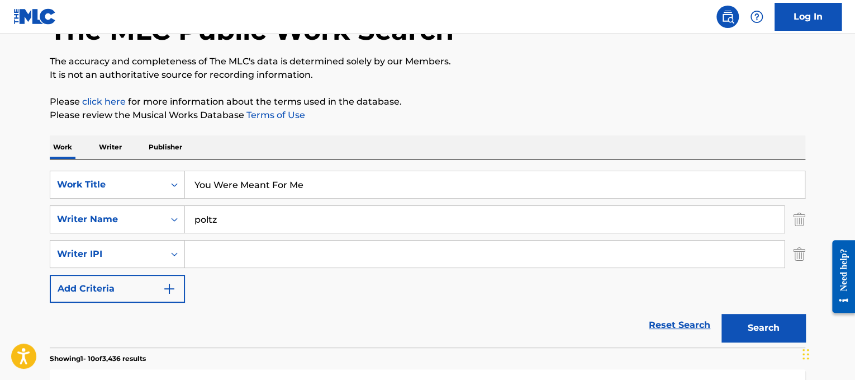
type input "poltz"
click at [722, 314] on button "Search" at bounding box center [764, 328] width 84 height 28
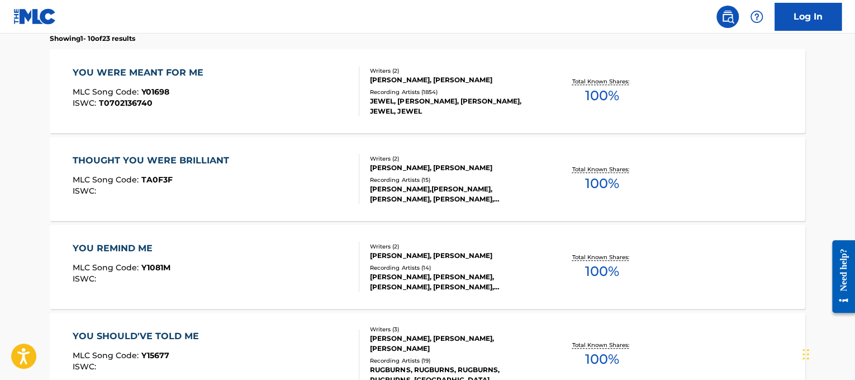
click at [319, 103] on div "YOU WERE MEANT FOR ME MLC Song Code : Y01698 ISWC : T0702136740" at bounding box center [216, 91] width 287 height 50
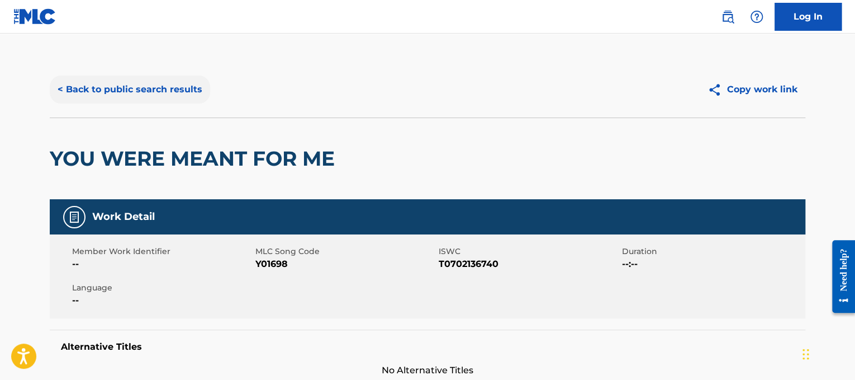
click at [121, 88] on button "< Back to public search results" at bounding box center [130, 89] width 160 height 28
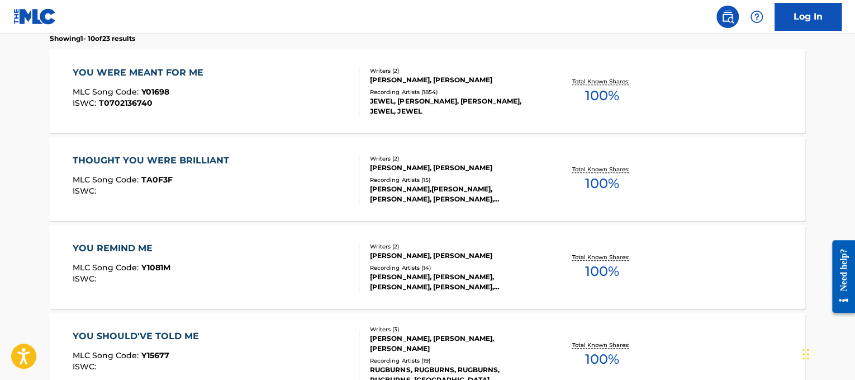
scroll to position [138, 0]
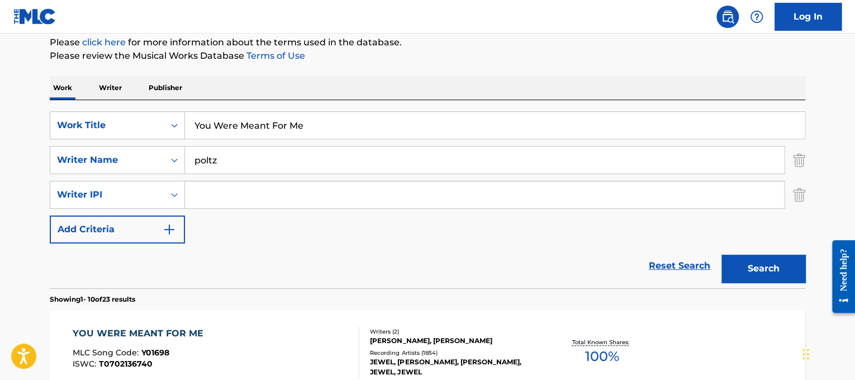
drag, startPoint x: 335, startPoint y: 114, endPoint x: 0, endPoint y: 99, distance: 335.7
paste input "[PERSON_NAME] You've Got a Friend in"
drag, startPoint x: 264, startPoint y: 123, endPoint x: 98, endPoint y: 134, distance: 166.9
click at [98, 134] on div "SearchWithCriteriad365d50e-ee68-4f25-b9b9-568e7ee9061f Work Title [PERSON_NAME]…" at bounding box center [428, 125] width 756 height 28
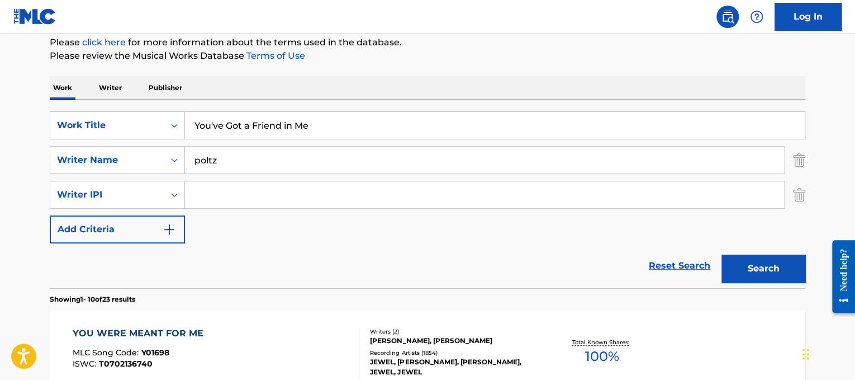
type input "You've Got a Friend in Me"
drag, startPoint x: 230, startPoint y: 158, endPoint x: 0, endPoint y: 79, distance: 243.2
type input "[PERSON_NAME]"
click at [722, 254] on button "Search" at bounding box center [764, 268] width 84 height 28
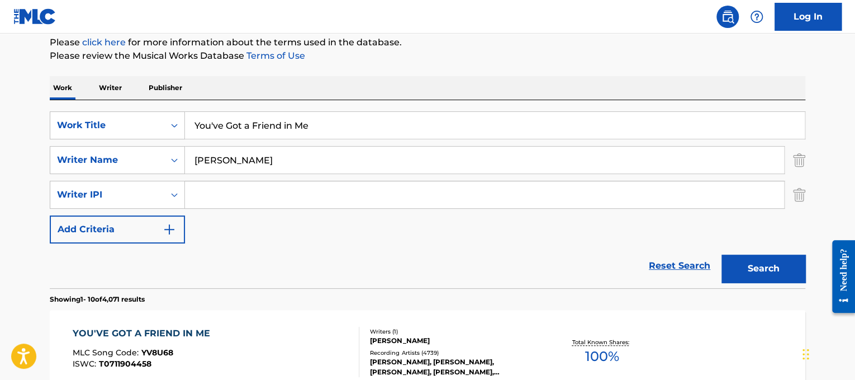
scroll to position [230, 0]
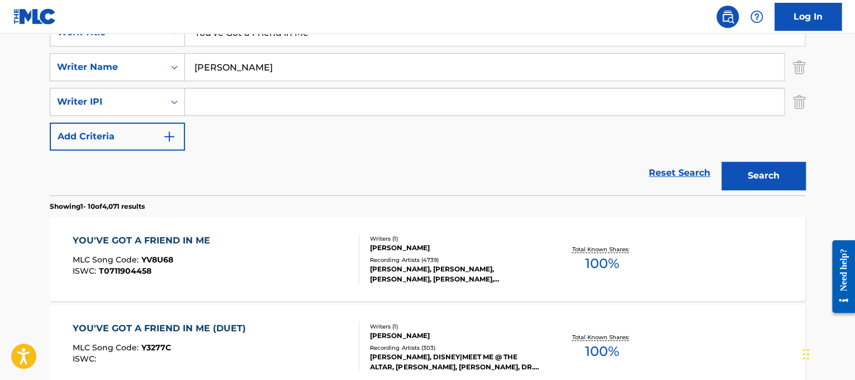
click at [283, 248] on div "YOU'VE GOT A FRIEND IN ME MLC Song Code : YV8U68 ISWC : T0711904458" at bounding box center [216, 259] width 287 height 50
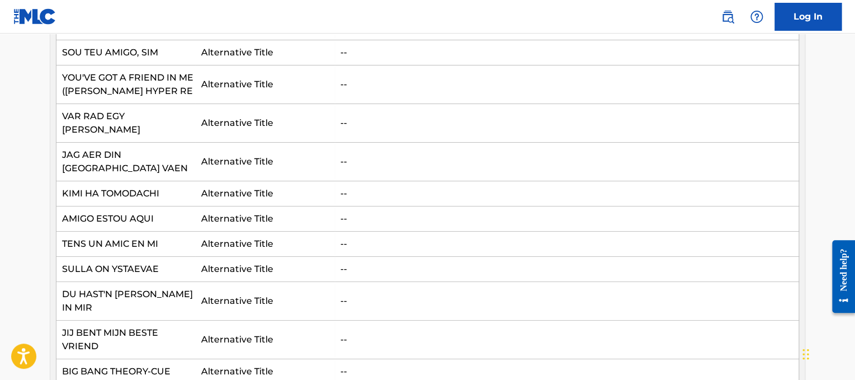
scroll to position [770, 0]
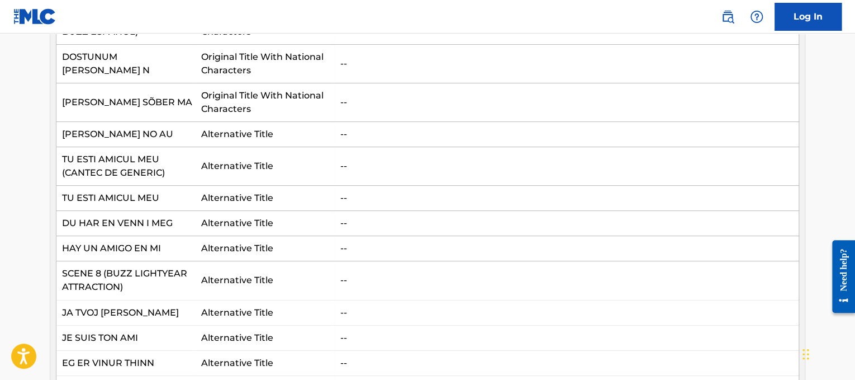
click at [157, 86] on td "[PERSON_NAME] SÕBER MA" at bounding box center [125, 102] width 139 height 39
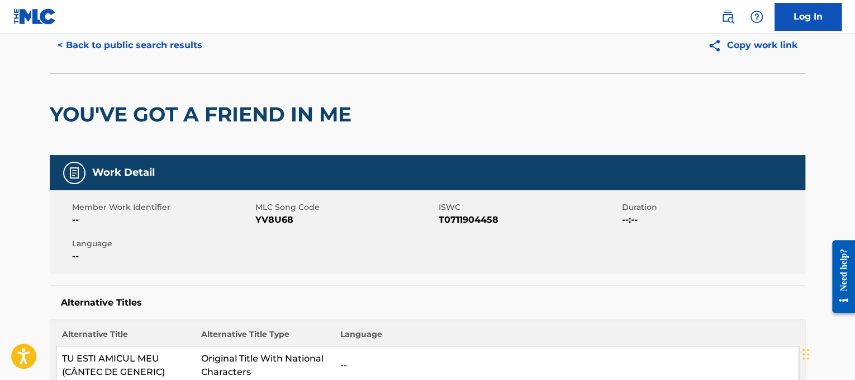
scroll to position [0, 0]
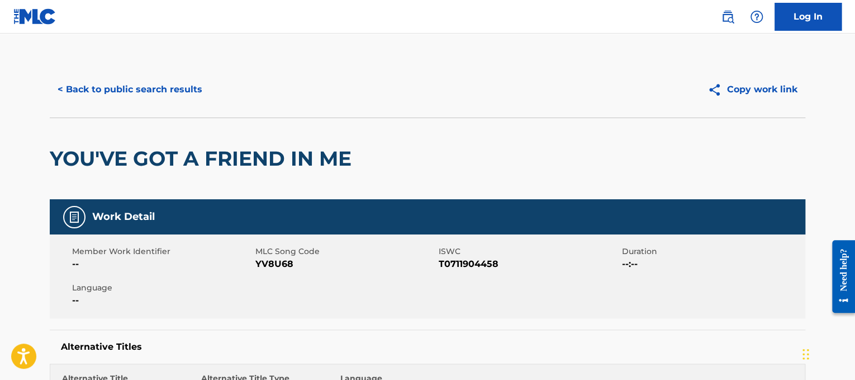
click at [157, 86] on button "< Back to public search results" at bounding box center [130, 89] width 160 height 28
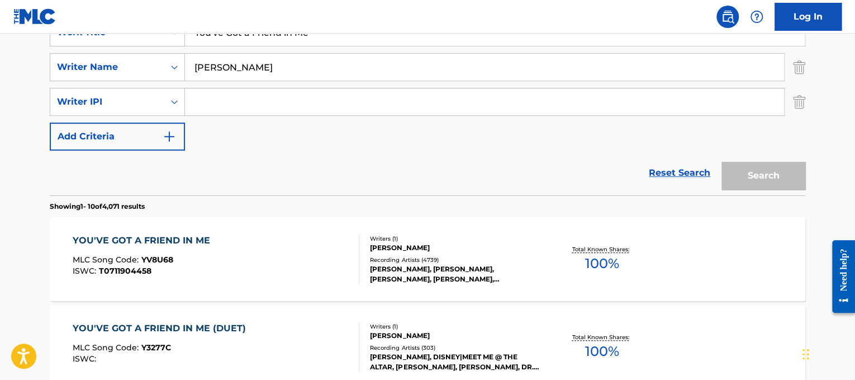
drag, startPoint x: 385, startPoint y: 111, endPoint x: 0, endPoint y: -13, distance: 404.5
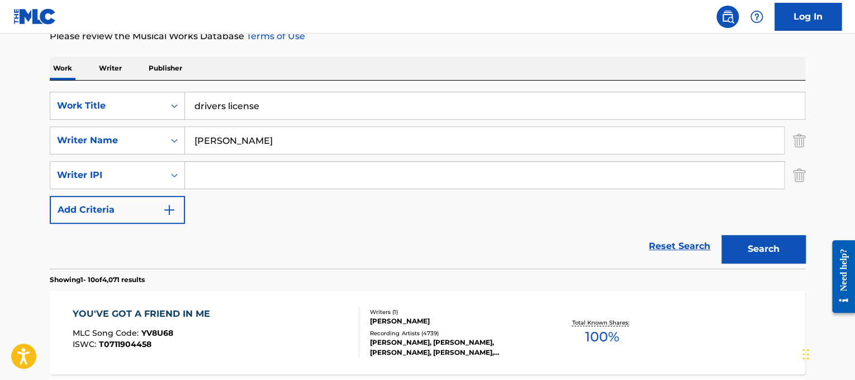
type input "drivers license"
drag, startPoint x: 204, startPoint y: 125, endPoint x: 0, endPoint y: 54, distance: 215.8
type input "[PERSON_NAME]"
click at [722, 235] on button "Search" at bounding box center [764, 249] width 84 height 28
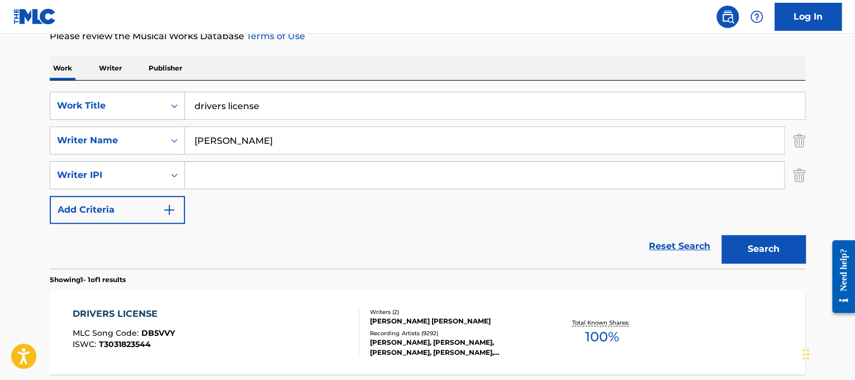
scroll to position [263, 0]
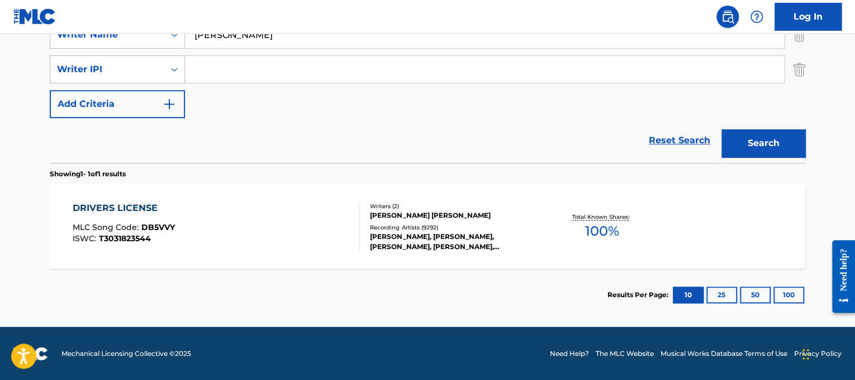
click at [222, 216] on div "DRIVERS LICENSE MLC Song Code : DB5VVY ISWC : [DRIVERS_LICENSE_NUMBER]" at bounding box center [216, 226] width 287 height 50
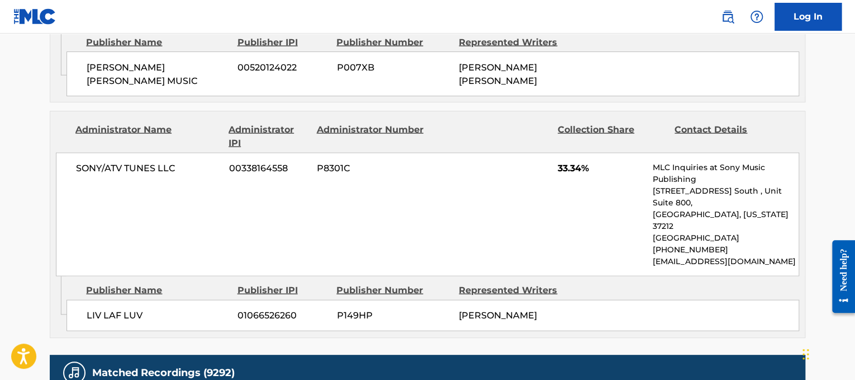
scroll to position [1089, 0]
